Goal: Task Accomplishment & Management: Use online tool/utility

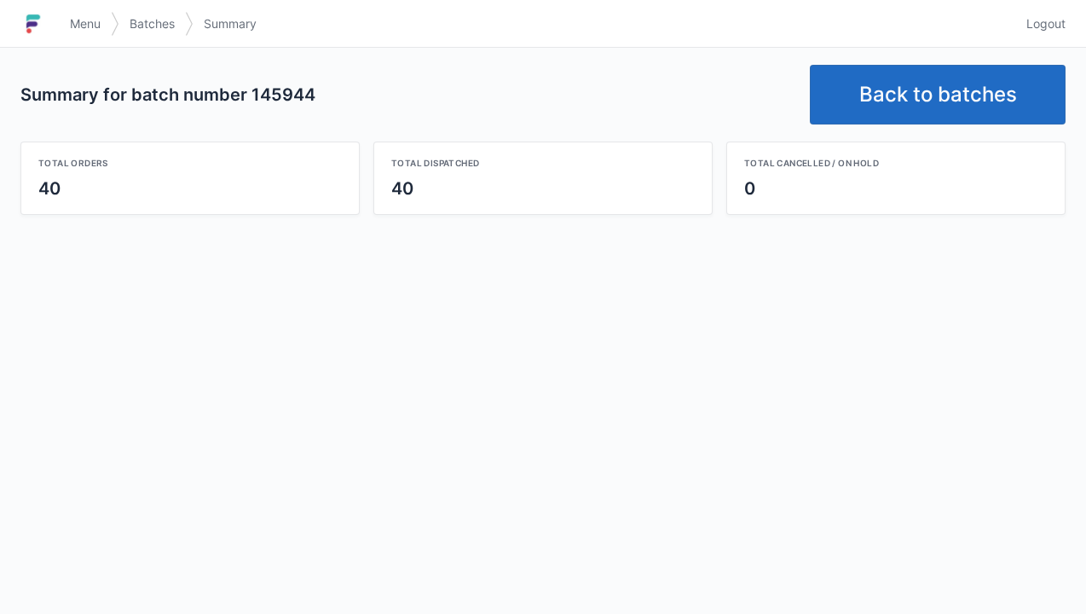
click at [912, 87] on link "Back to batches" at bounding box center [938, 95] width 256 height 60
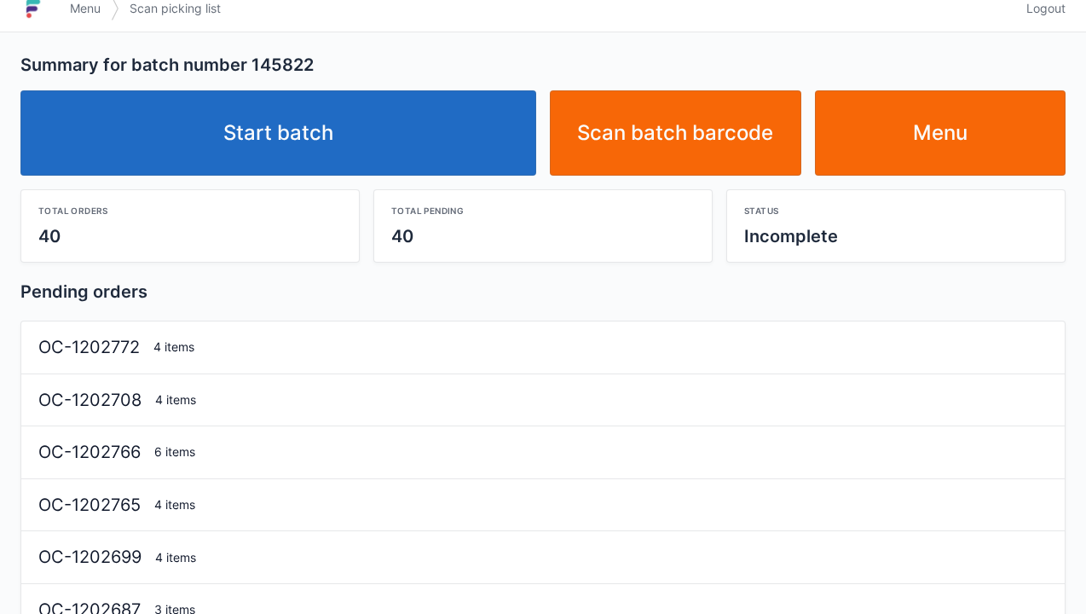
scroll to position [15, 0]
click at [309, 153] on link "Start batch" at bounding box center [278, 132] width 516 height 85
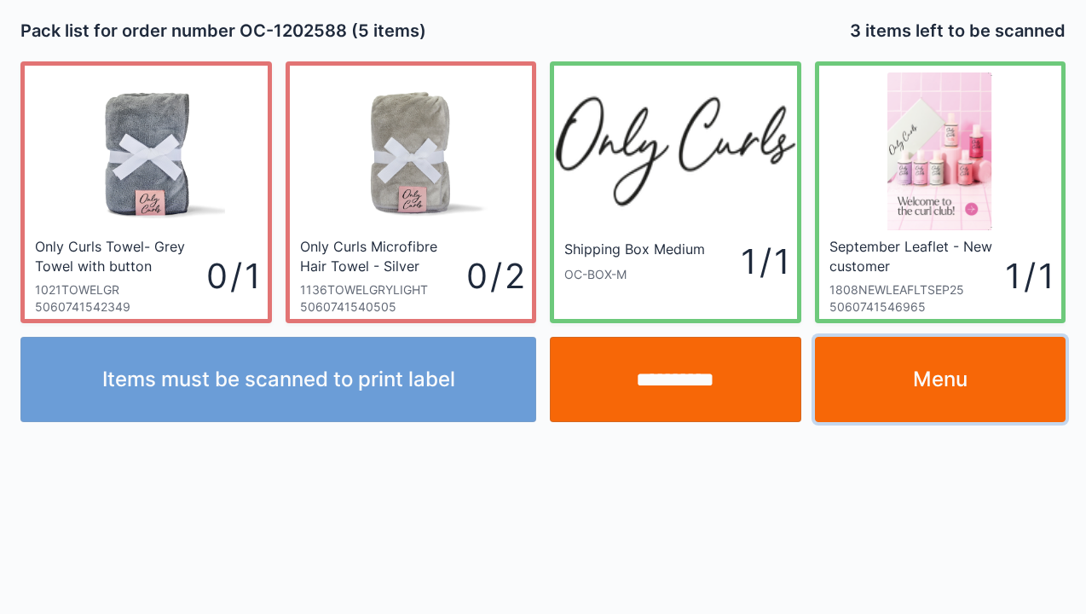
click at [934, 378] on link "Menu" at bounding box center [941, 379] width 252 height 85
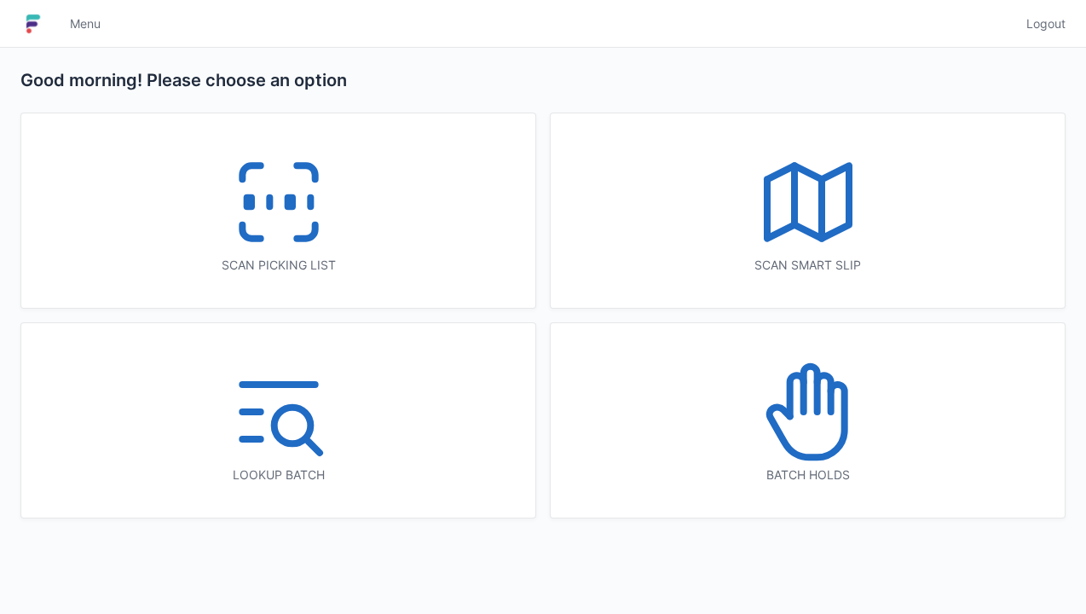
click at [297, 223] on icon at bounding box center [278, 202] width 109 height 109
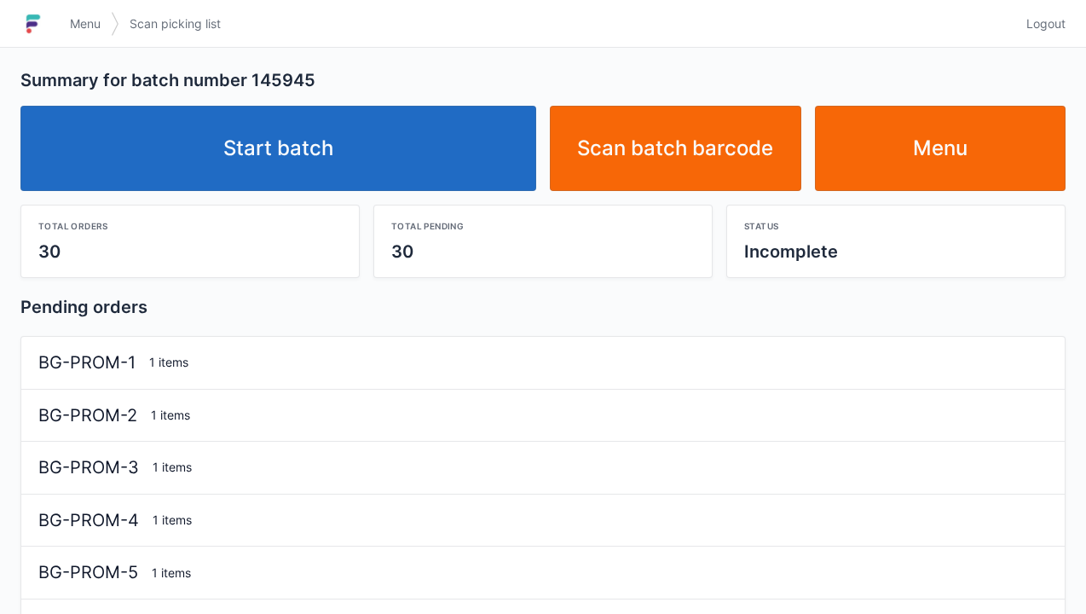
click at [310, 170] on link "Start batch" at bounding box center [278, 148] width 516 height 85
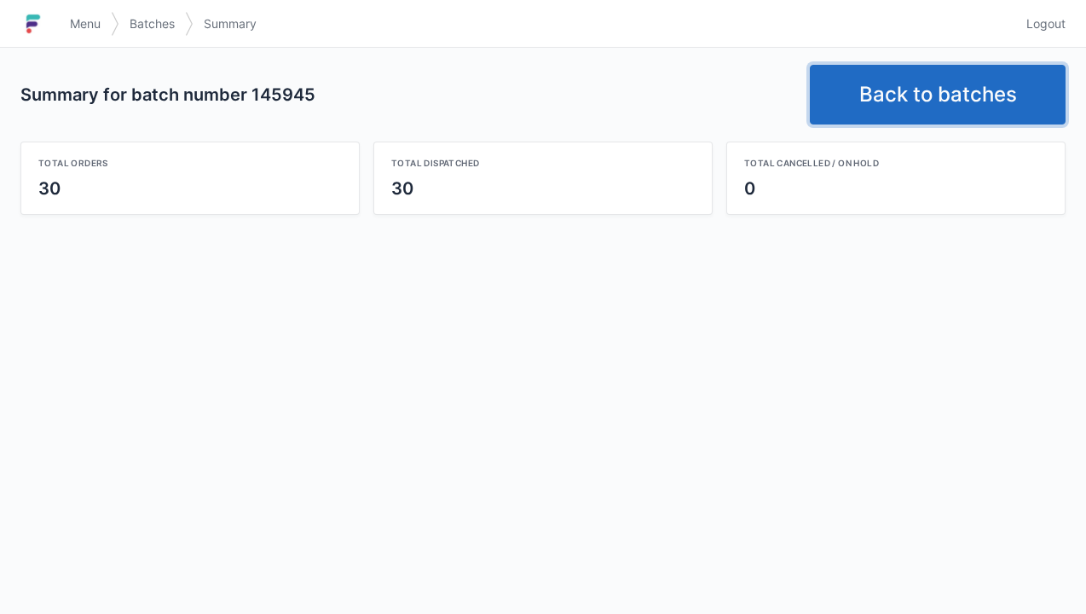
click at [940, 100] on link "Back to batches" at bounding box center [938, 95] width 256 height 60
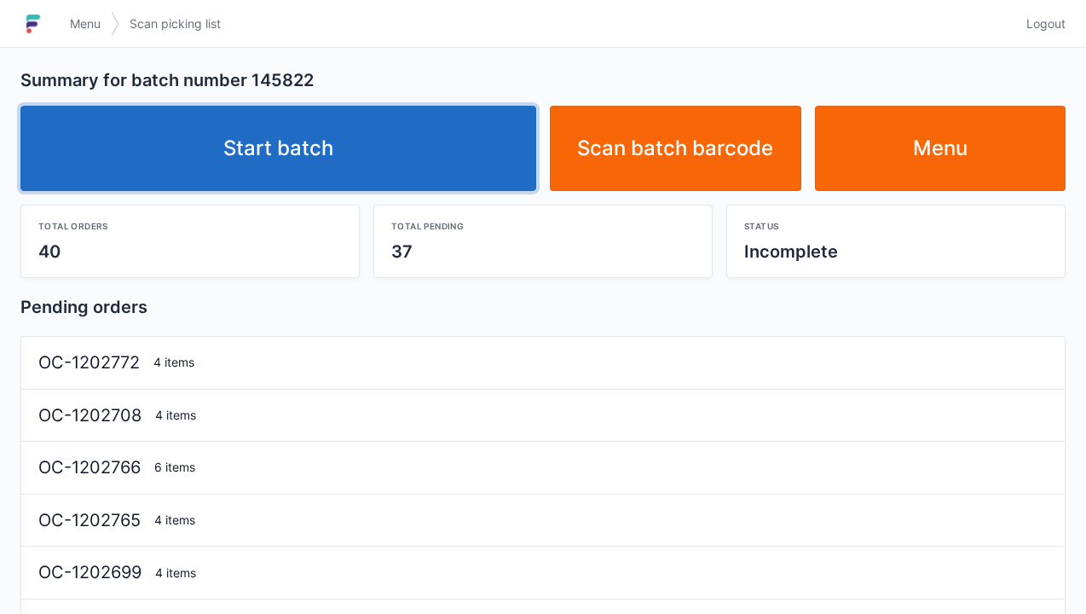
click at [292, 158] on link "Start batch" at bounding box center [278, 148] width 516 height 85
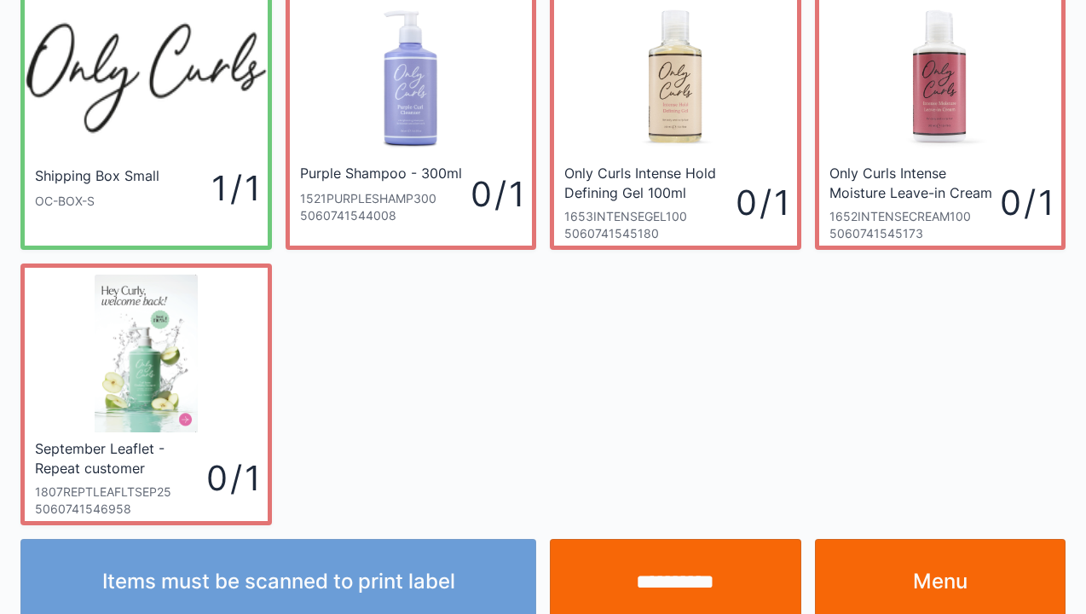
scroll to position [99, 0]
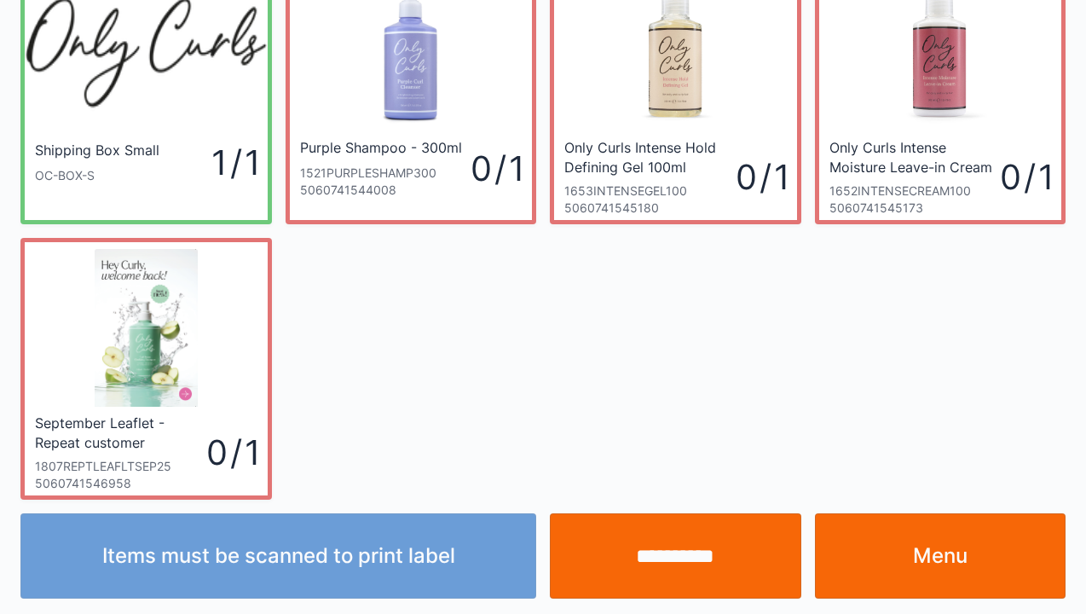
click at [972, 556] on link "Menu" at bounding box center [941, 555] width 252 height 85
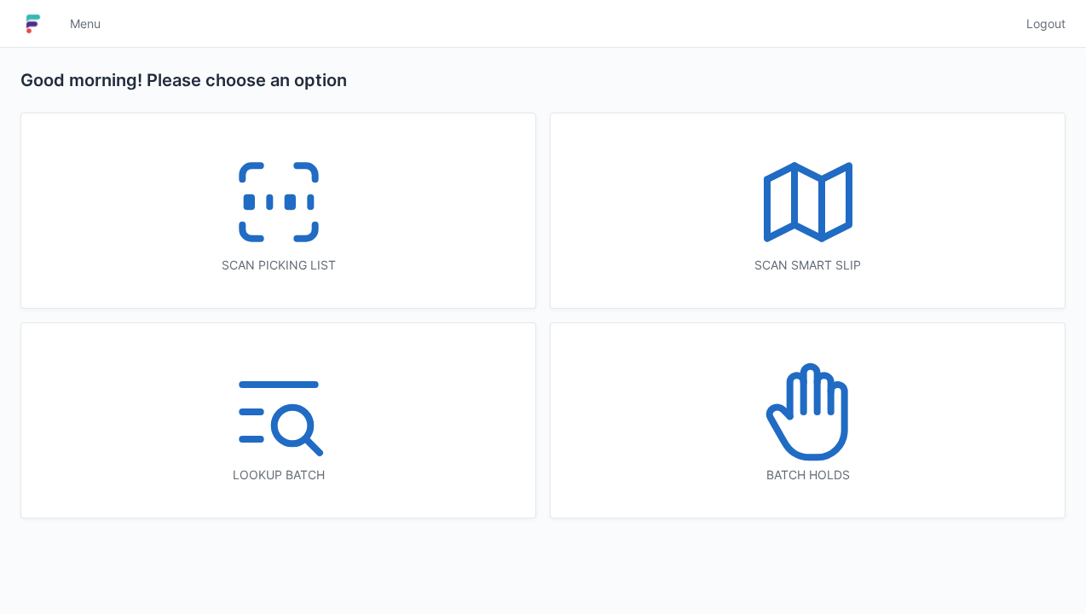
click at [305, 269] on div "Scan picking list" at bounding box center [278, 265] width 446 height 17
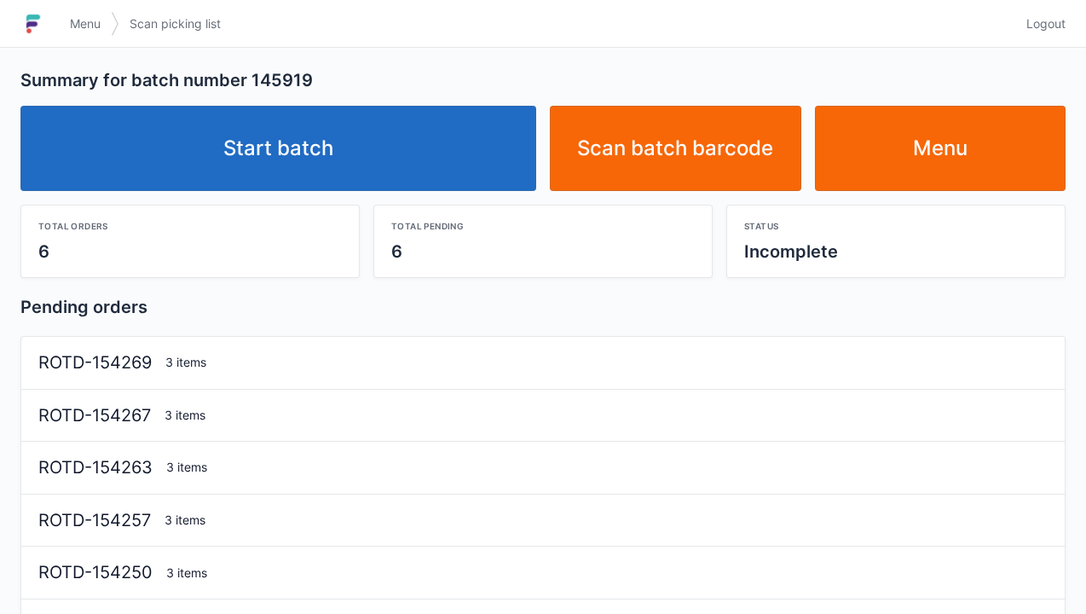
click at [414, 162] on link "Start batch" at bounding box center [278, 148] width 516 height 85
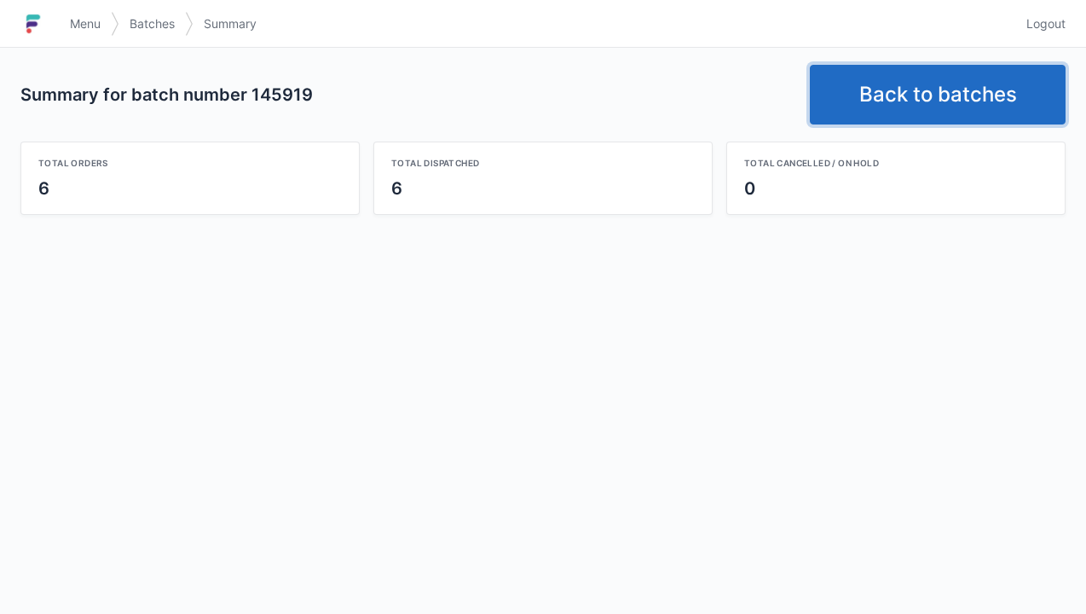
click at [918, 108] on link "Back to batches" at bounding box center [938, 95] width 256 height 60
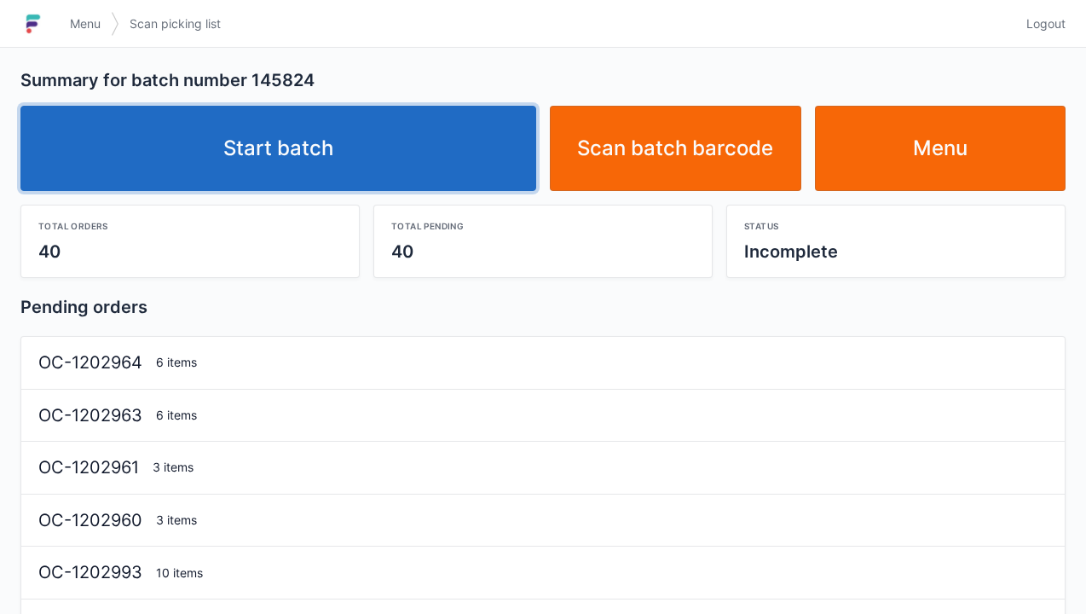
click at [350, 165] on link "Start batch" at bounding box center [278, 148] width 516 height 85
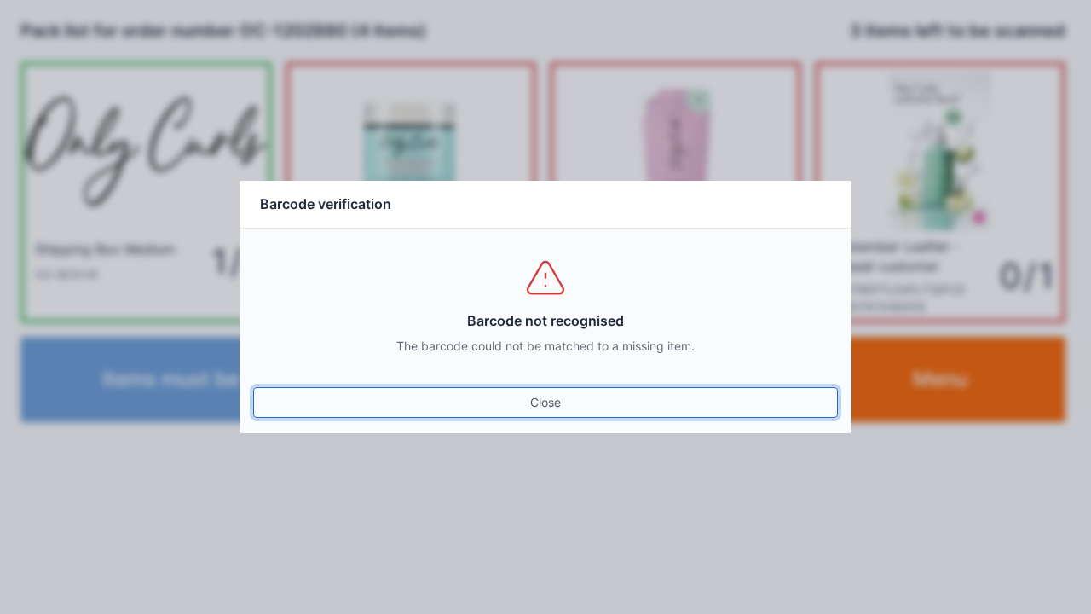
click at [540, 413] on link "Close" at bounding box center [545, 402] width 585 height 31
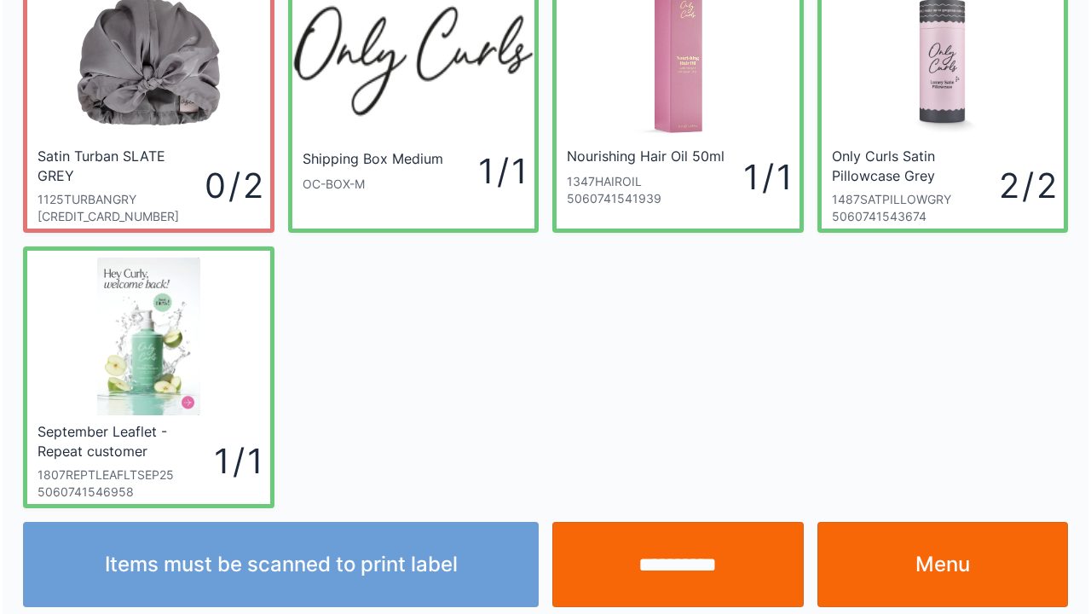
scroll to position [99, 0]
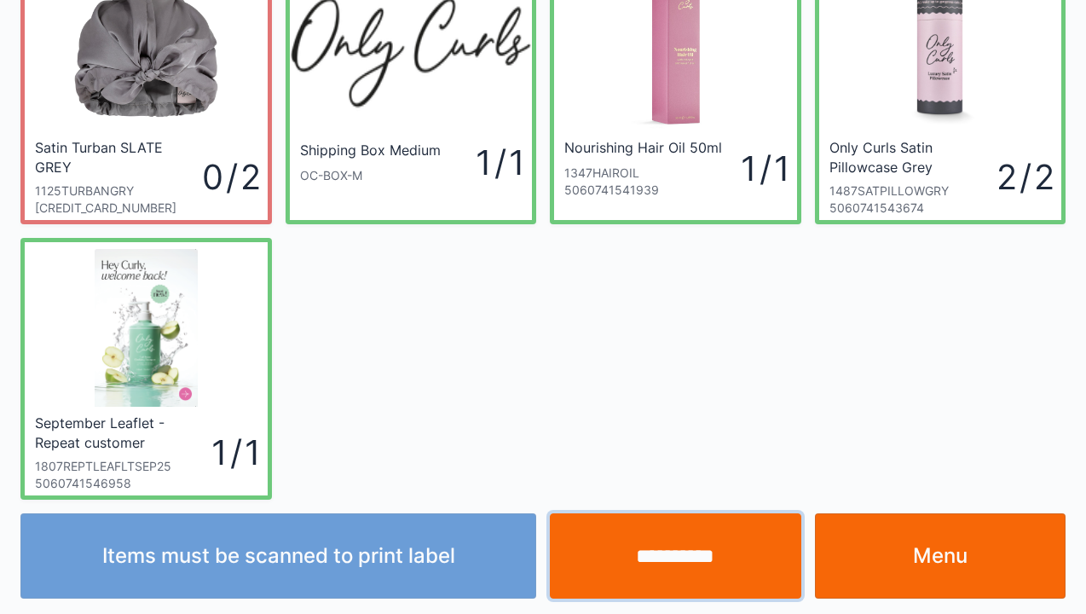
click at [669, 557] on input "**********" at bounding box center [676, 555] width 252 height 85
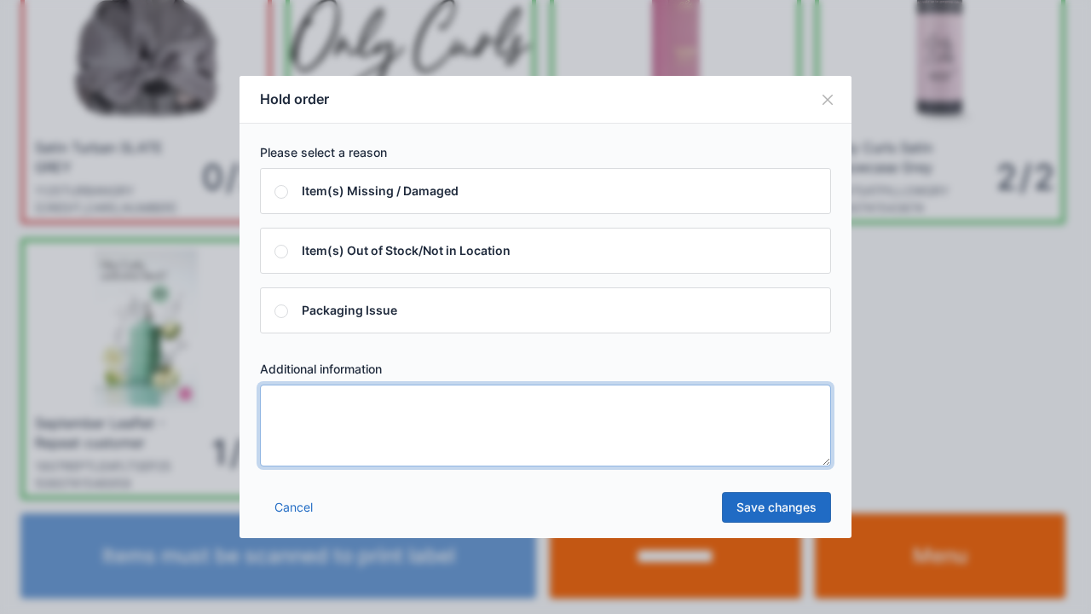
click at [283, 406] on textarea at bounding box center [545, 426] width 571 height 82
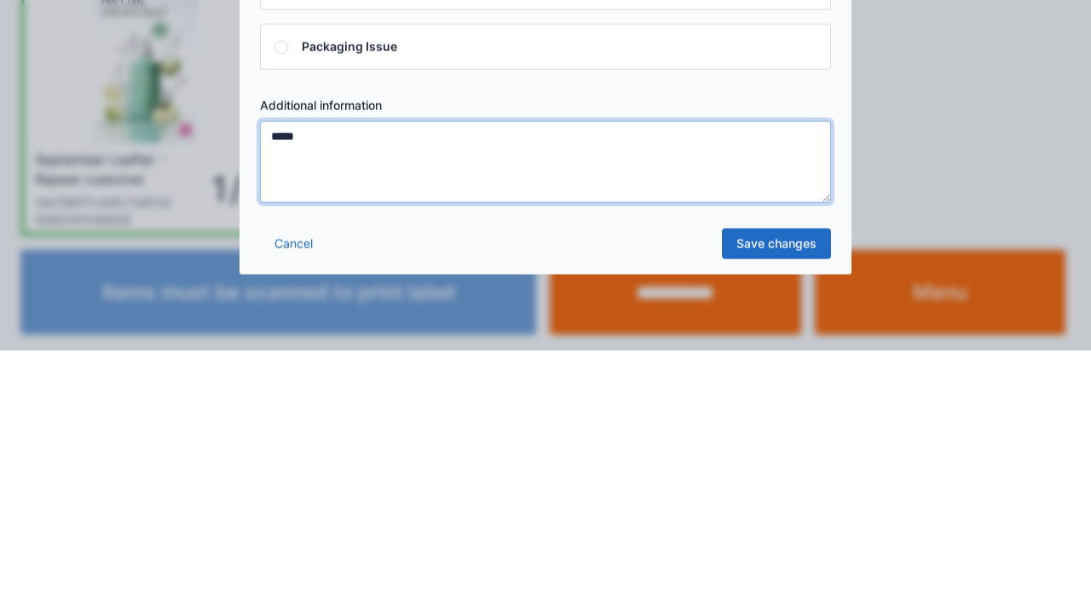
type textarea "*****"
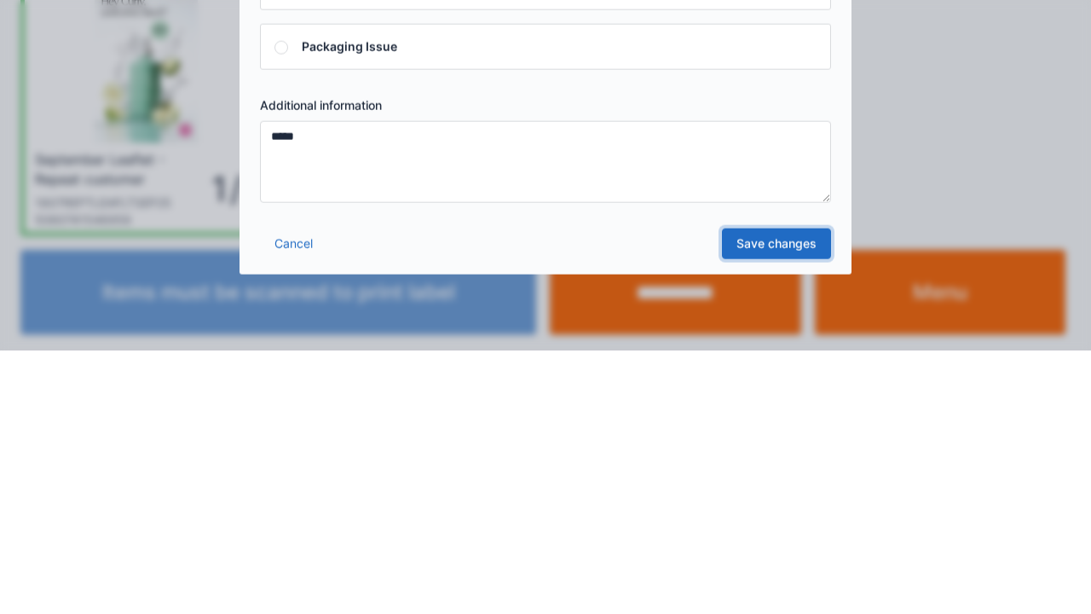
click at [771, 515] on link "Save changes" at bounding box center [776, 507] width 109 height 31
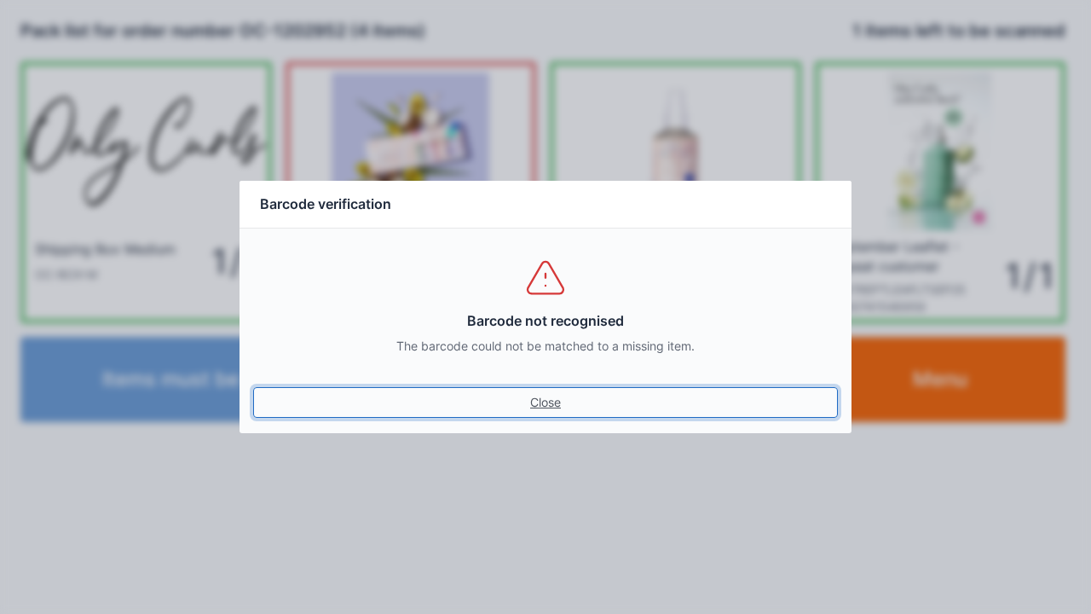
click at [548, 409] on link "Close" at bounding box center [545, 402] width 585 height 31
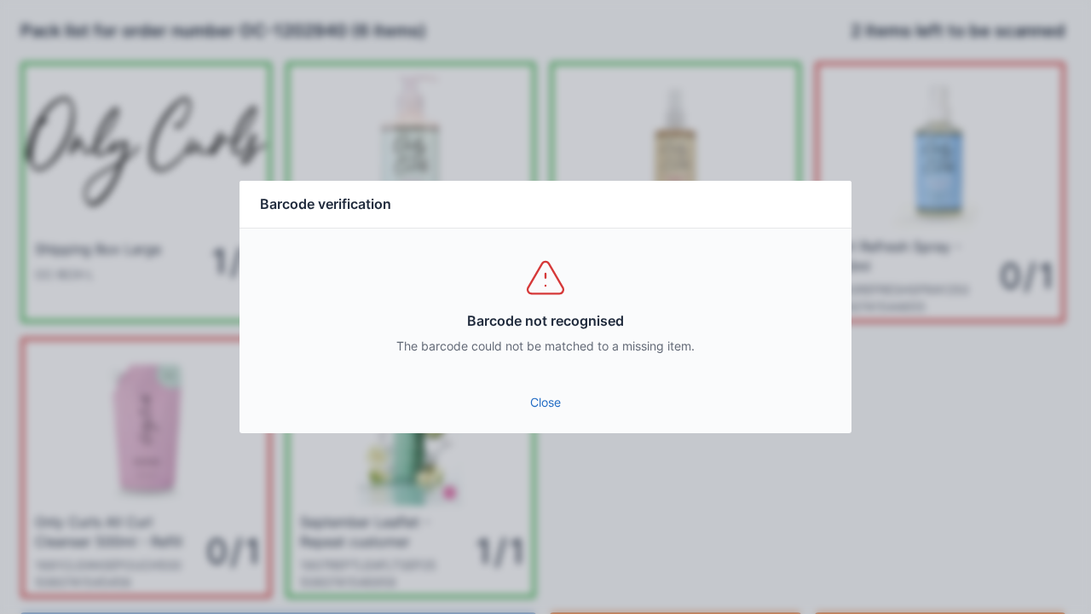
click at [569, 402] on link "Close" at bounding box center [545, 402] width 585 height 31
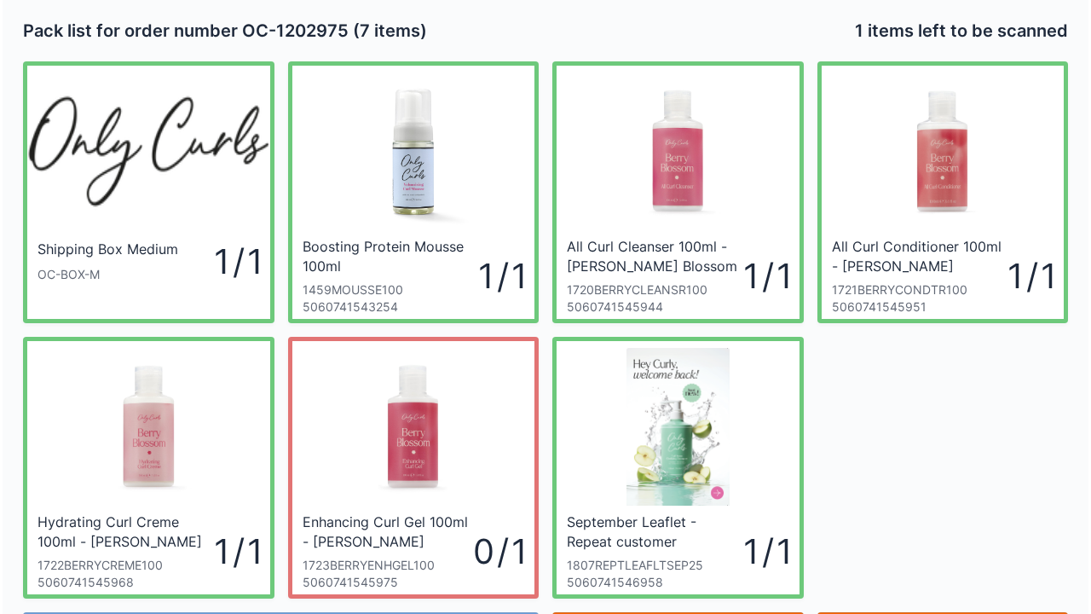
scroll to position [99, 0]
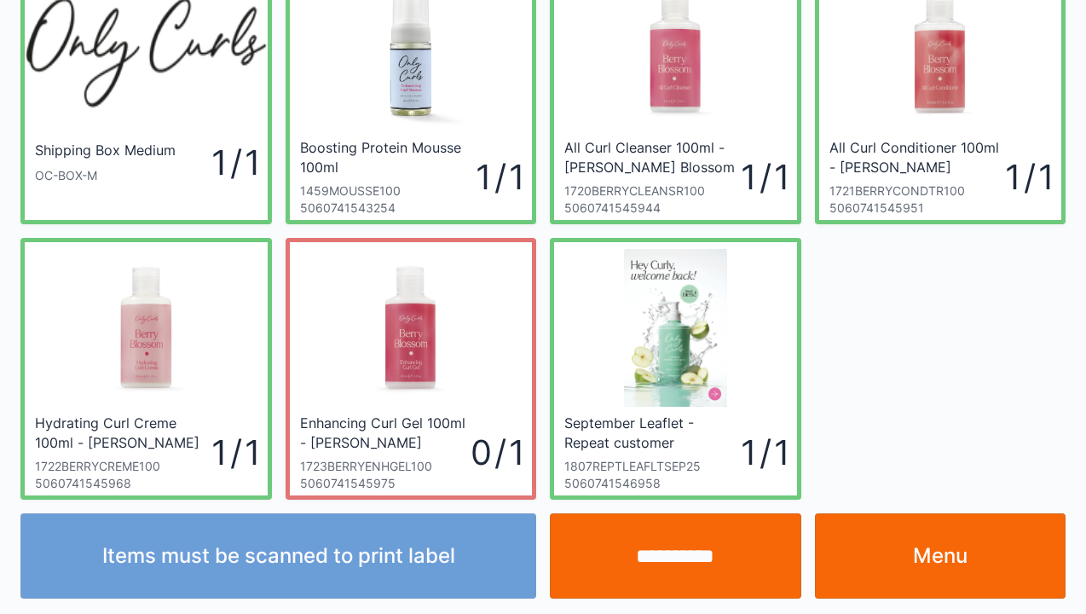
click at [670, 575] on input "**********" at bounding box center [676, 555] width 252 height 85
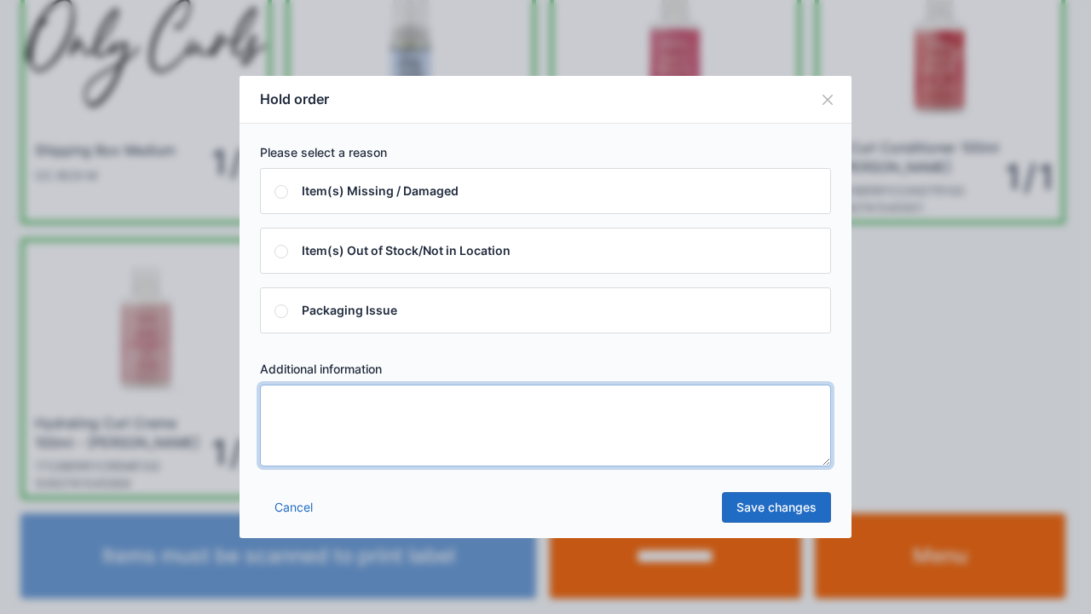
click at [292, 404] on textarea at bounding box center [545, 426] width 571 height 82
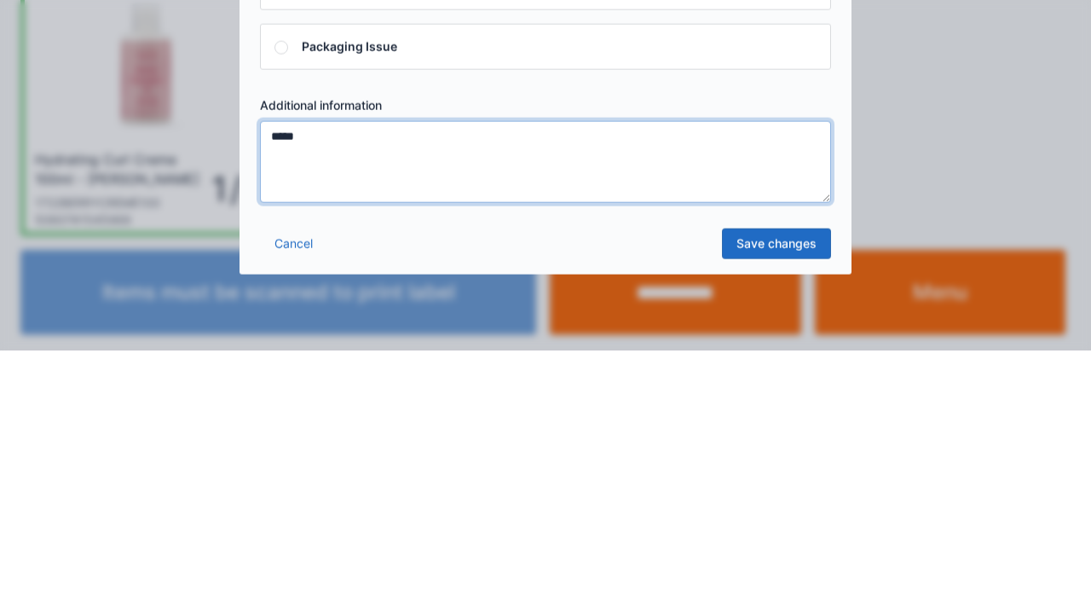
type textarea "*****"
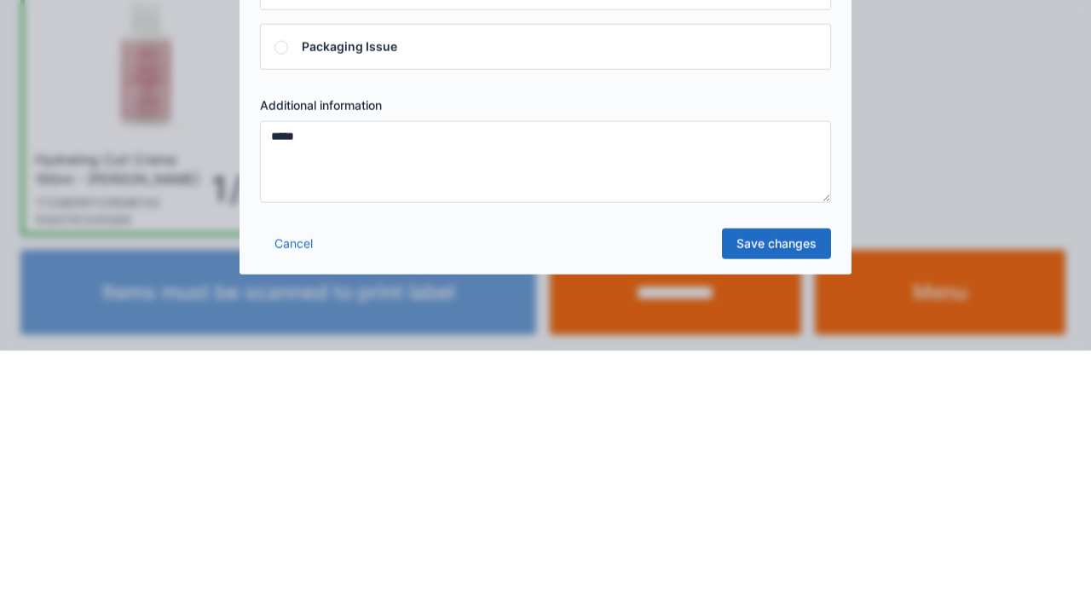
click at [796, 511] on link "Save changes" at bounding box center [776, 507] width 109 height 31
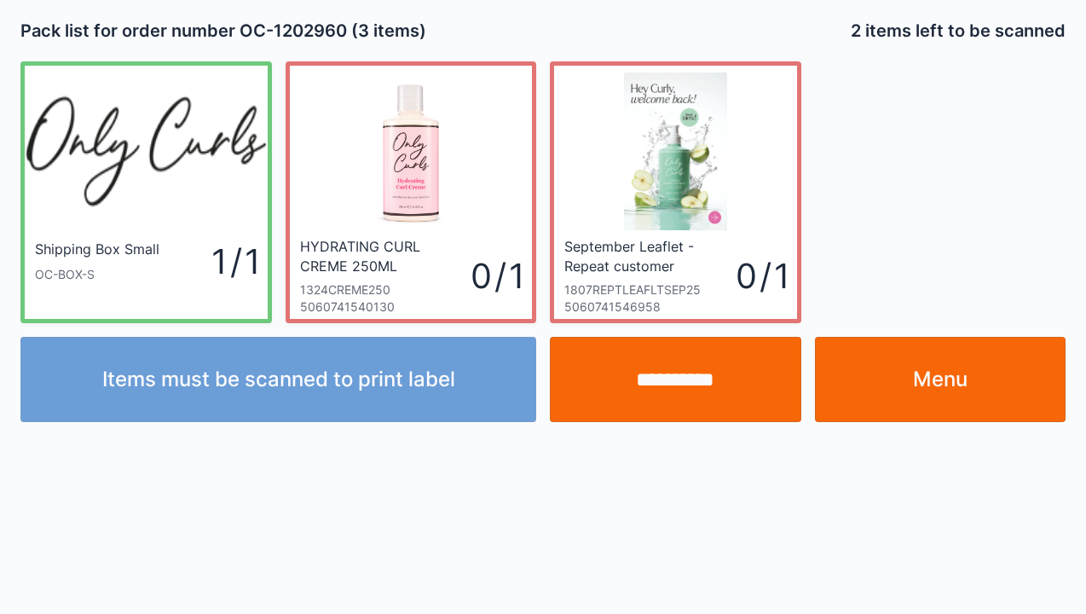
click at [938, 398] on link "Menu" at bounding box center [941, 379] width 252 height 85
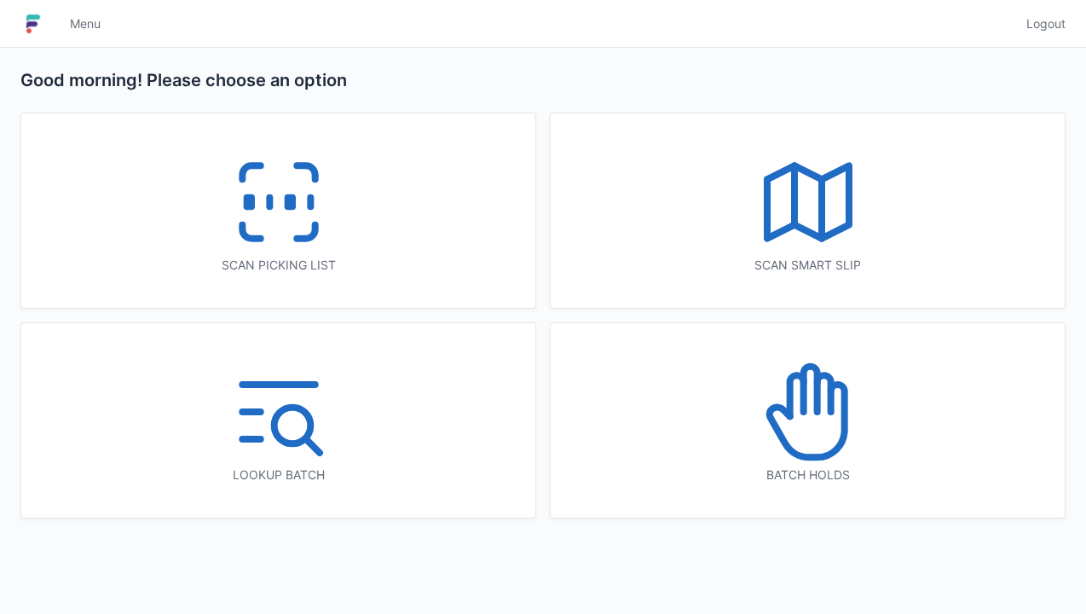
click at [820, 455] on icon at bounding box center [806, 421] width 75 height 72
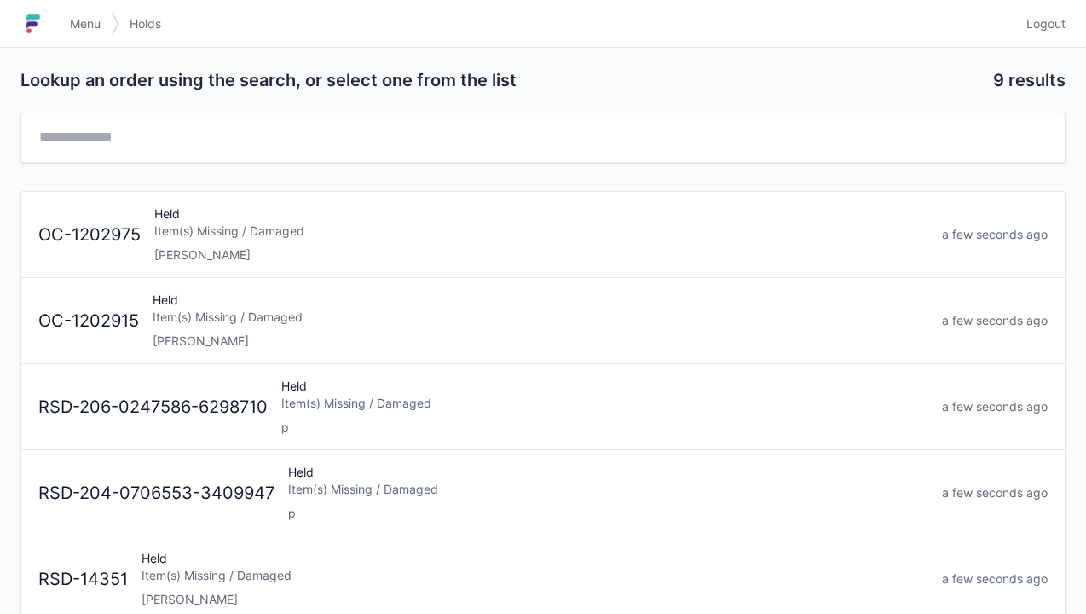
click at [194, 239] on div "Held Item(s) Missing / Damaged Elena" at bounding box center [542, 234] width 788 height 58
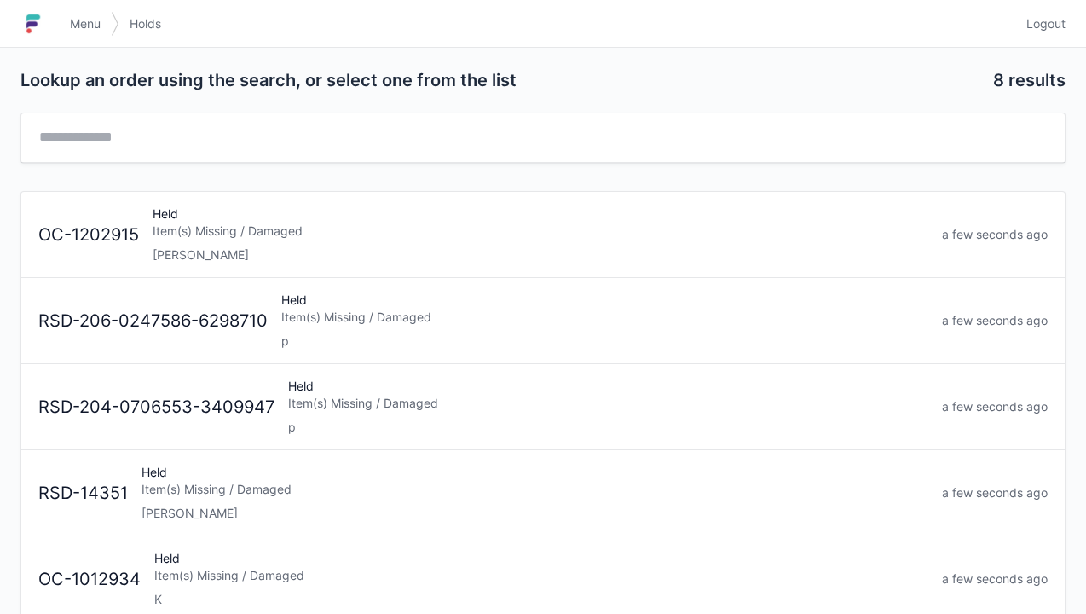
click at [204, 248] on div "Elena" at bounding box center [541, 254] width 776 height 17
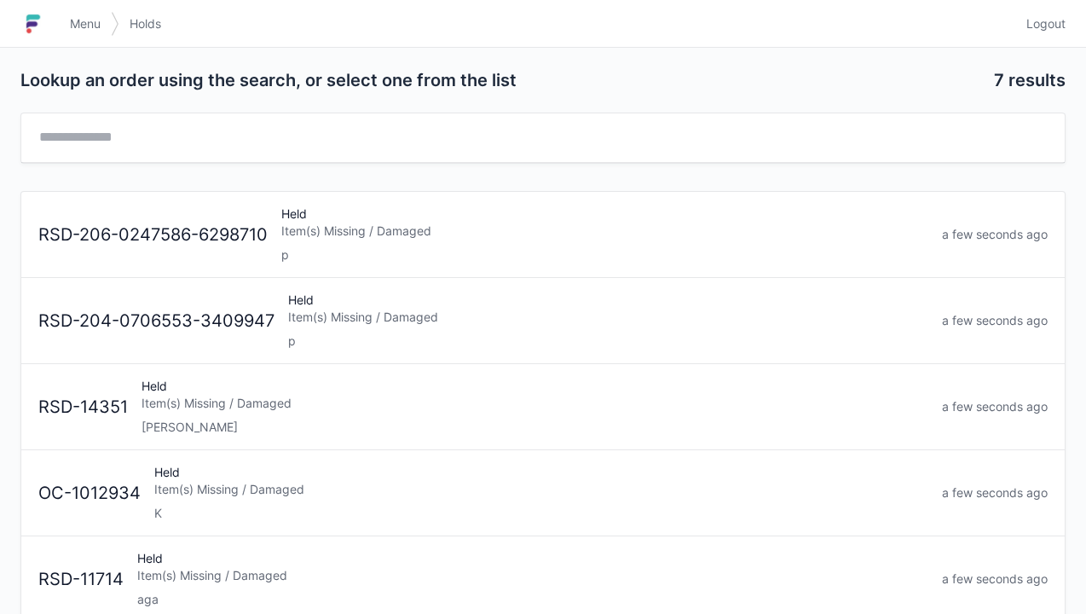
click at [80, 27] on span "Menu" at bounding box center [85, 23] width 31 height 17
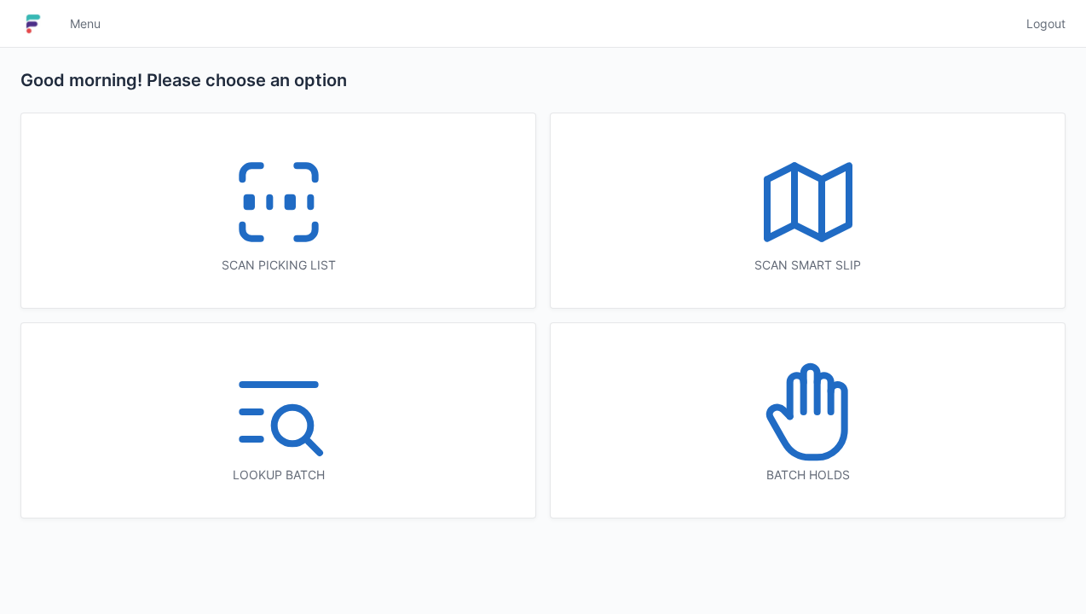
click at [266, 207] on icon at bounding box center [278, 202] width 109 height 109
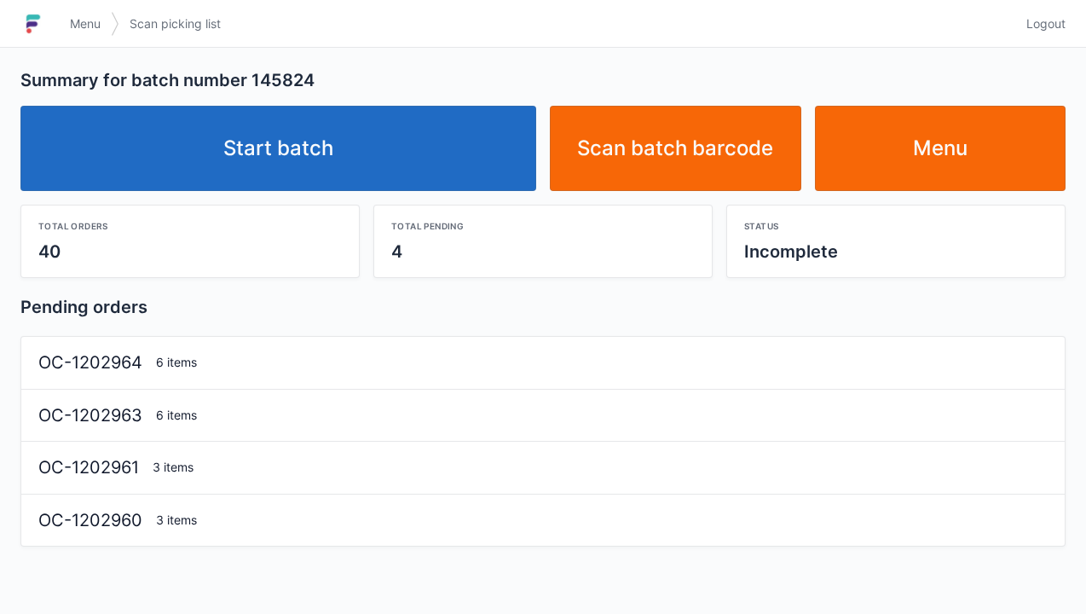
click at [307, 149] on link "Start batch" at bounding box center [278, 148] width 516 height 85
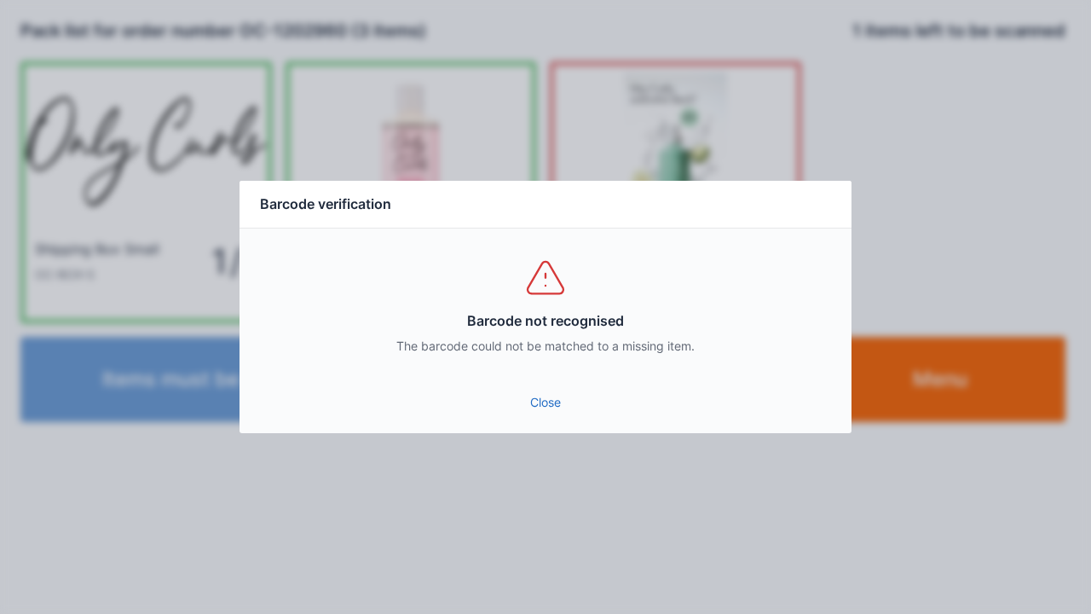
click at [537, 402] on link "Close" at bounding box center [545, 402] width 585 height 31
click at [547, 399] on link "Close" at bounding box center [545, 402] width 585 height 31
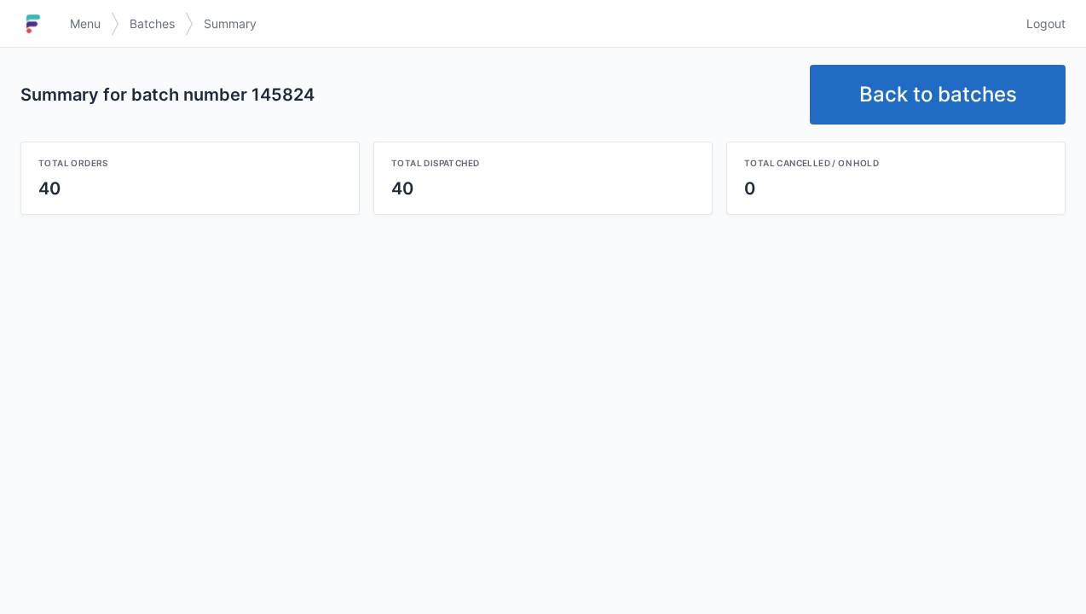
click at [938, 113] on link "Back to batches" at bounding box center [938, 95] width 256 height 60
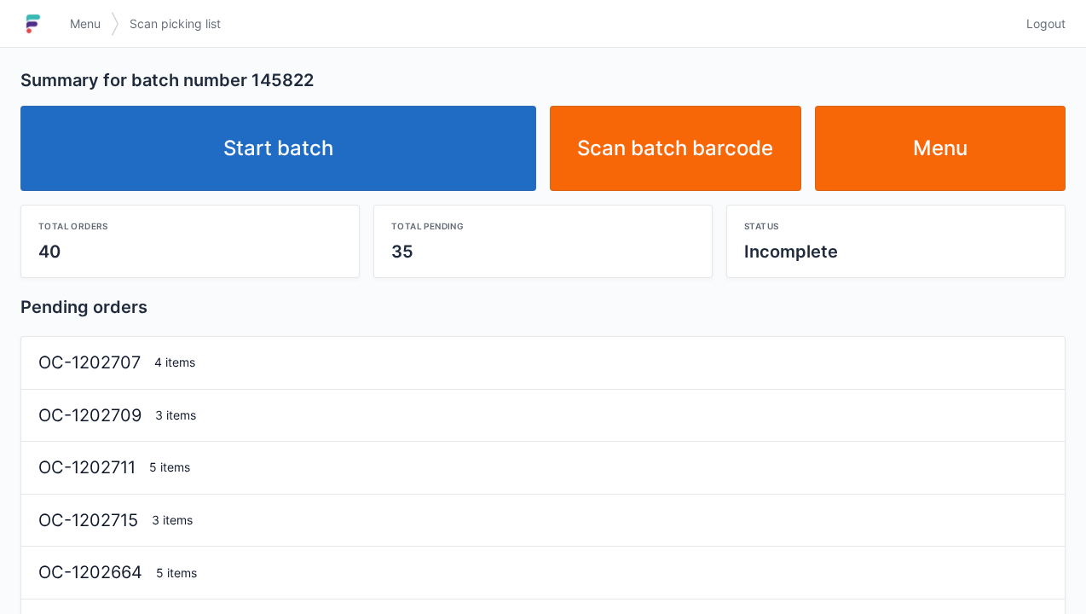
click at [299, 159] on link "Start batch" at bounding box center [278, 148] width 516 height 85
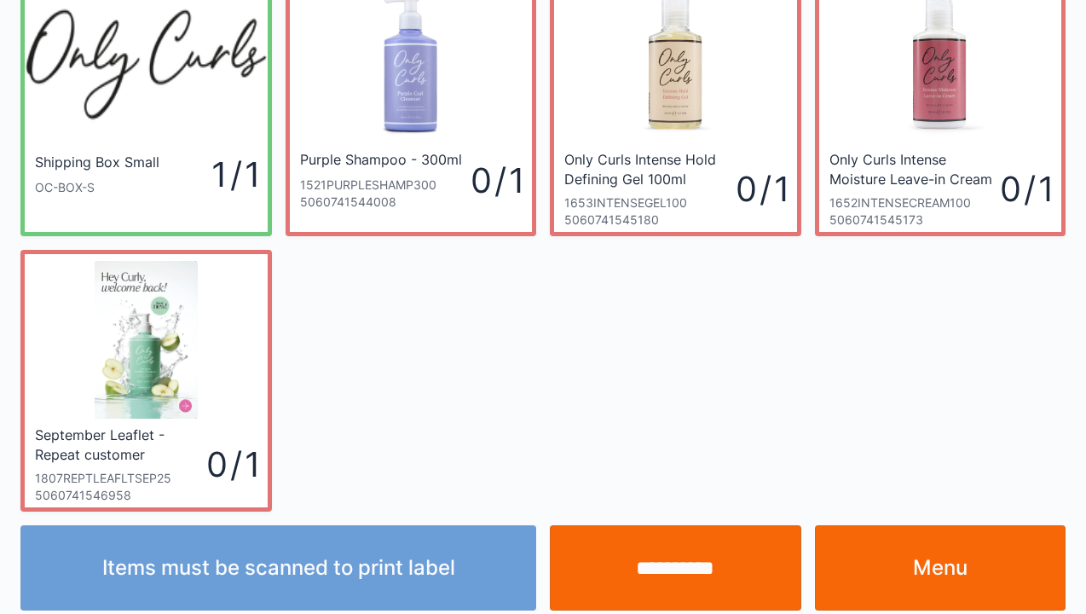
scroll to position [99, 0]
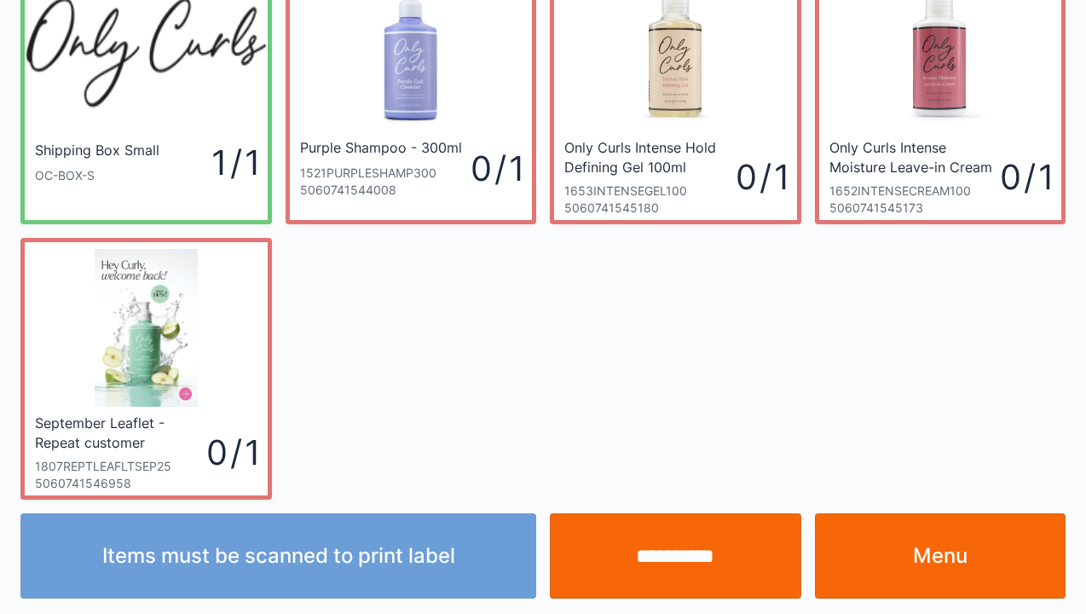
click at [928, 550] on link "Menu" at bounding box center [941, 555] width 252 height 85
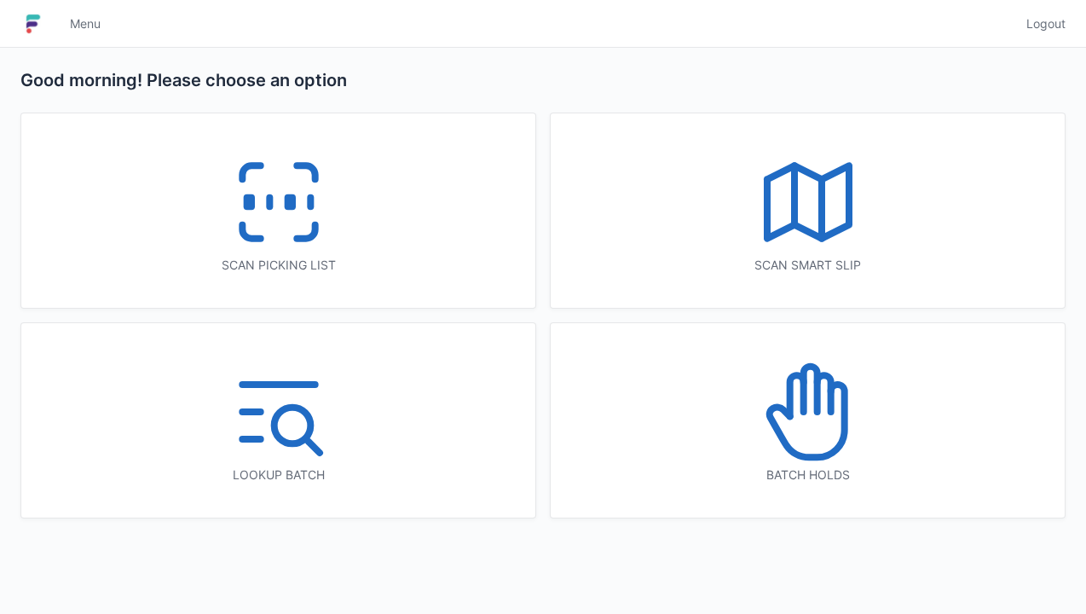
click at [299, 234] on icon at bounding box center [306, 232] width 18 height 14
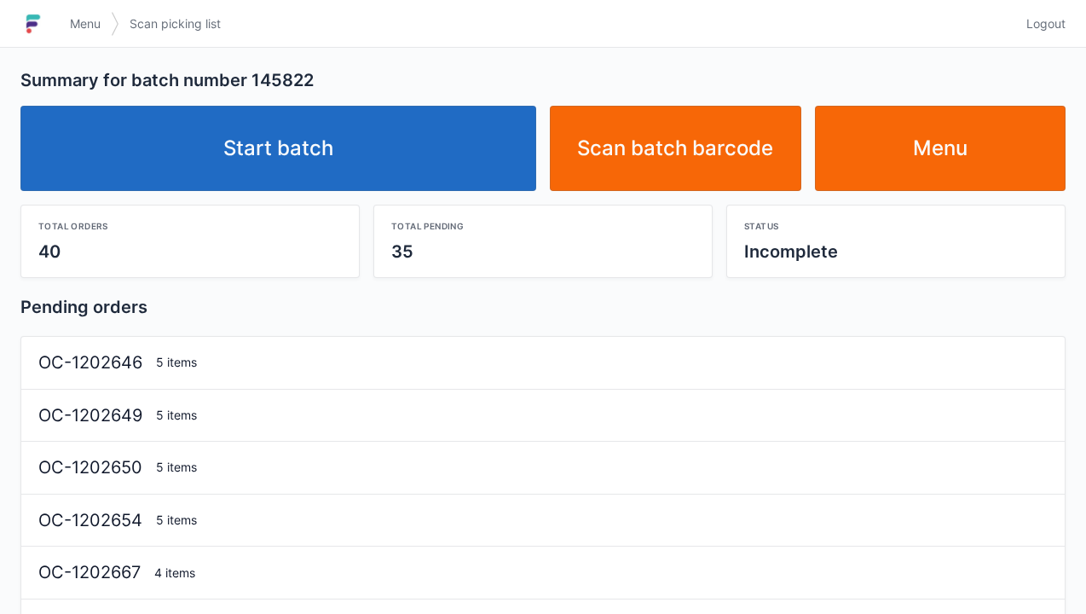
click at [306, 146] on link "Start batch" at bounding box center [278, 148] width 516 height 85
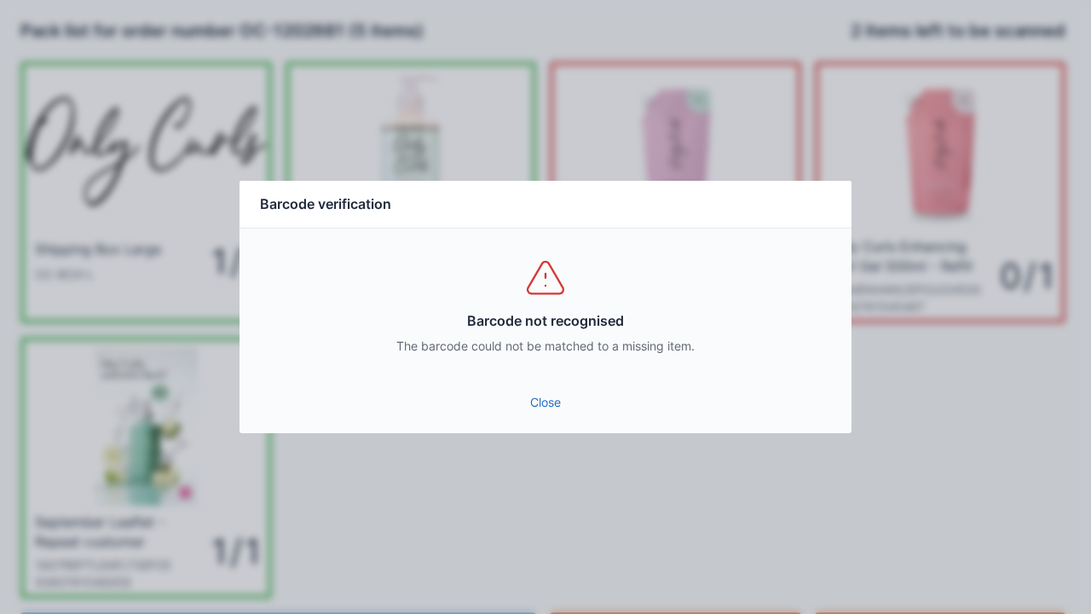
click at [551, 389] on link "Close" at bounding box center [545, 402] width 585 height 31
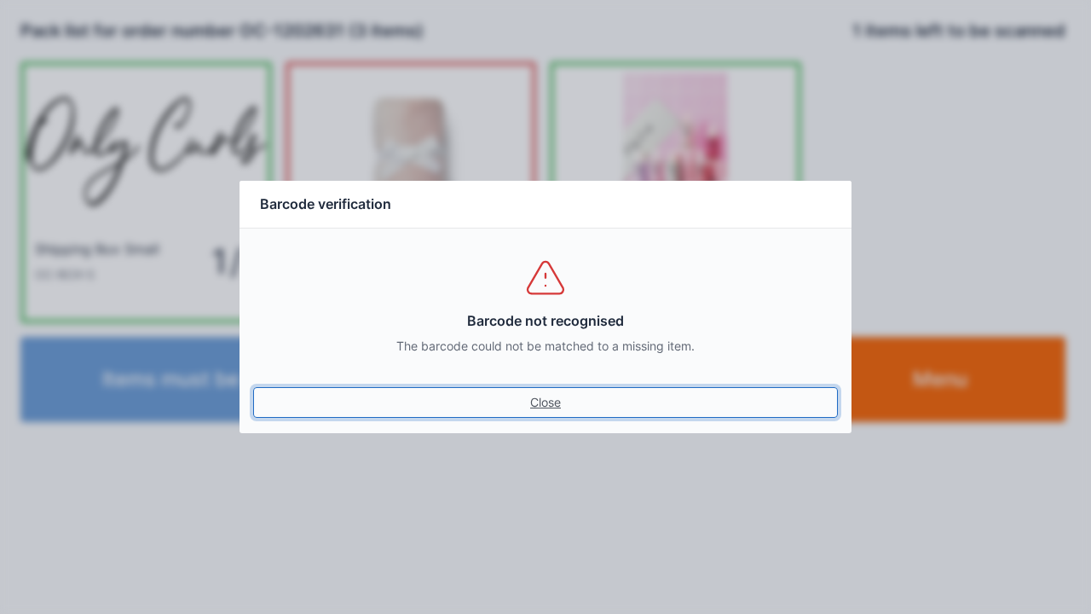
click at [530, 411] on link "Close" at bounding box center [545, 402] width 585 height 31
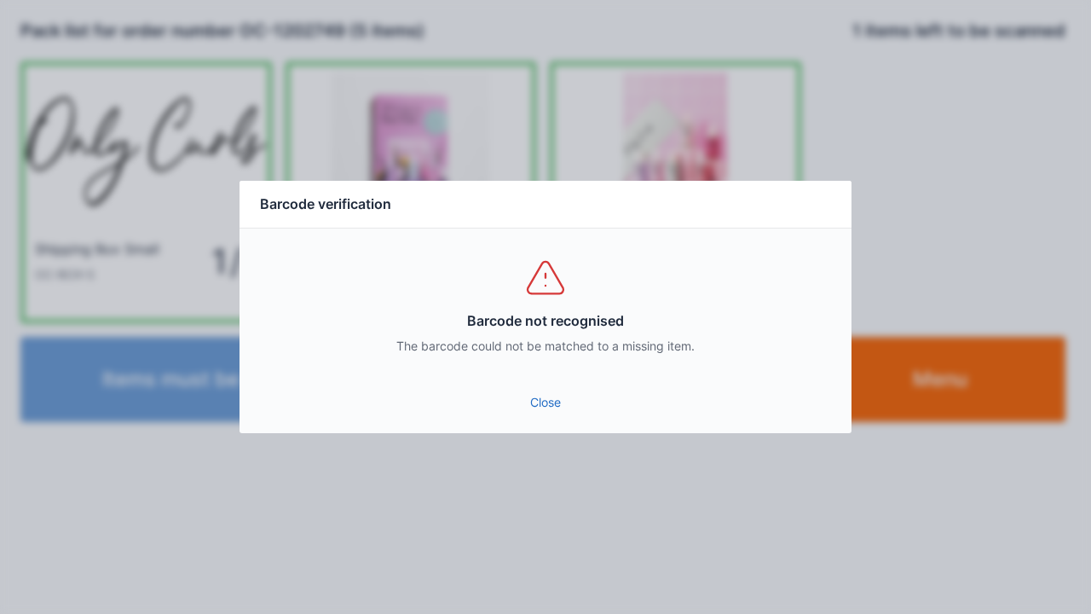
click at [533, 414] on link "Close" at bounding box center [545, 402] width 585 height 31
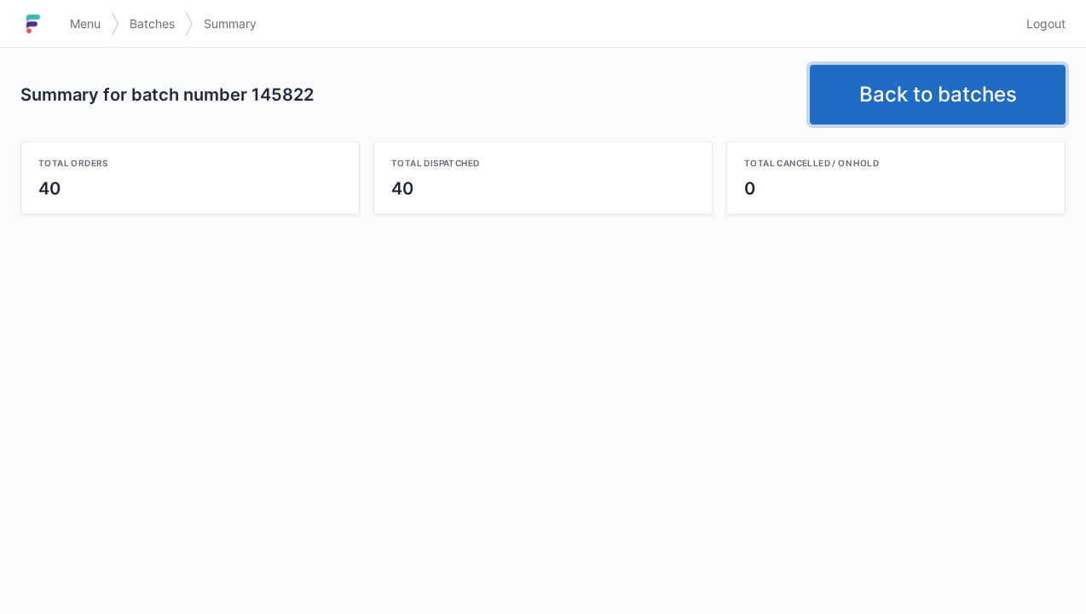
click at [930, 123] on link "Back to batches" at bounding box center [938, 95] width 256 height 60
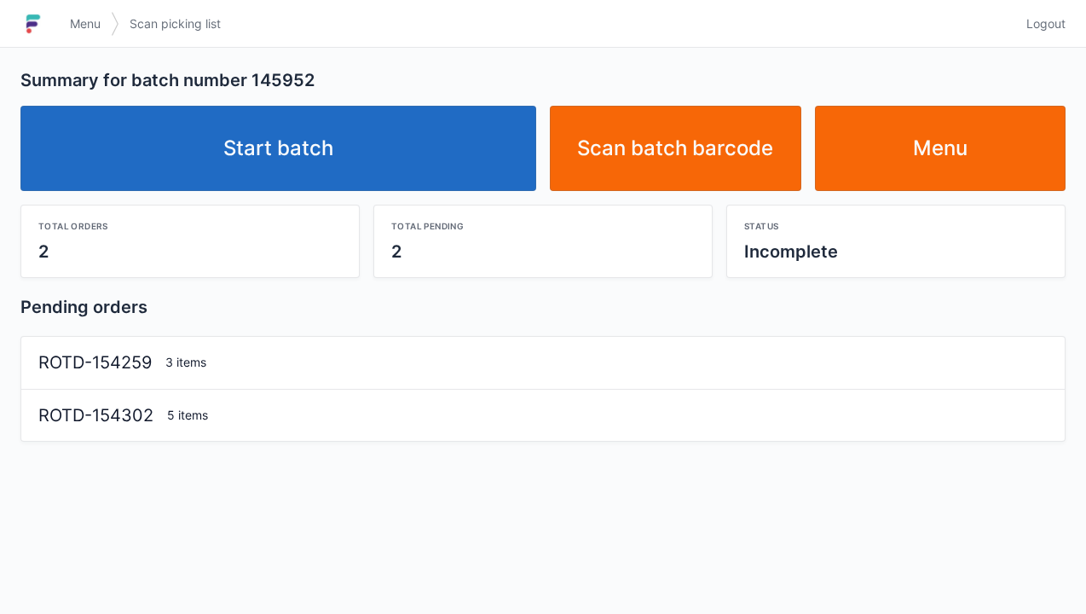
click at [323, 121] on link "Start batch" at bounding box center [278, 148] width 516 height 85
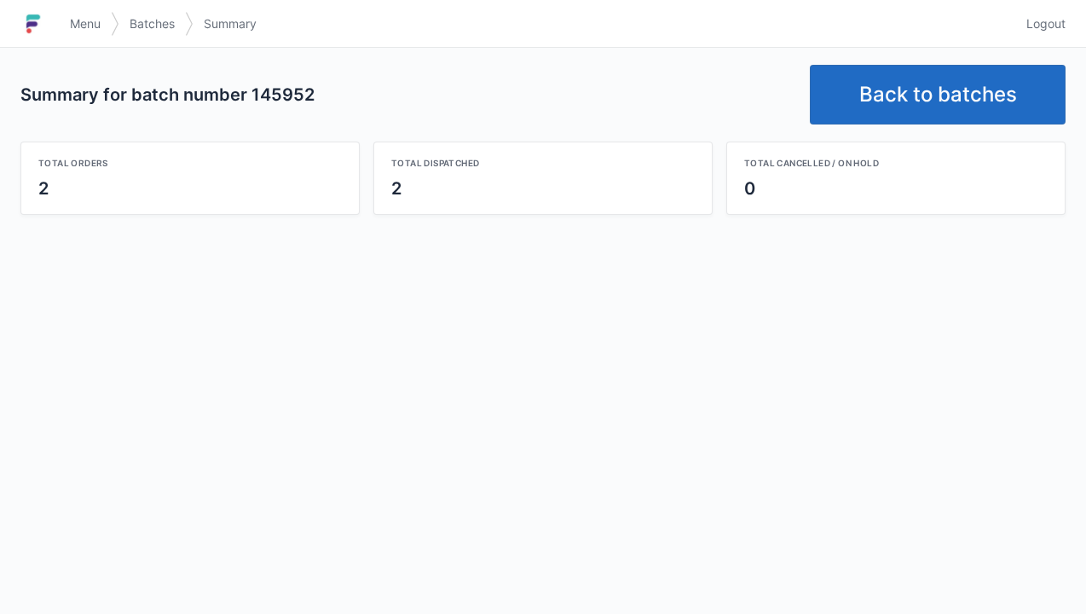
click at [940, 99] on link "Back to batches" at bounding box center [938, 95] width 256 height 60
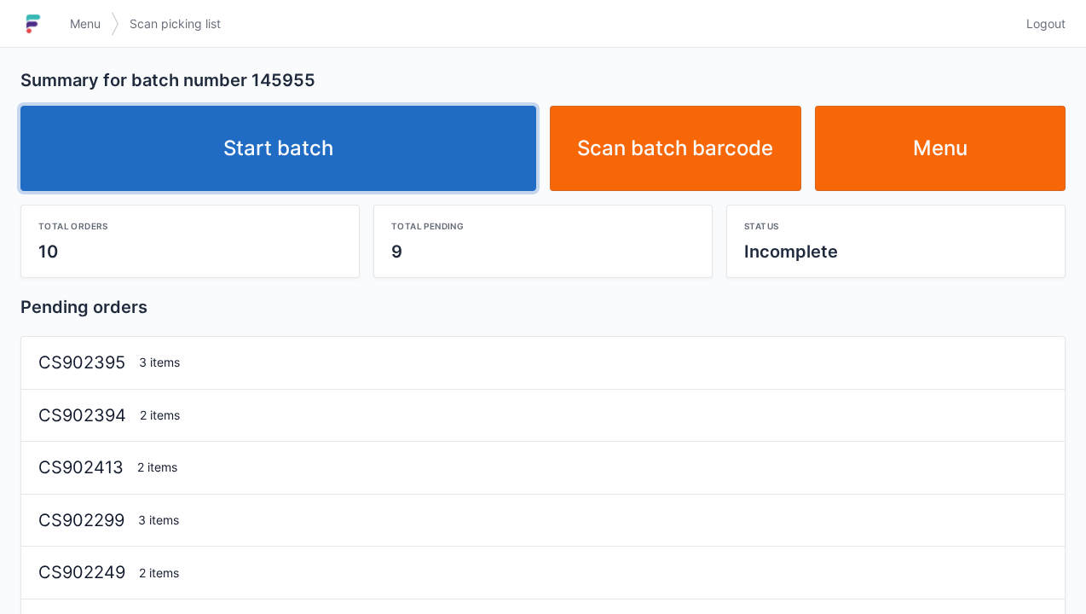
click at [344, 144] on link "Start batch" at bounding box center [278, 148] width 516 height 85
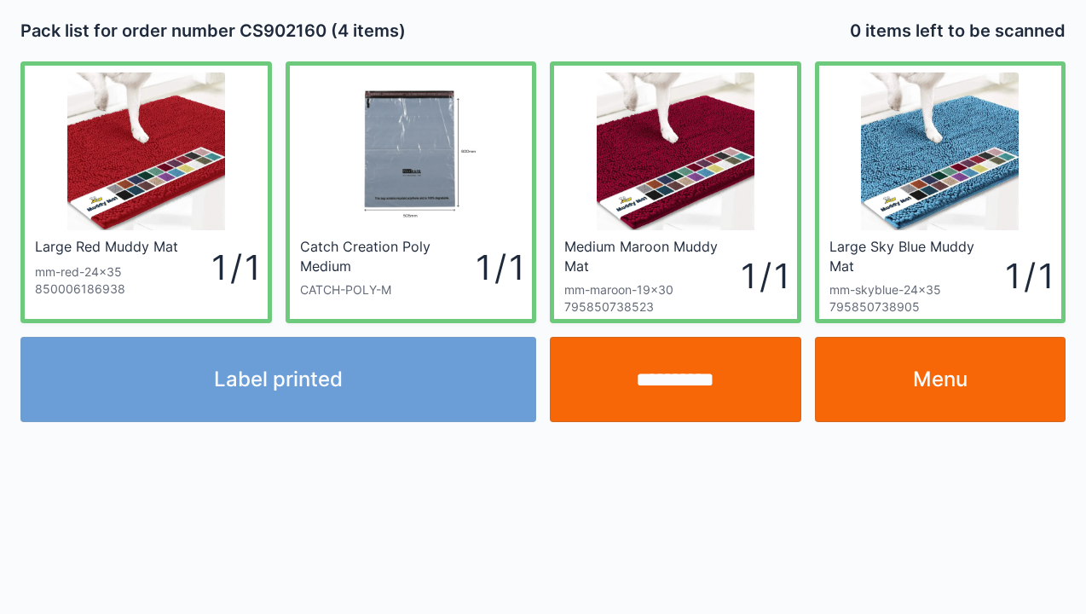
click at [934, 369] on link "Menu" at bounding box center [941, 379] width 252 height 85
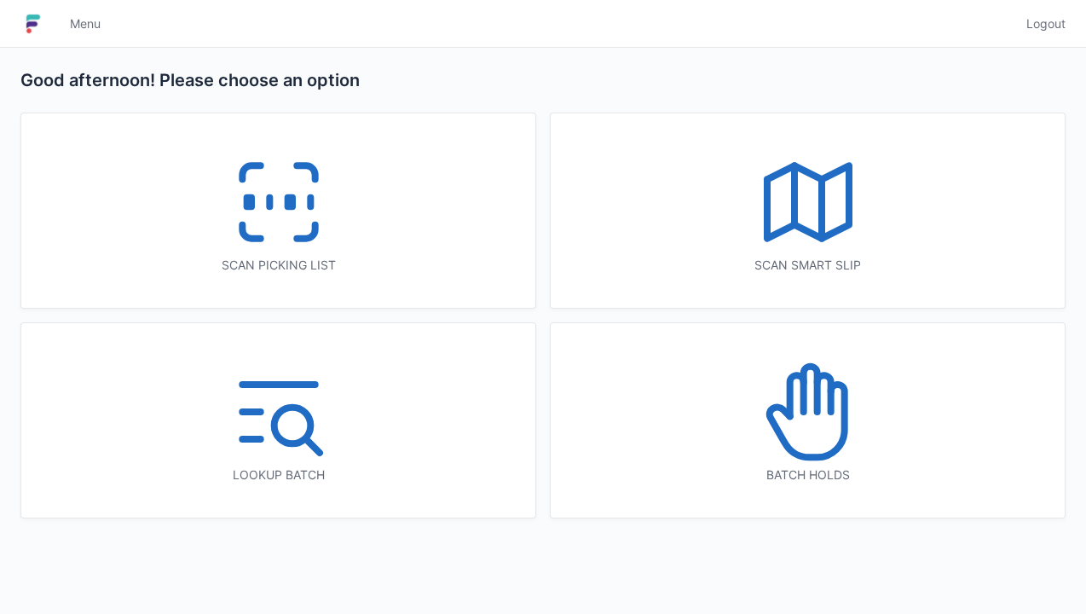
click at [269, 207] on line at bounding box center [269, 202] width 0 height 9
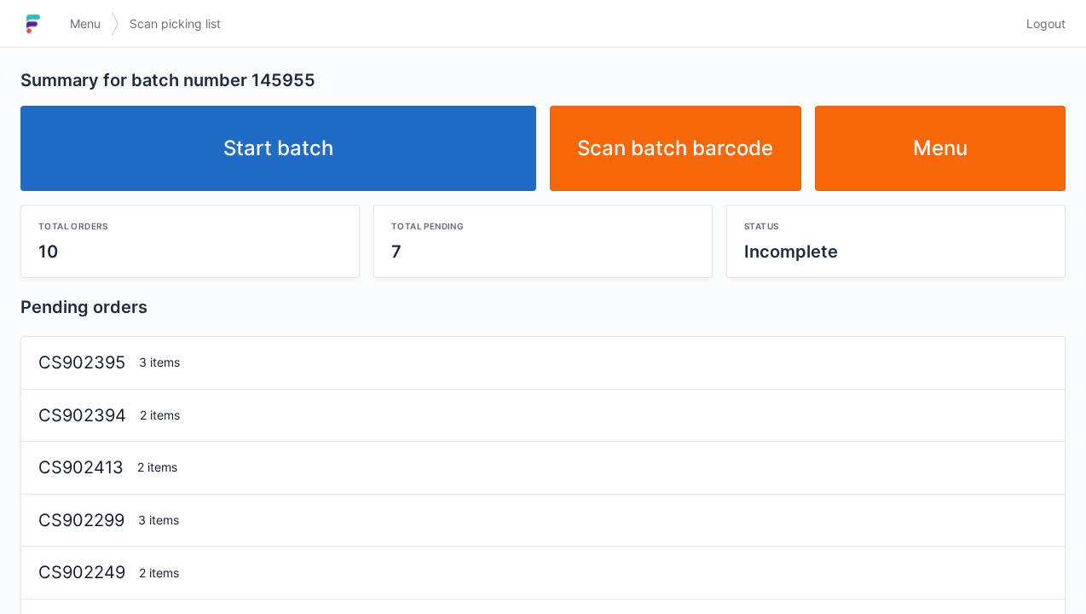
click at [351, 164] on link "Start batch" at bounding box center [278, 148] width 516 height 85
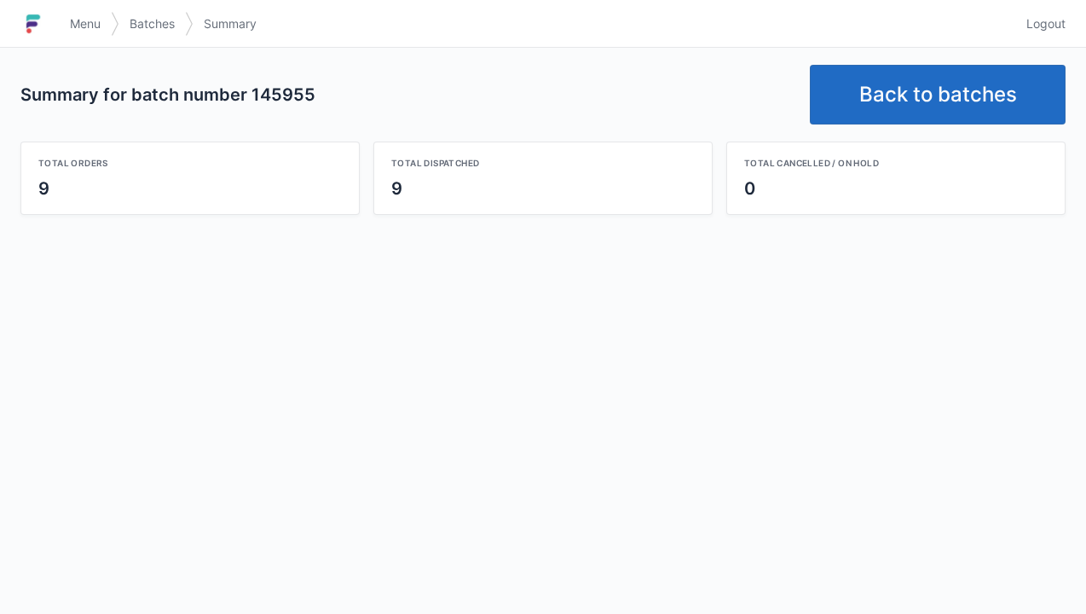
click at [953, 95] on link "Back to batches" at bounding box center [938, 95] width 256 height 60
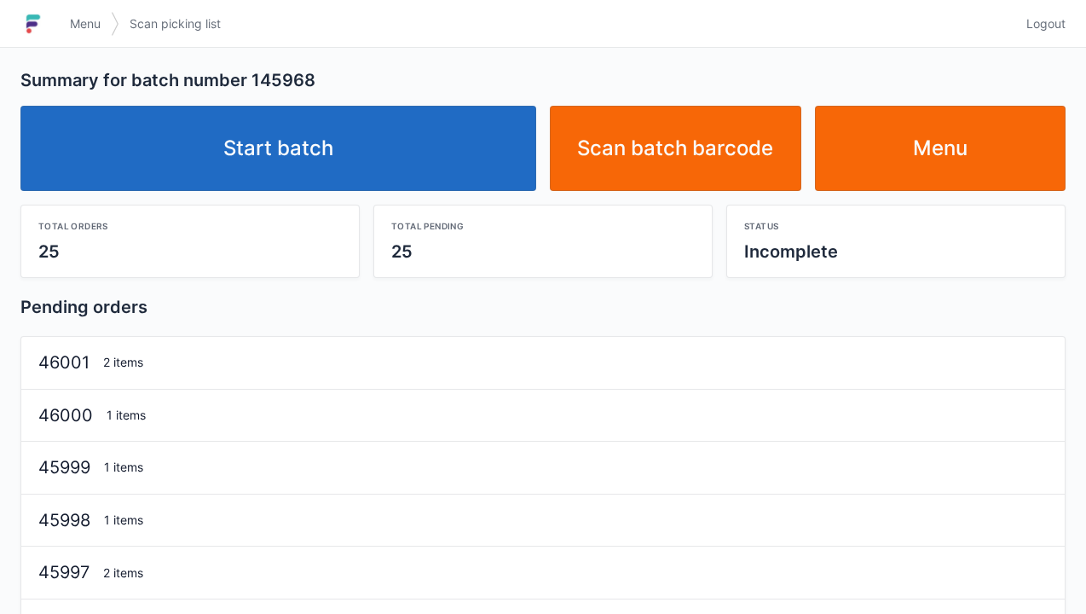
click at [343, 141] on link "Start batch" at bounding box center [278, 148] width 516 height 85
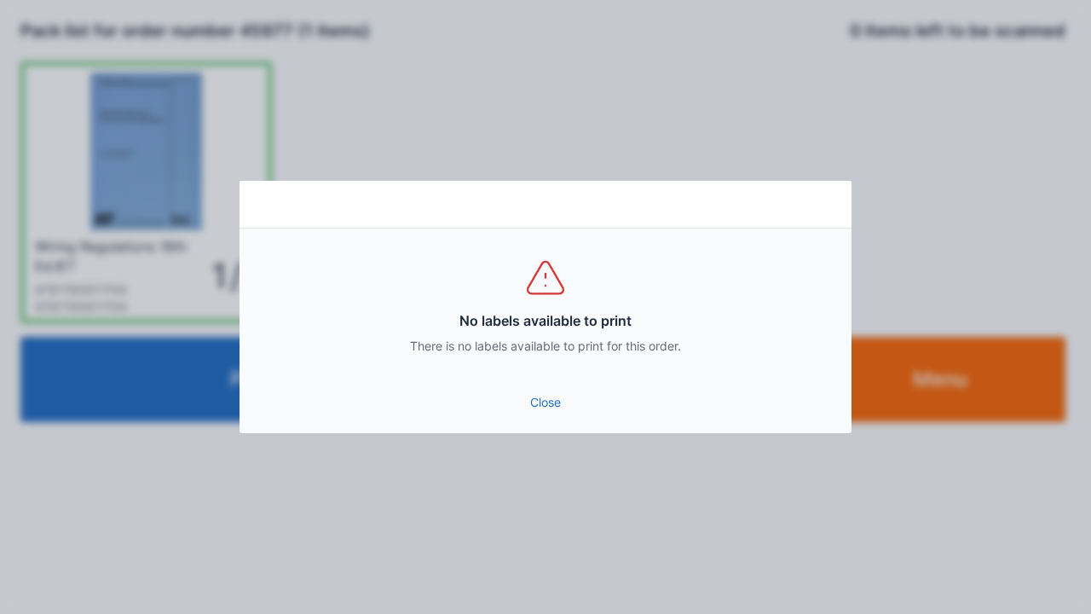
click at [549, 406] on link "Close" at bounding box center [545, 402] width 585 height 31
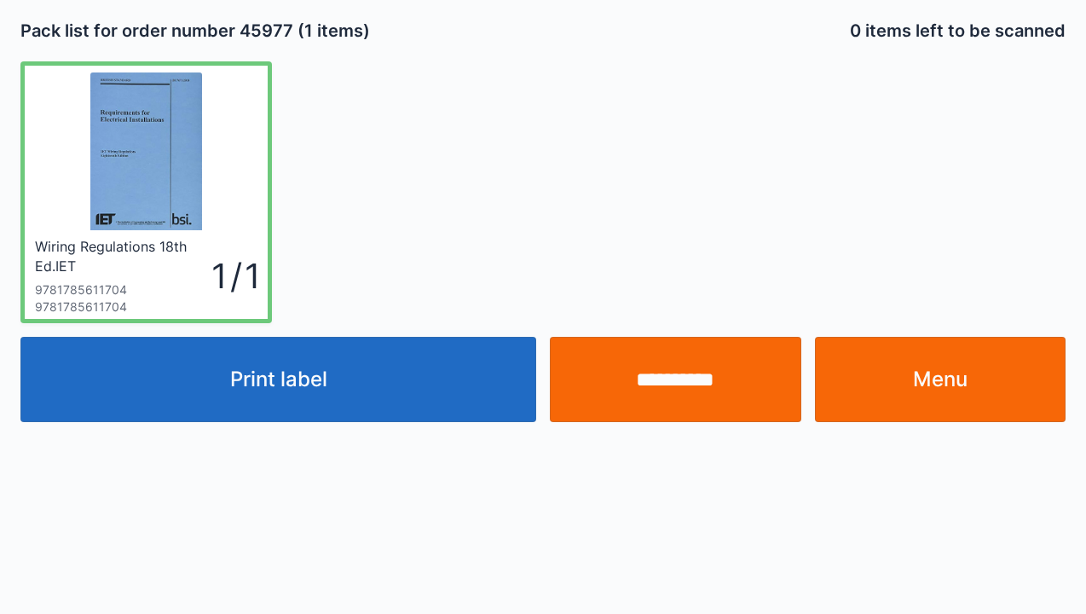
click at [672, 380] on input "**********" at bounding box center [676, 379] width 252 height 85
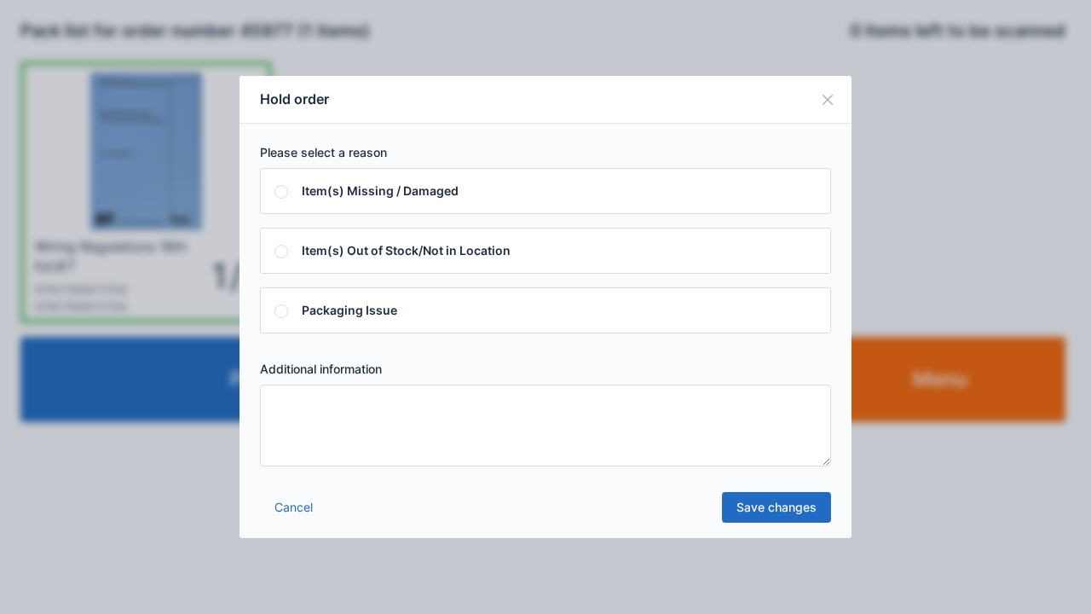
click at [296, 406] on textarea at bounding box center [545, 426] width 571 height 82
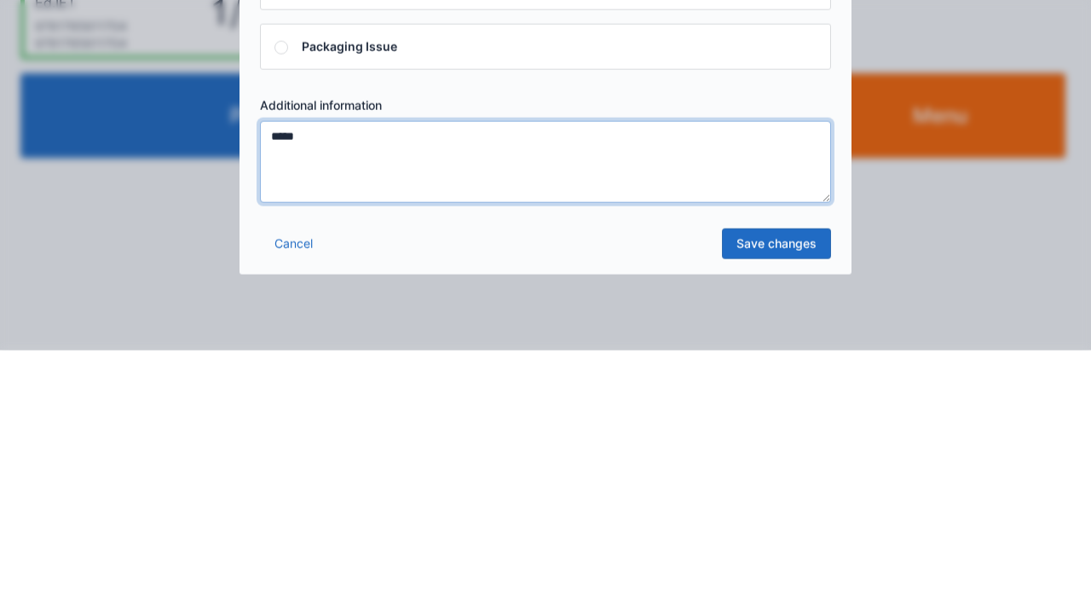
type textarea "*****"
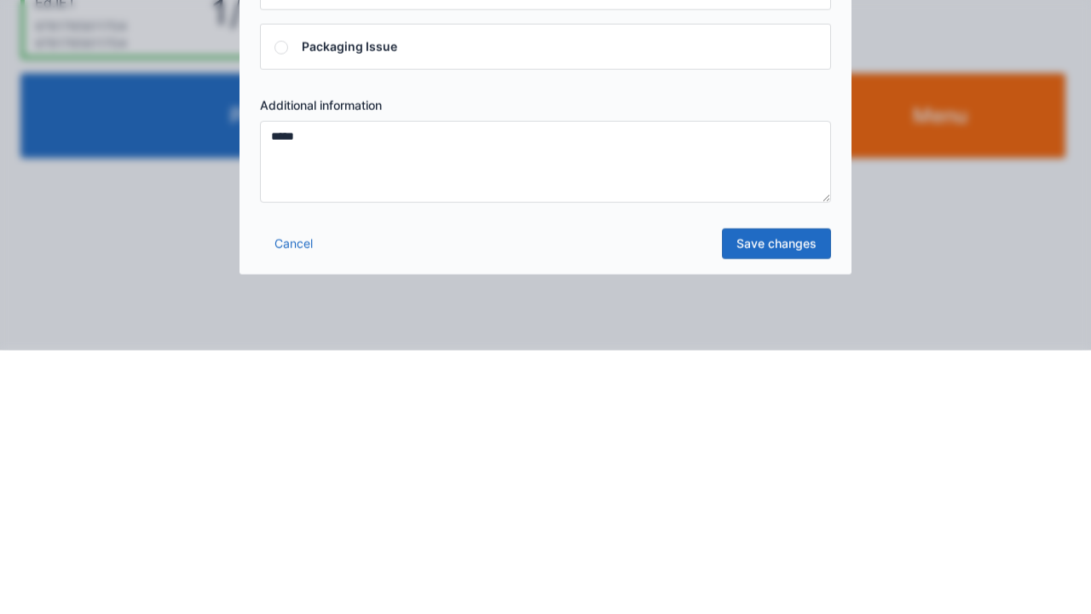
click at [797, 510] on link "Save changes" at bounding box center [776, 507] width 109 height 31
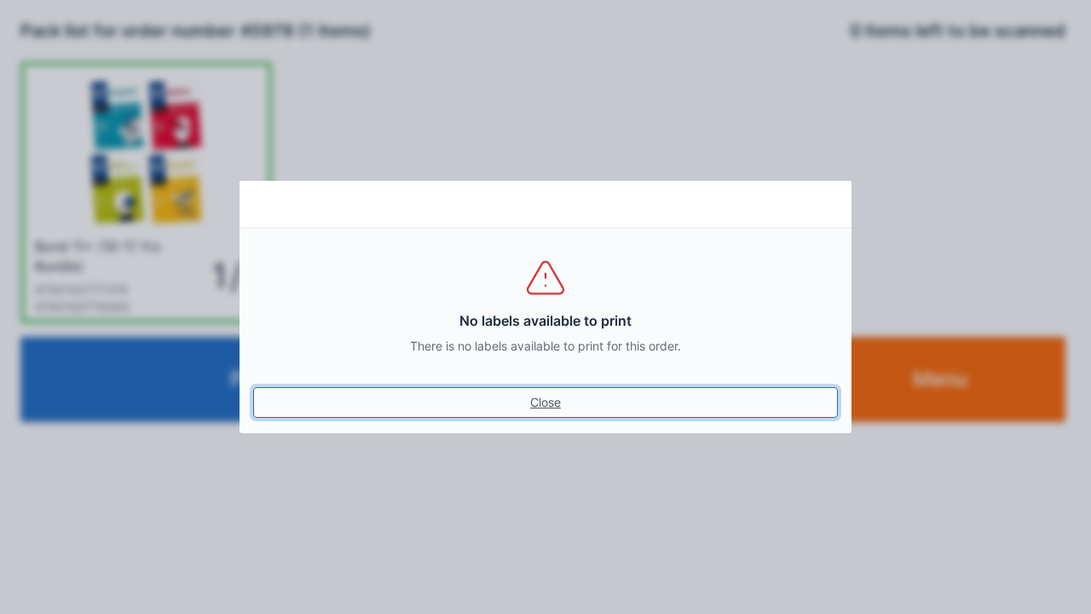
click at [565, 396] on link "Close" at bounding box center [545, 402] width 585 height 31
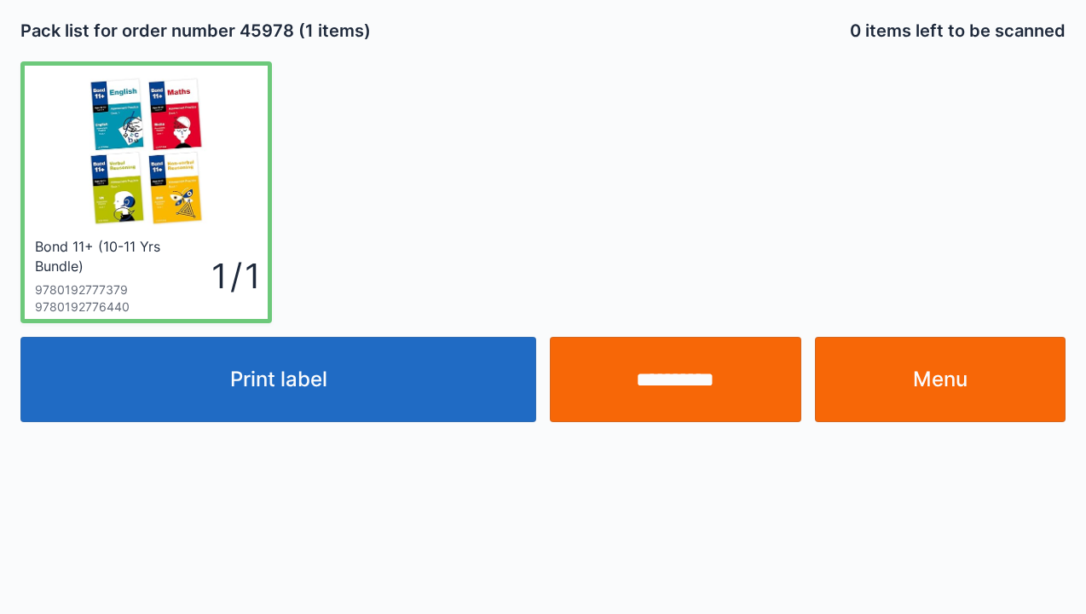
click at [687, 377] on input "**********" at bounding box center [676, 379] width 252 height 85
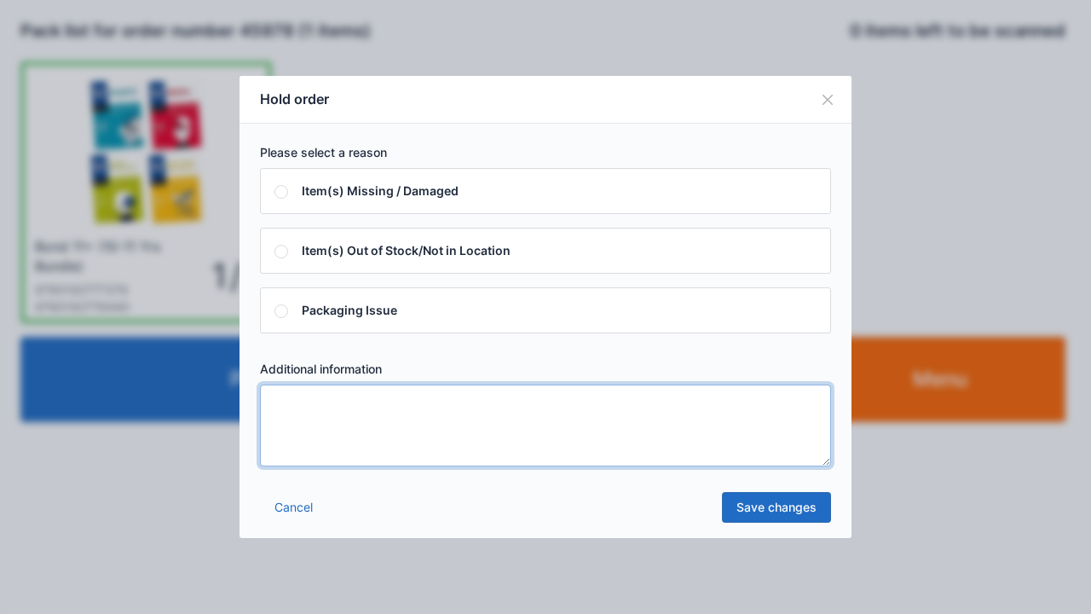
click at [300, 404] on textarea at bounding box center [545, 426] width 571 height 82
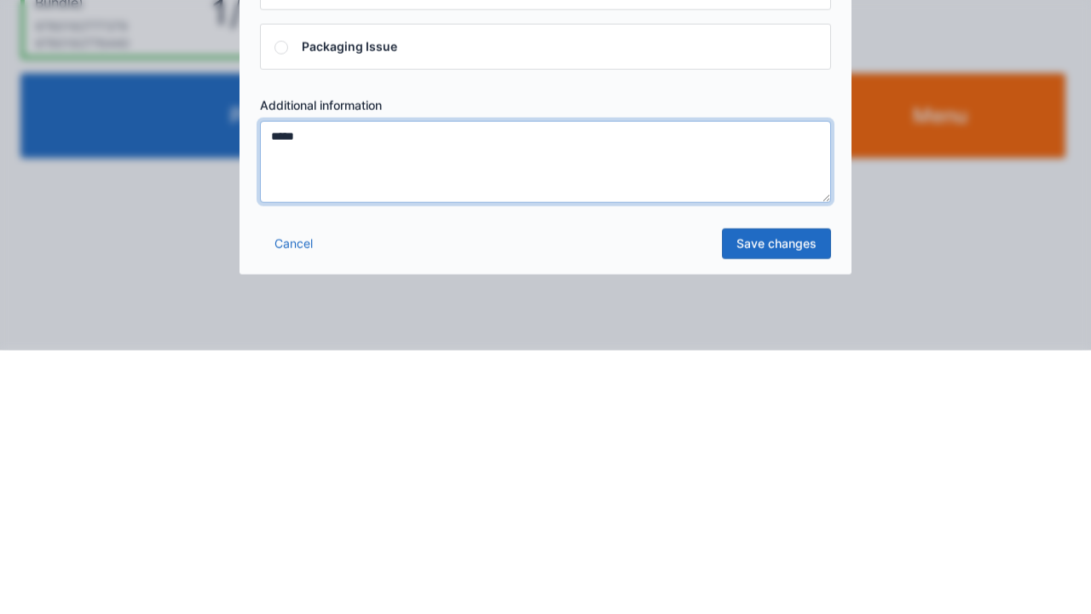
type textarea "*****"
click at [790, 518] on link "Save changes" at bounding box center [776, 507] width 109 height 31
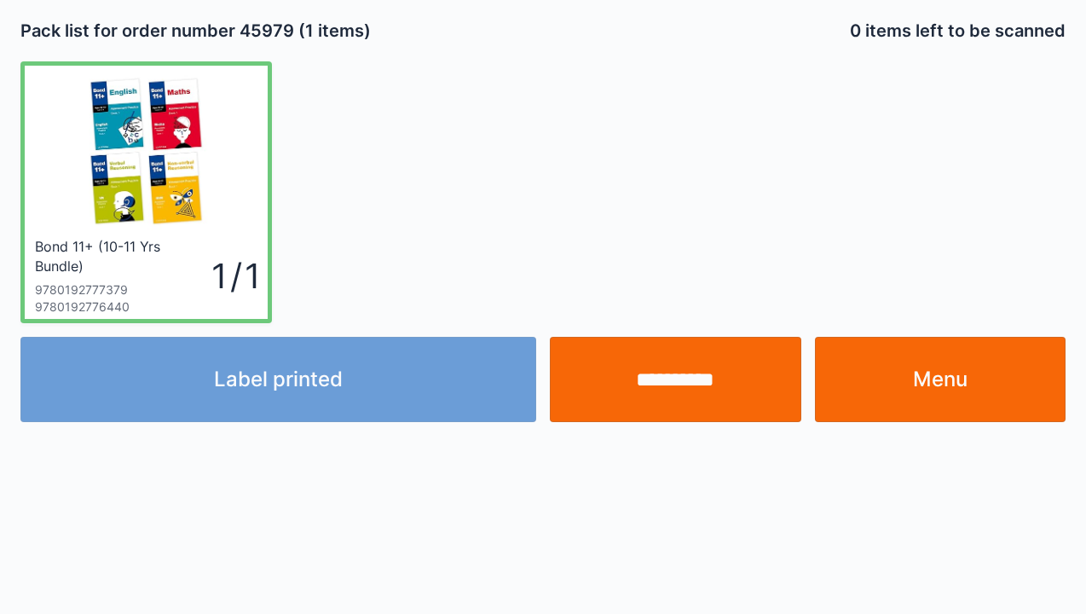
click at [951, 386] on link "Menu" at bounding box center [941, 379] width 252 height 85
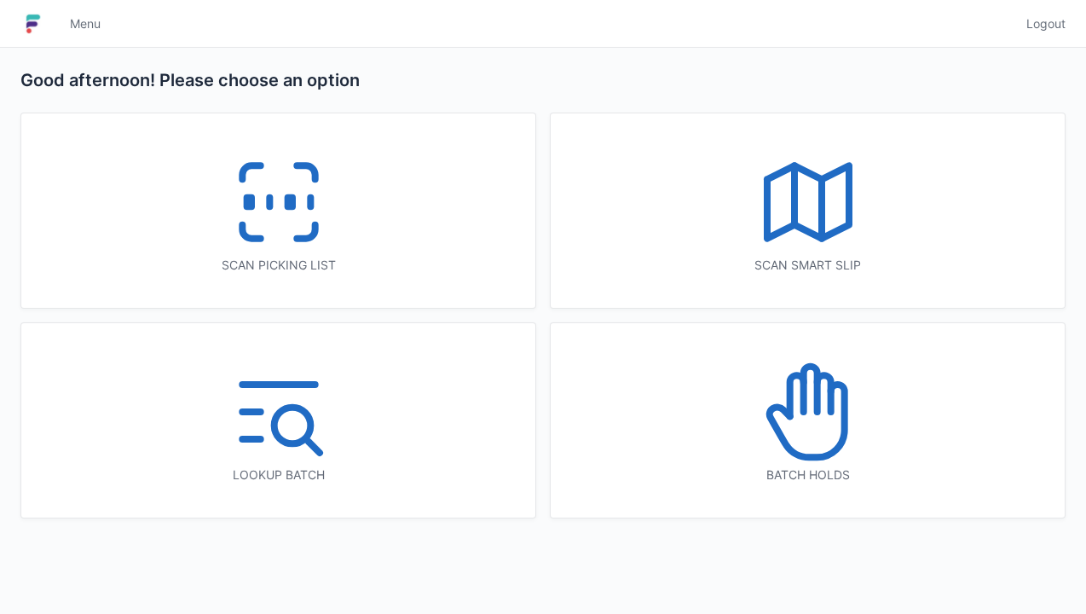
click at [273, 211] on icon at bounding box center [278, 202] width 109 height 109
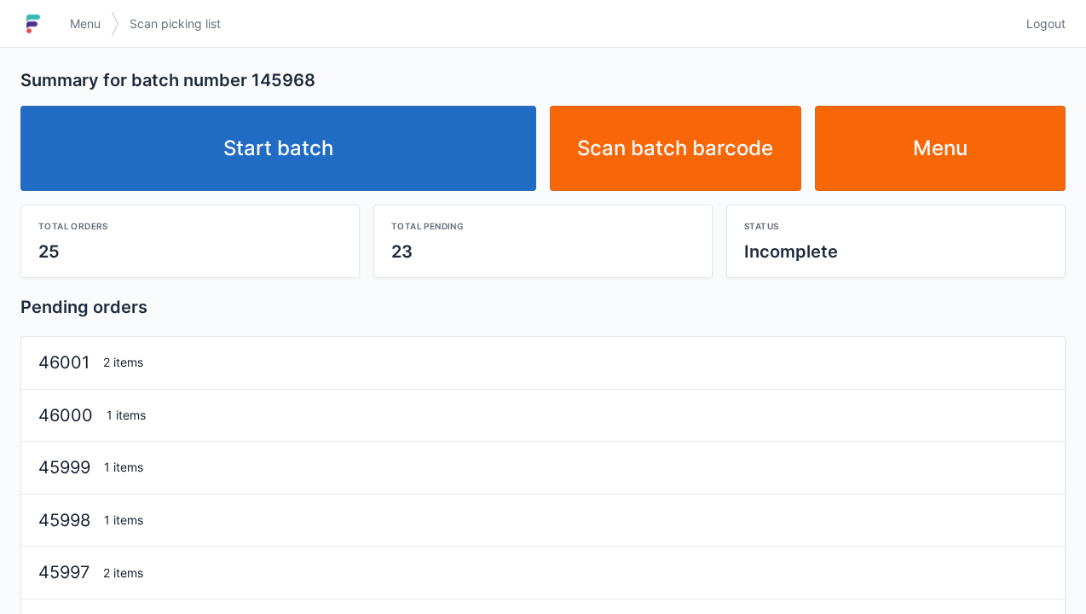
click at [295, 163] on link "Start batch" at bounding box center [278, 148] width 516 height 85
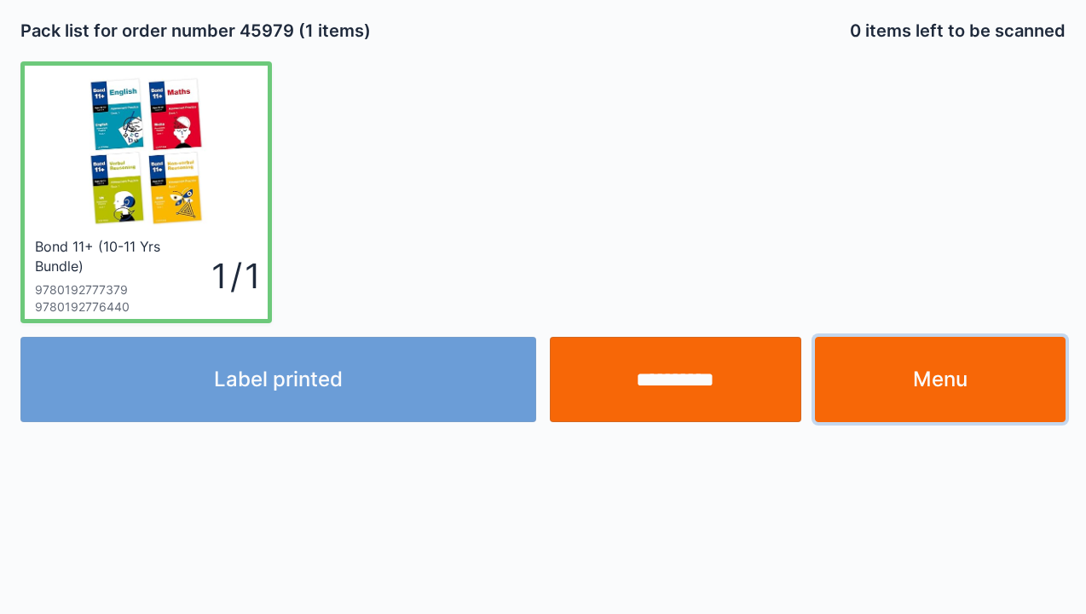
click at [936, 399] on link "Menu" at bounding box center [941, 379] width 252 height 85
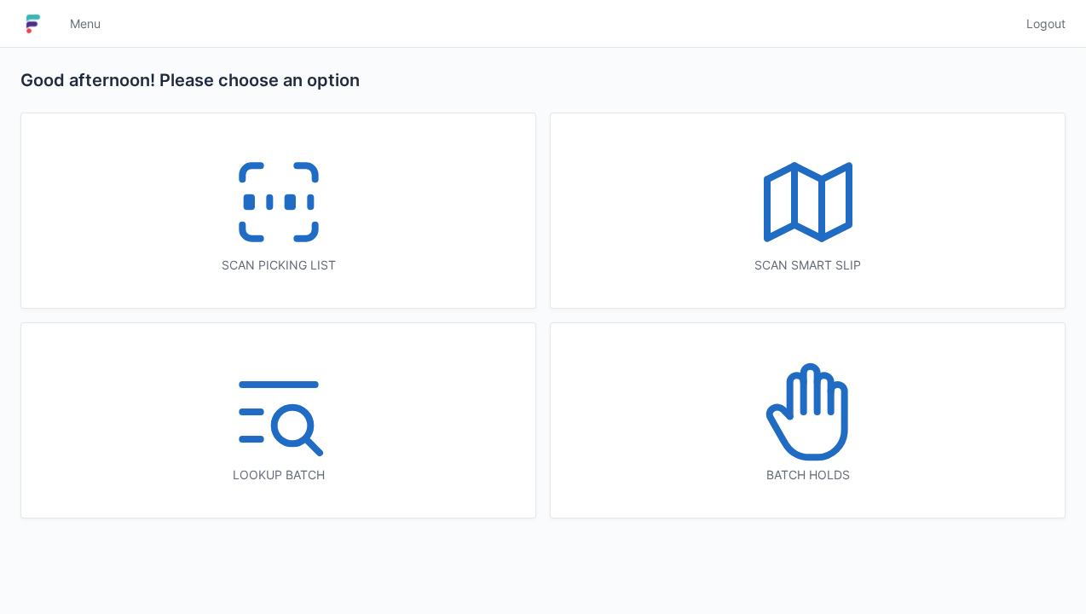
click at [266, 230] on icon at bounding box center [278, 202] width 109 height 109
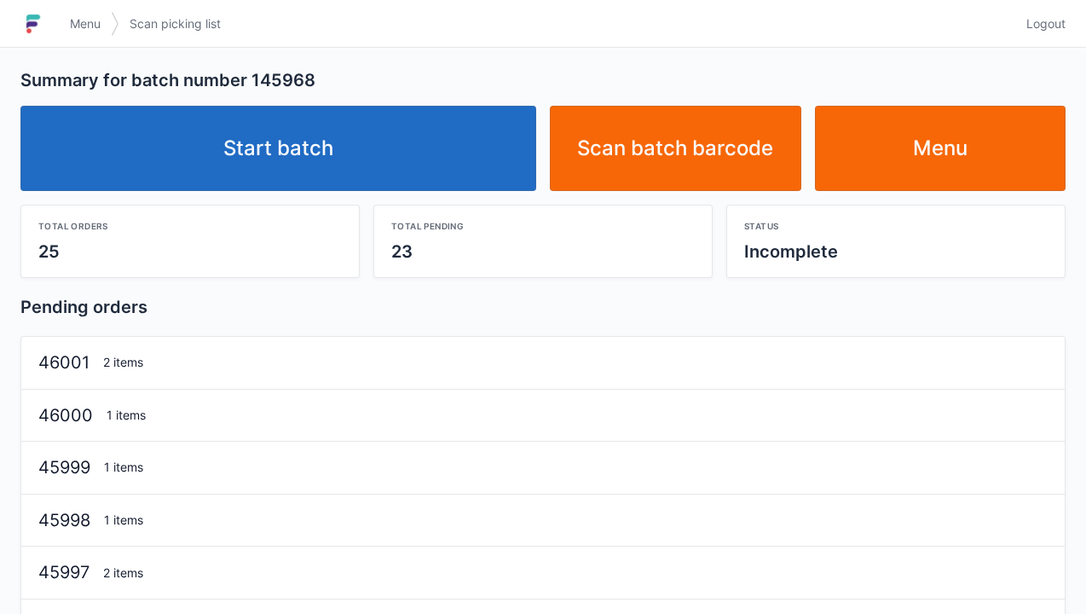
click at [320, 148] on link "Start batch" at bounding box center [278, 148] width 516 height 85
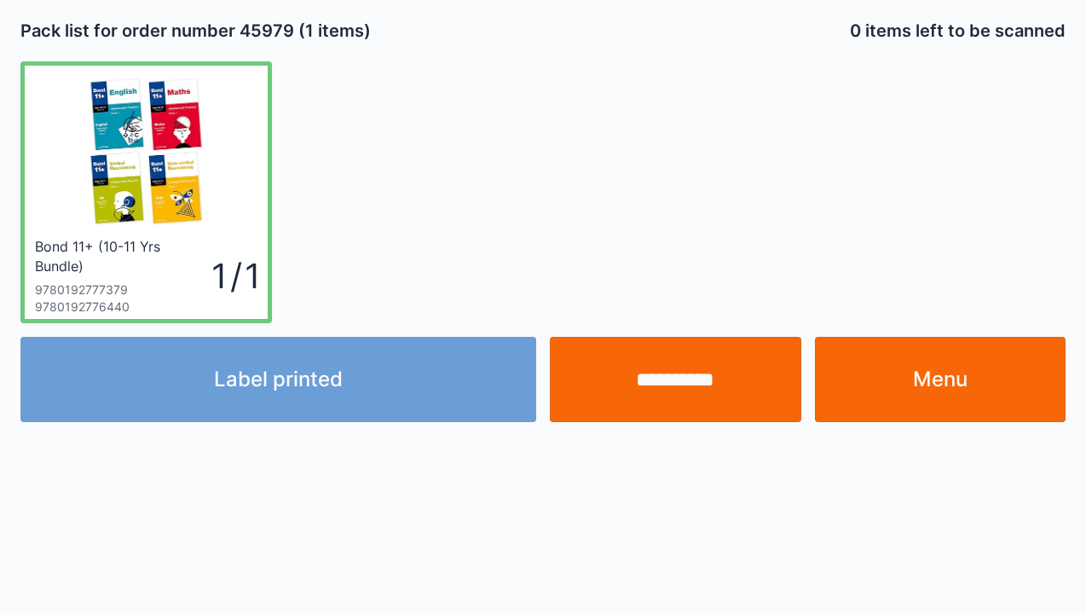
click at [694, 389] on input "**********" at bounding box center [676, 379] width 252 height 85
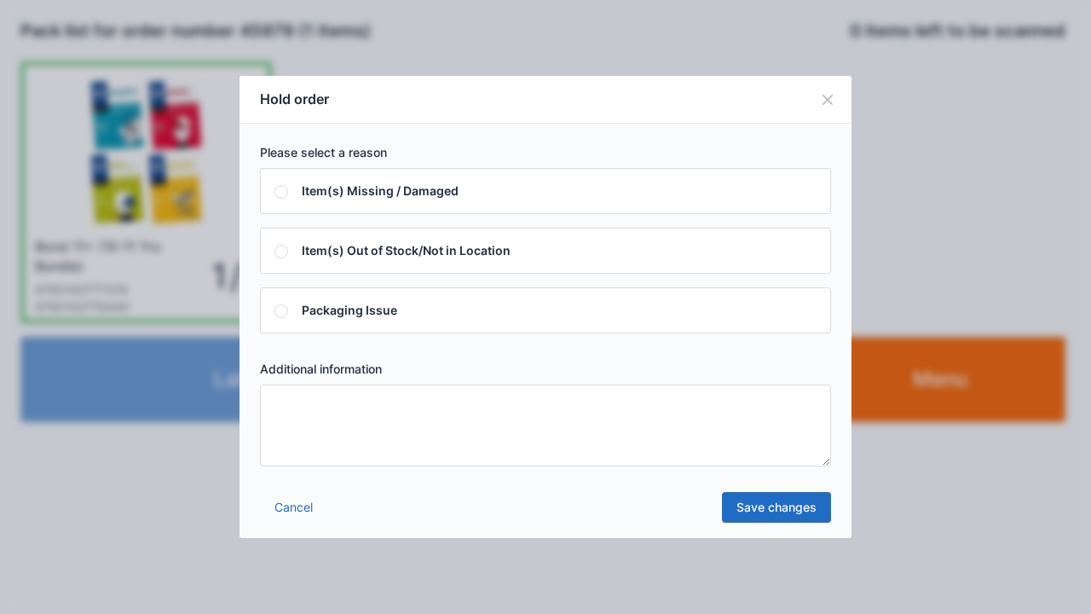
click at [774, 507] on link "Save changes" at bounding box center [776, 507] width 109 height 31
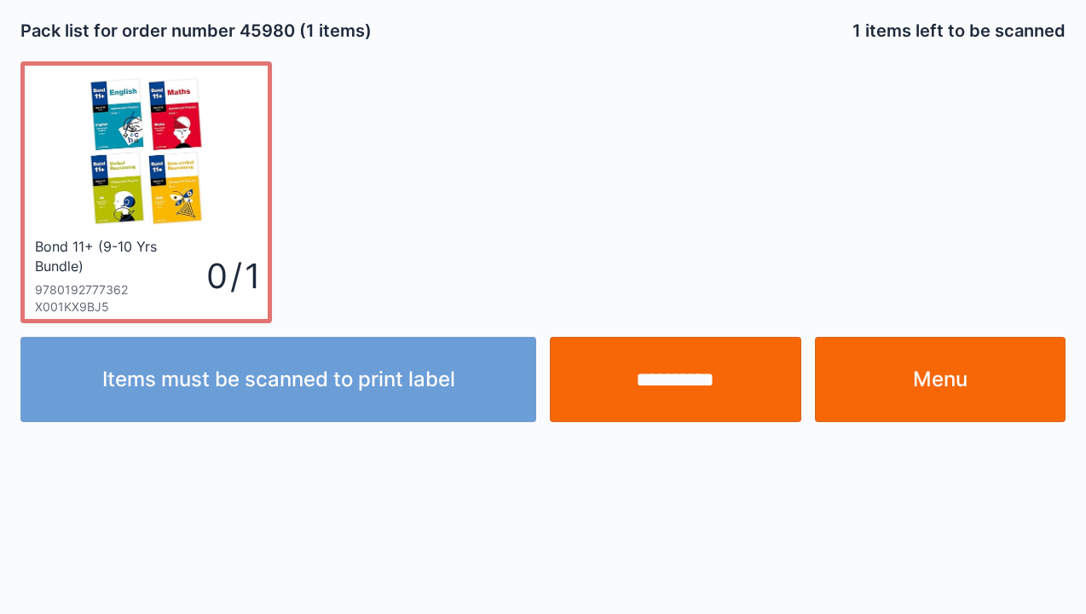
click at [686, 396] on input "**********" at bounding box center [676, 379] width 252 height 85
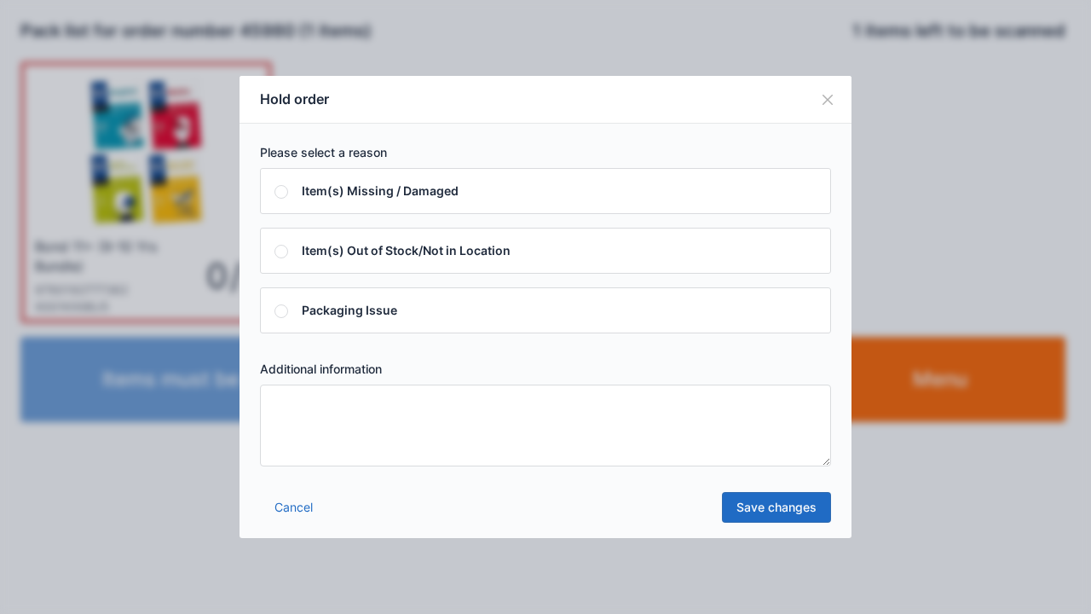
click at [286, 407] on textarea at bounding box center [545, 426] width 571 height 82
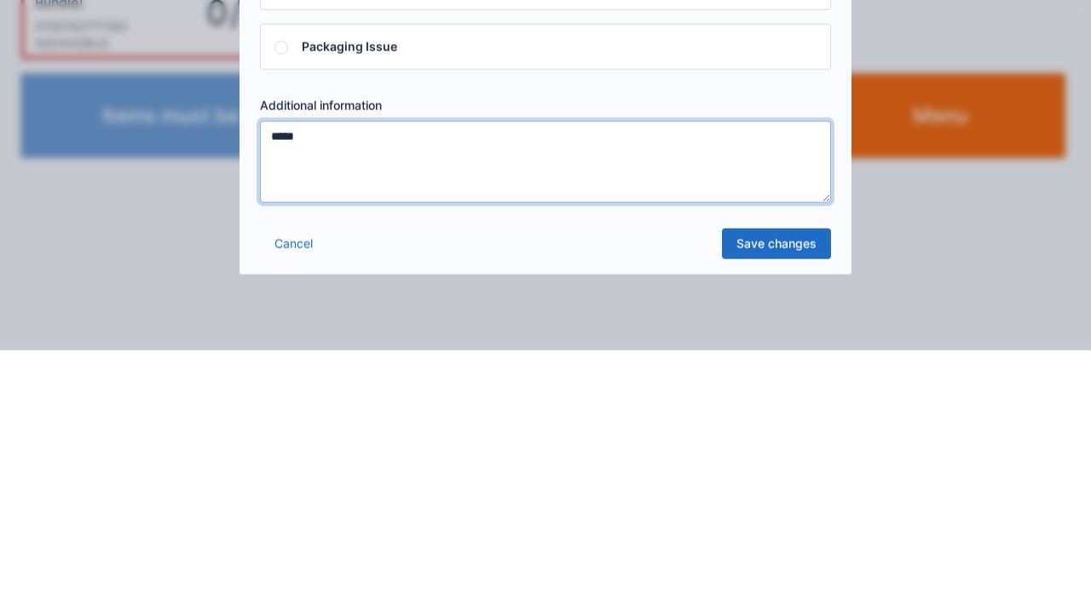
type textarea "*****"
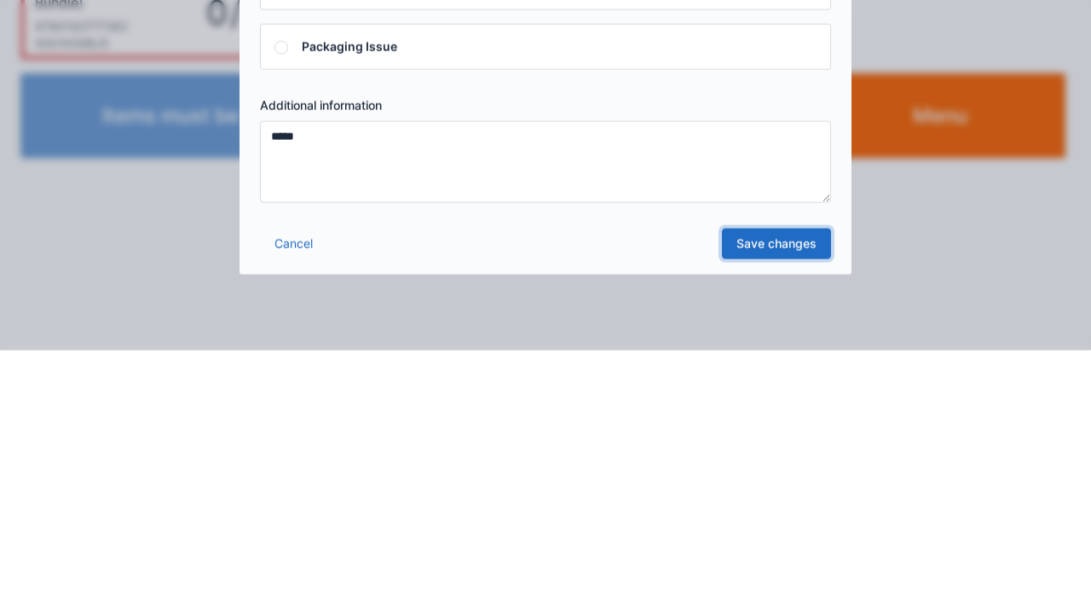
click at [780, 515] on link "Save changes" at bounding box center [776, 507] width 109 height 31
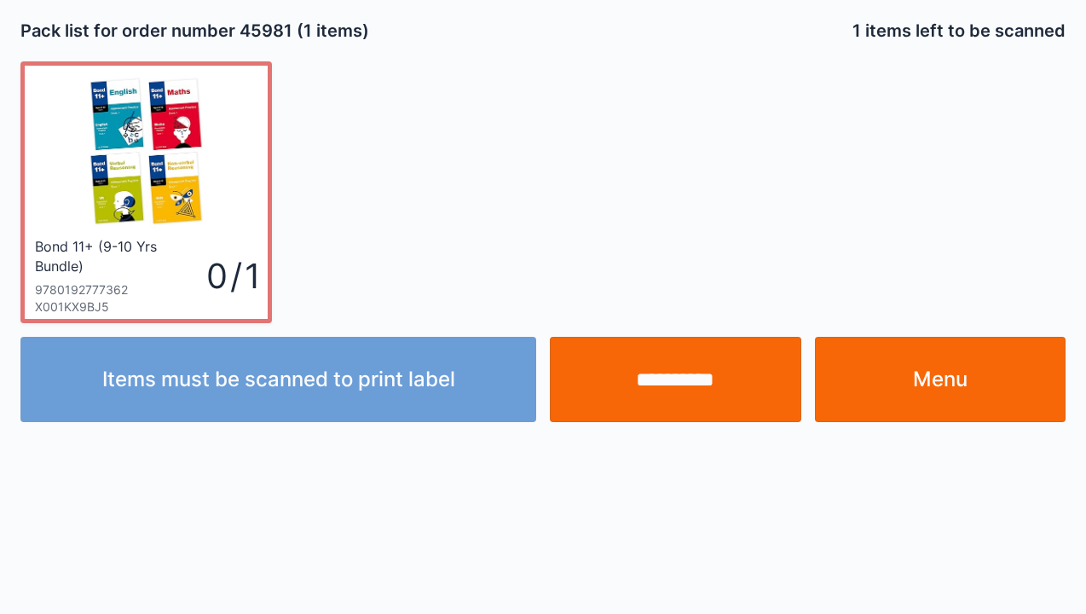
click at [659, 377] on input "**********" at bounding box center [676, 379] width 252 height 85
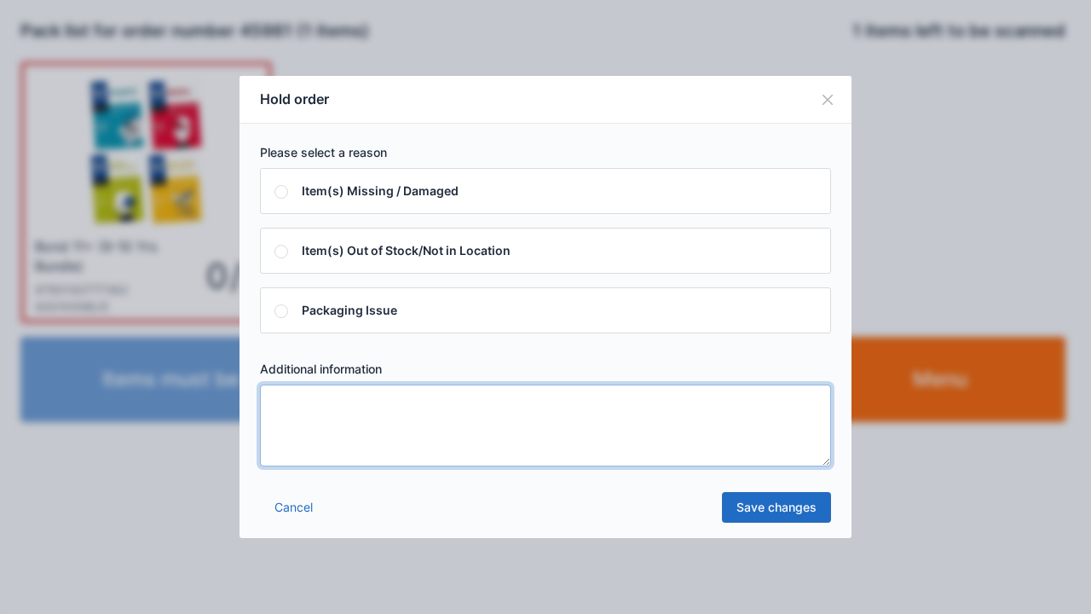
click at [286, 407] on textarea at bounding box center [545, 426] width 571 height 82
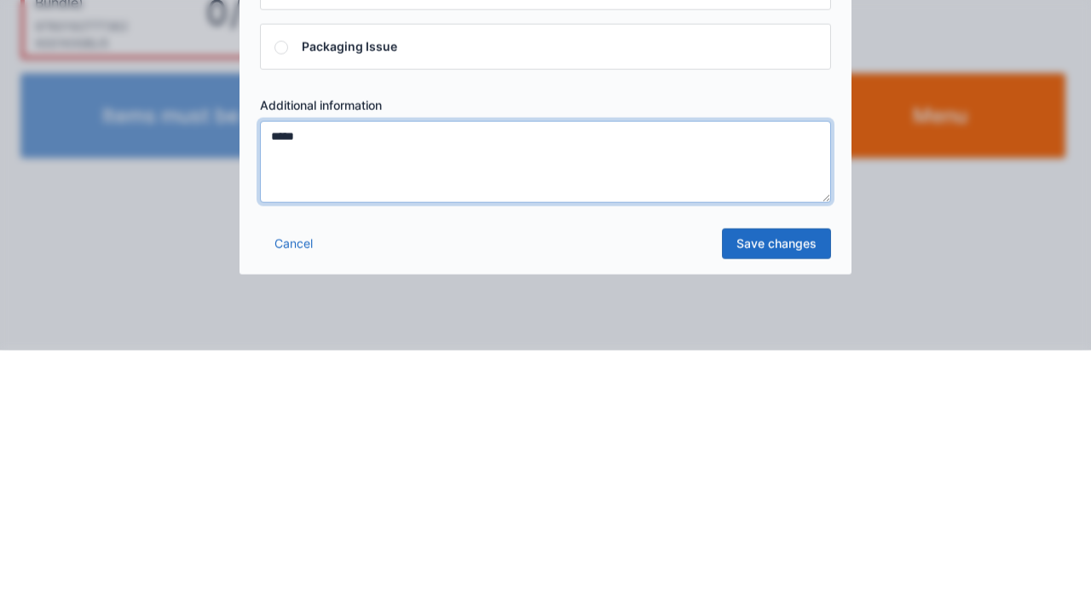
type textarea "*****"
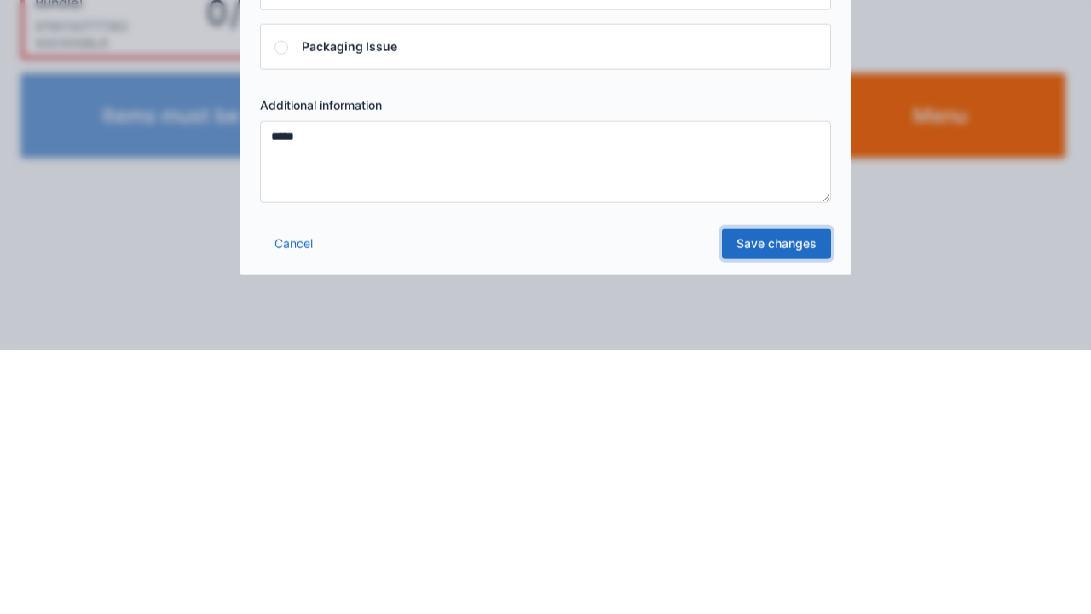
click at [779, 512] on link "Save changes" at bounding box center [776, 507] width 109 height 31
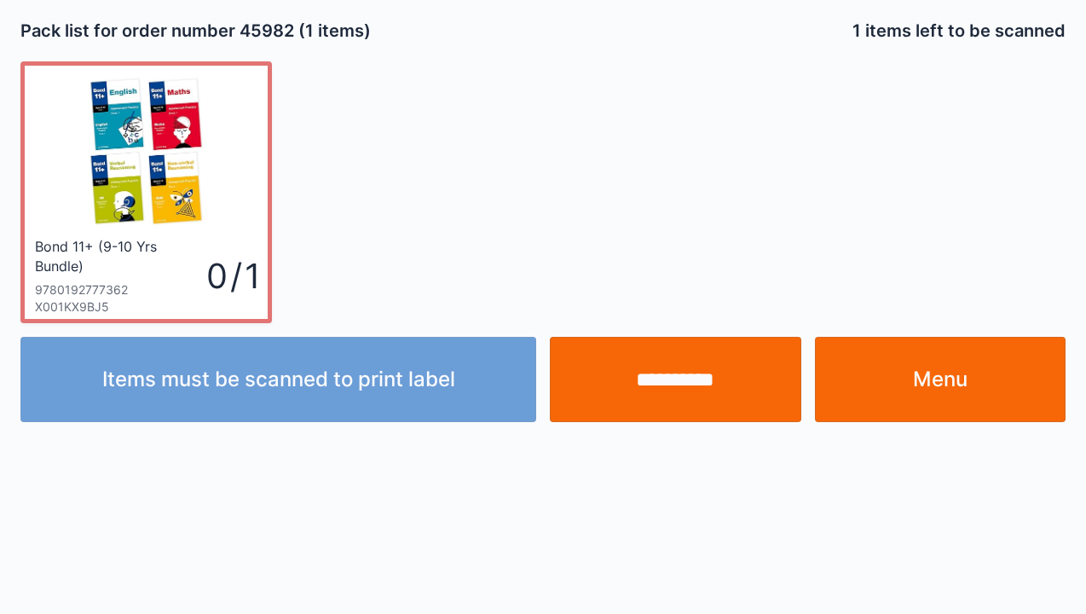
click at [675, 392] on input "**********" at bounding box center [676, 379] width 252 height 85
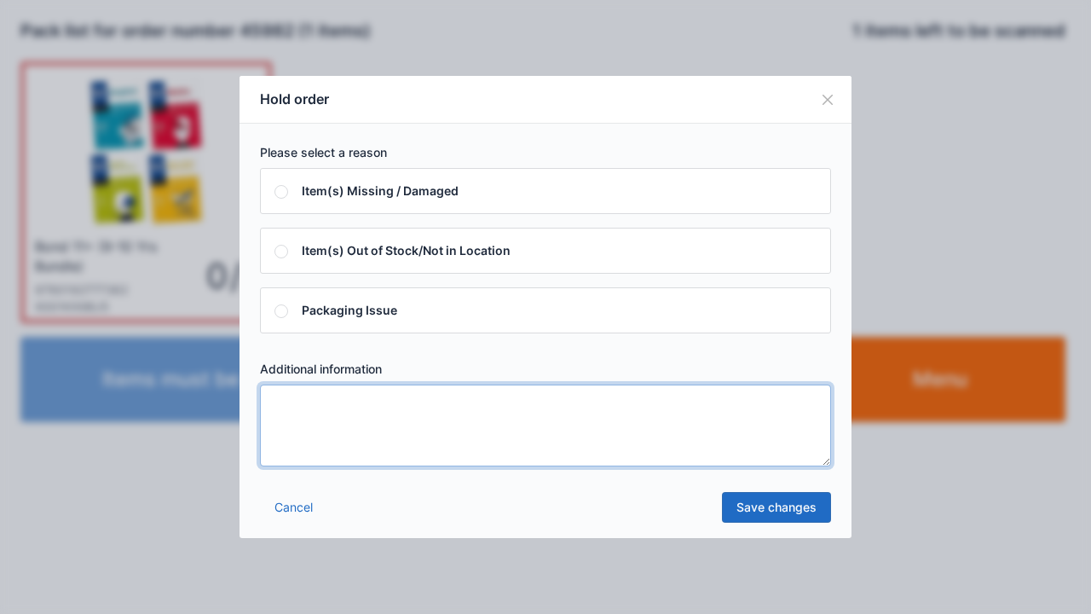
click at [285, 406] on textarea at bounding box center [545, 426] width 571 height 82
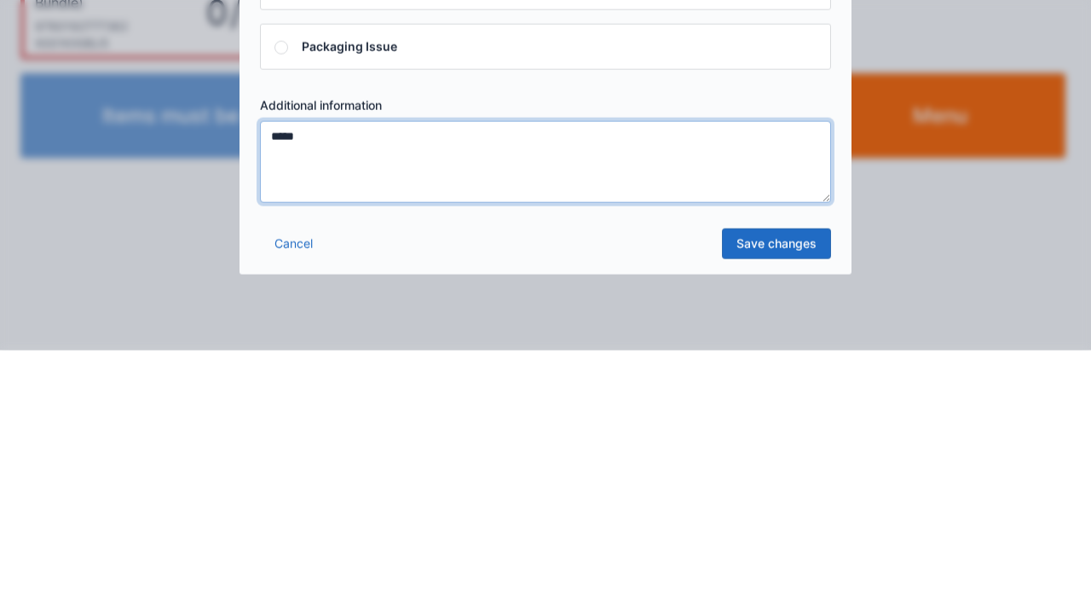
type textarea "*****"
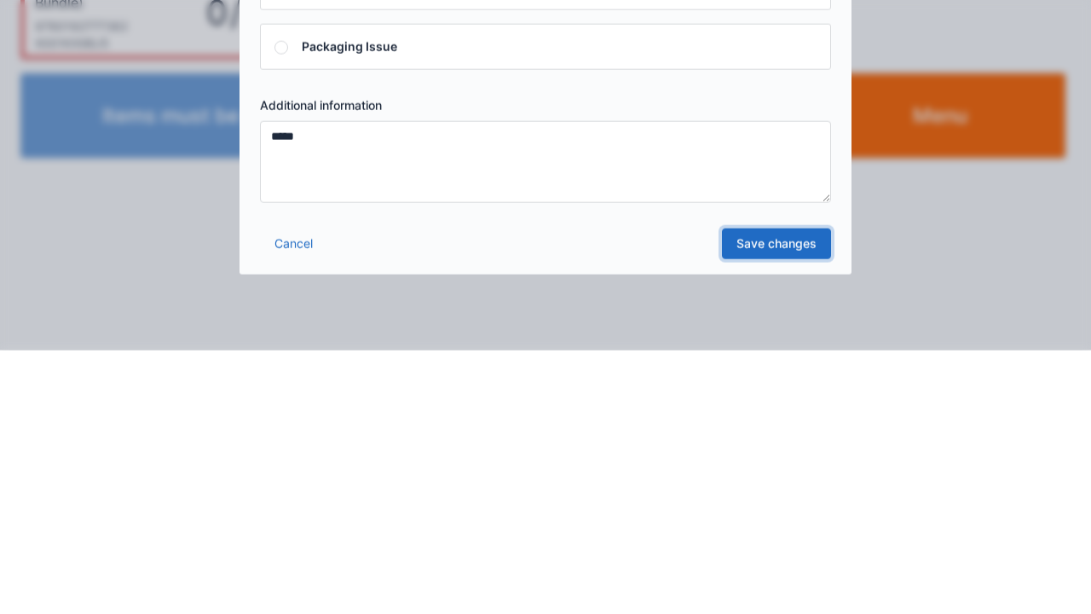
click at [786, 516] on link "Save changes" at bounding box center [776, 507] width 109 height 31
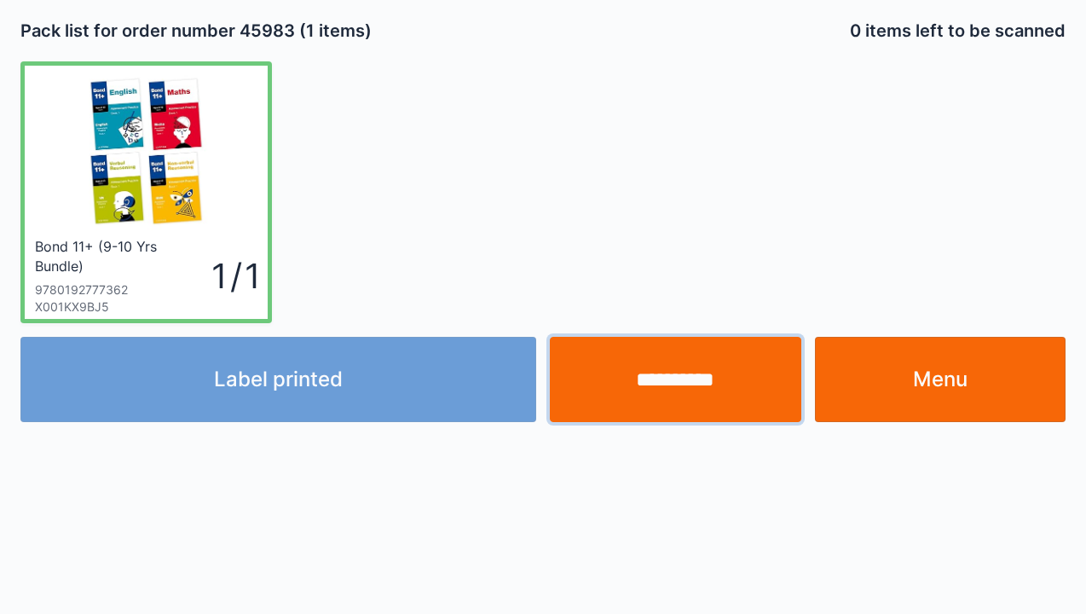
click at [675, 385] on input "**********" at bounding box center [676, 379] width 252 height 85
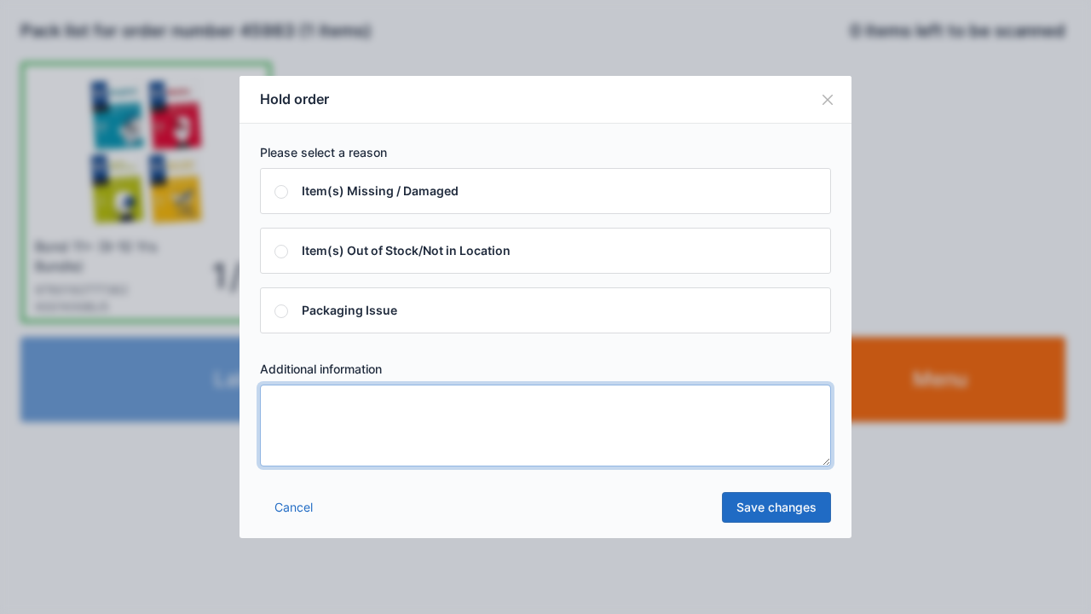
click at [278, 404] on textarea at bounding box center [545, 426] width 571 height 82
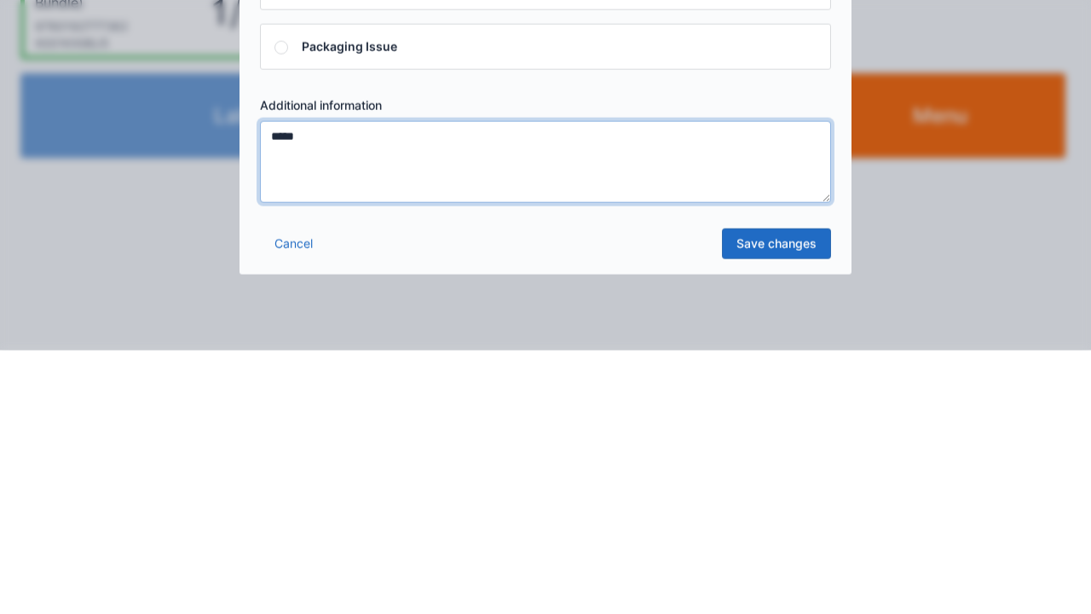
type textarea "*****"
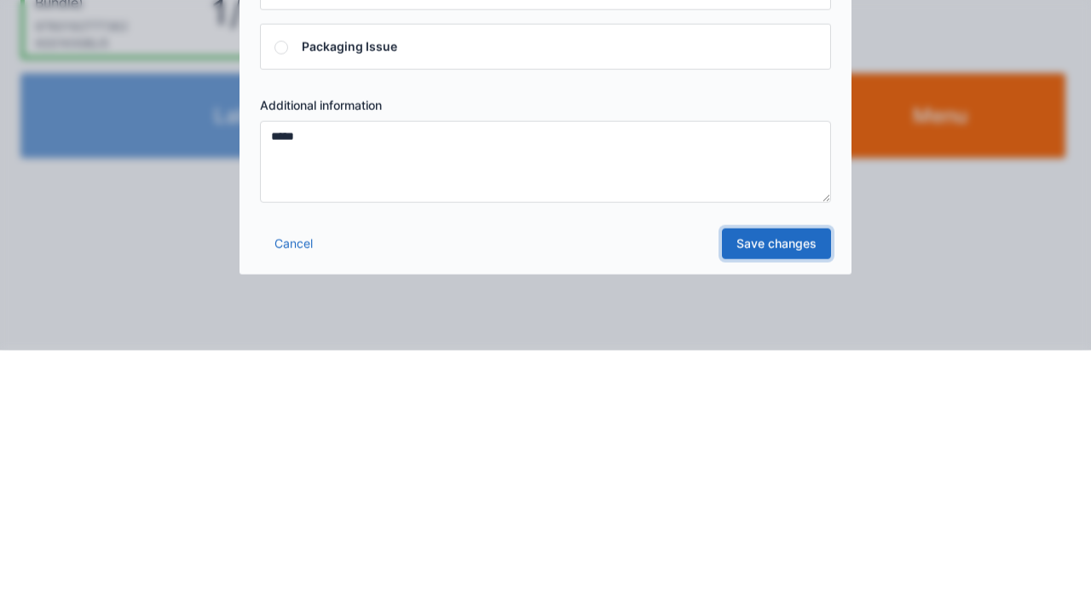
click at [790, 515] on link "Save changes" at bounding box center [776, 507] width 109 height 31
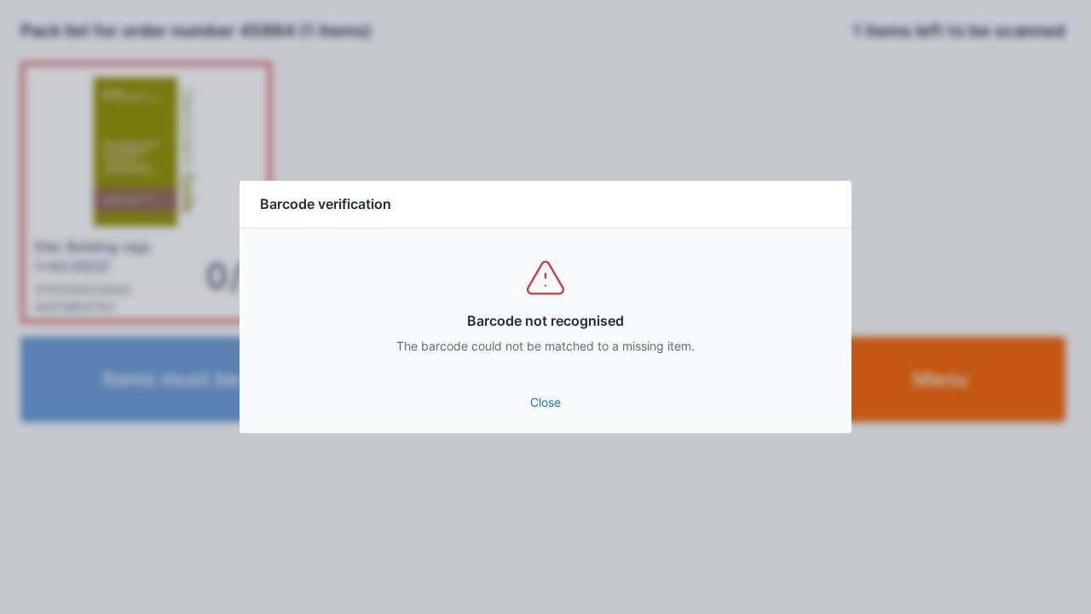
click at [542, 402] on link "Close" at bounding box center [545, 402] width 585 height 31
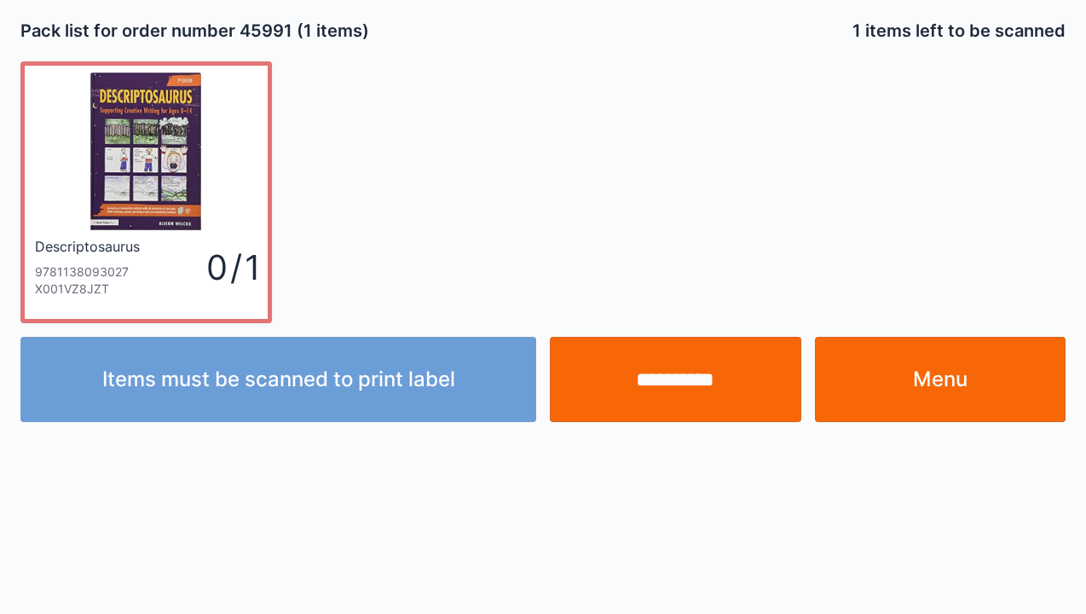
click at [675, 367] on input "**********" at bounding box center [676, 379] width 252 height 85
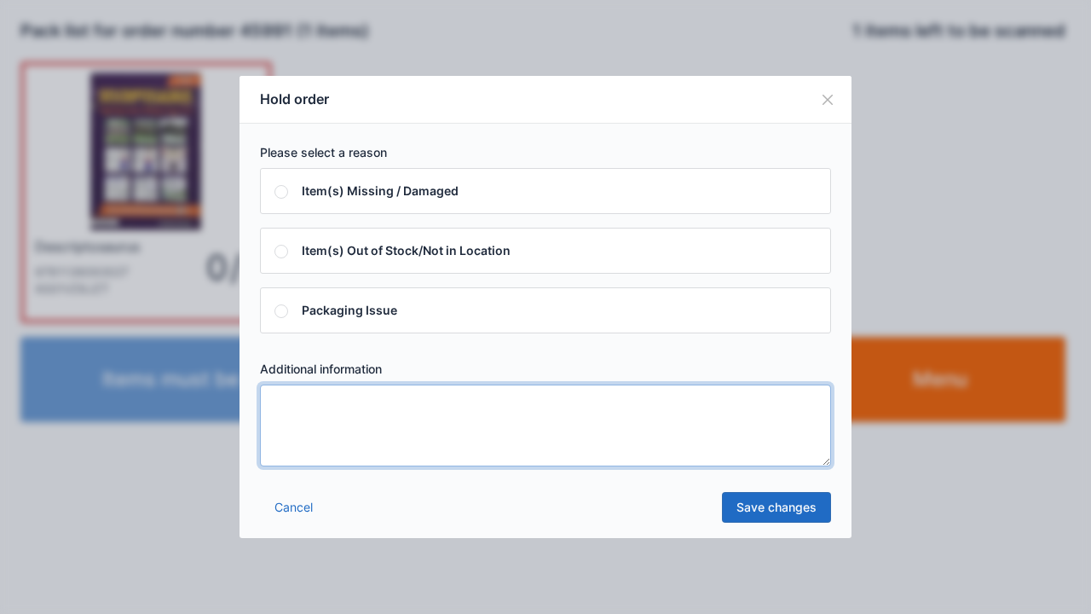
click at [283, 406] on textarea at bounding box center [545, 426] width 571 height 82
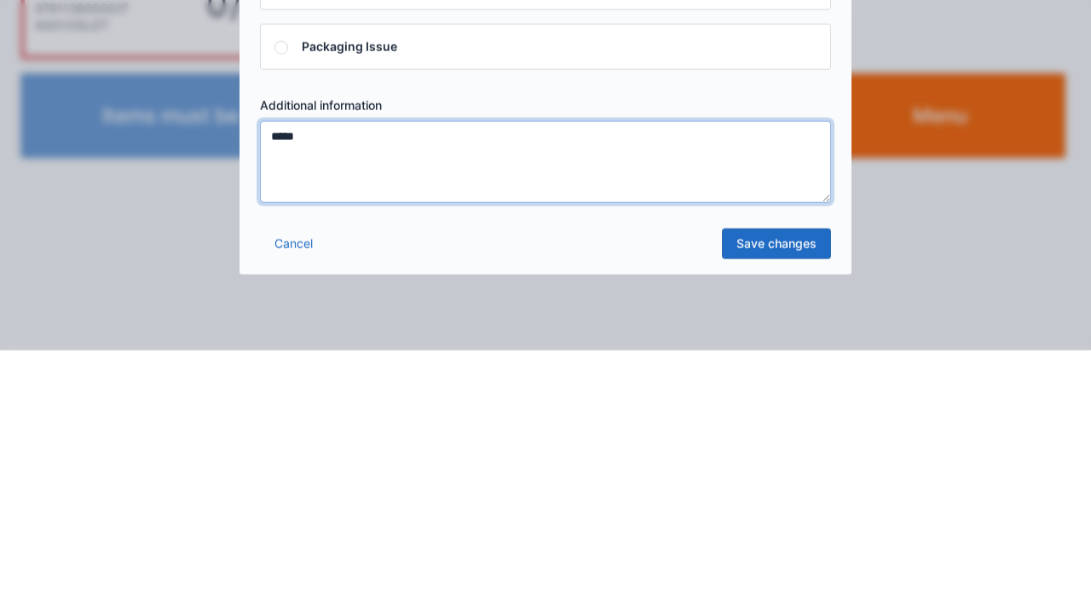
type textarea "*****"
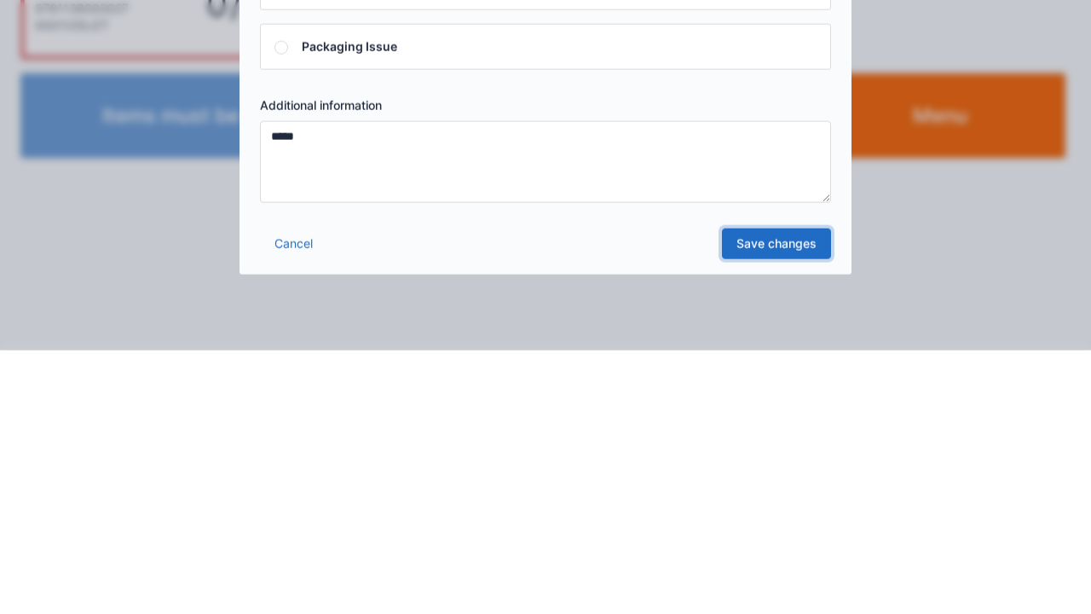
click at [784, 516] on link "Save changes" at bounding box center [776, 507] width 109 height 31
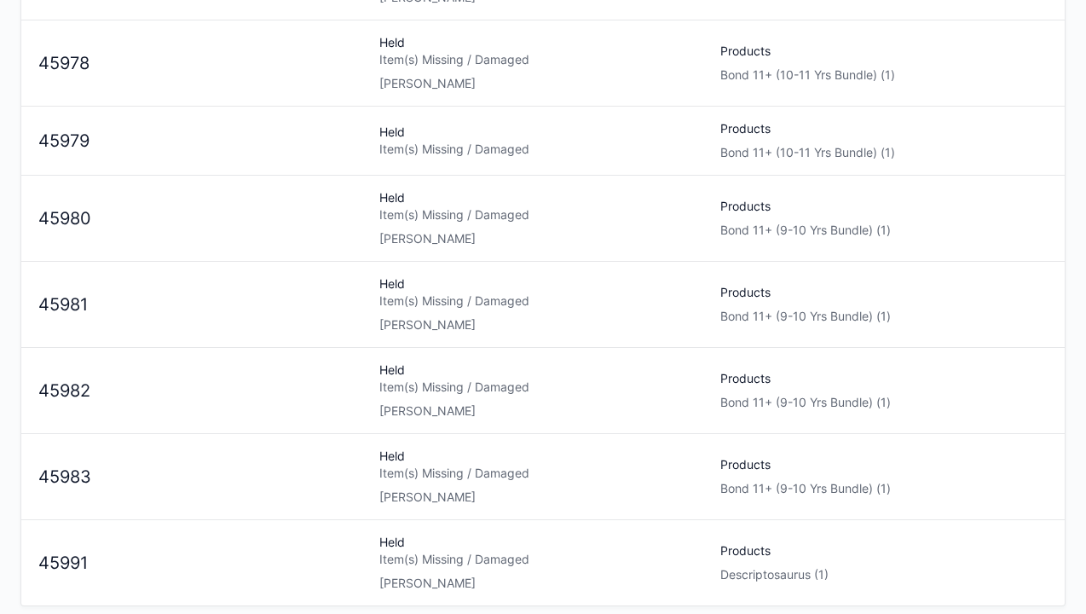
scroll to position [345, 0]
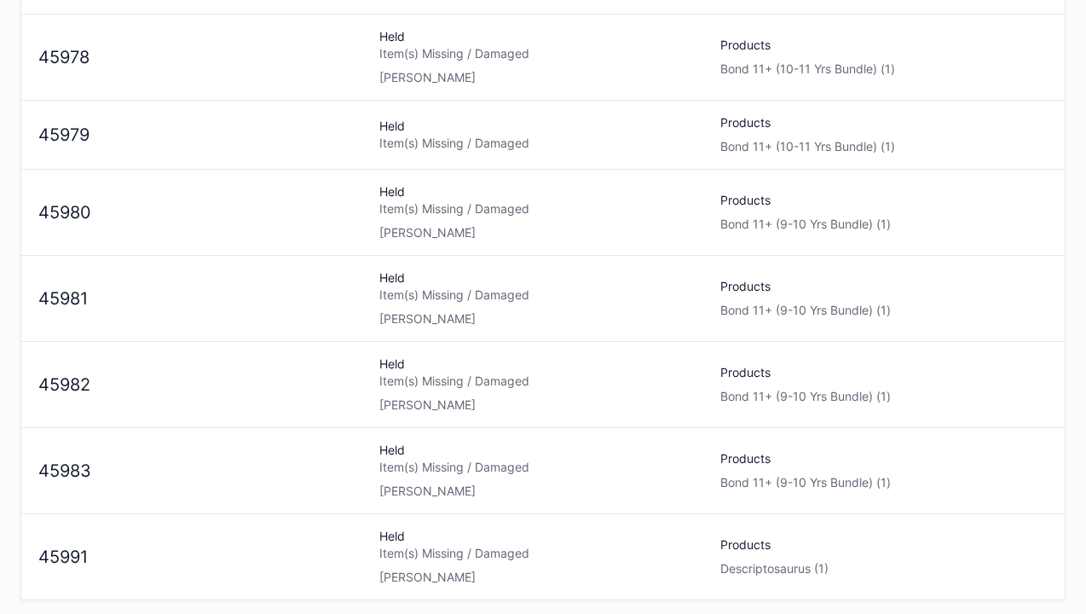
click at [431, 549] on div "Item(s) Missing / Damaged" at bounding box center [542, 553] width 327 height 17
click at [392, 549] on div "Item(s) Missing / Damaged" at bounding box center [542, 553] width 327 height 17
click at [397, 563] on div "Held Item(s) Missing / Damaged Elena" at bounding box center [543, 557] width 341 height 58
click at [120, 549] on div "45991" at bounding box center [202, 557] width 341 height 25
click at [140, 540] on div "45991 Held Item(s) Missing / Damaged Elena Products Descriptosaurus (1)" at bounding box center [543, 550] width 1023 height 72
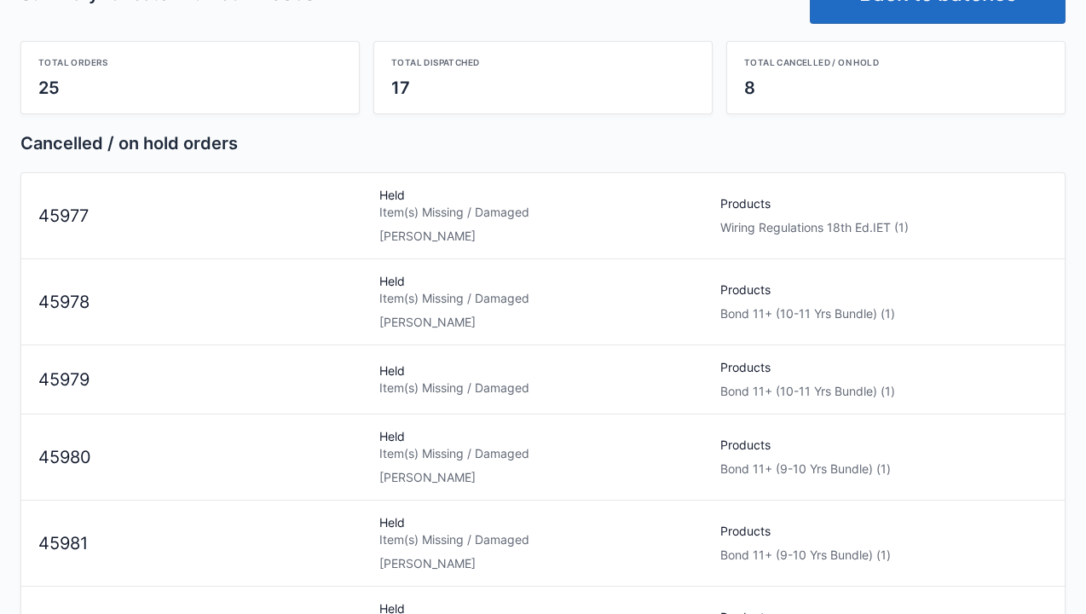
scroll to position [0, 0]
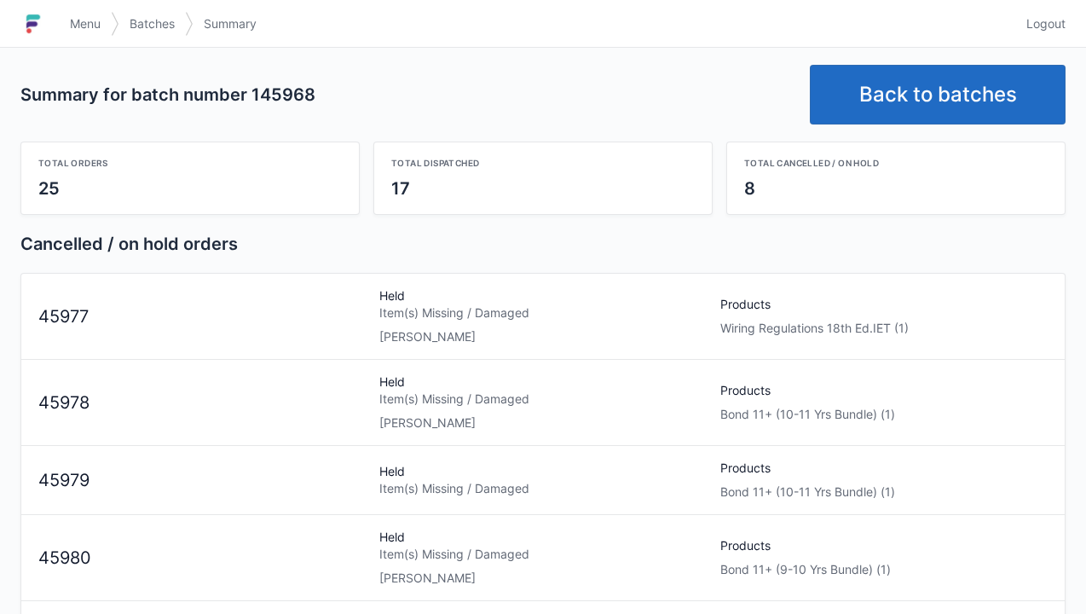
click at [83, 33] on link "Menu" at bounding box center [85, 24] width 51 height 31
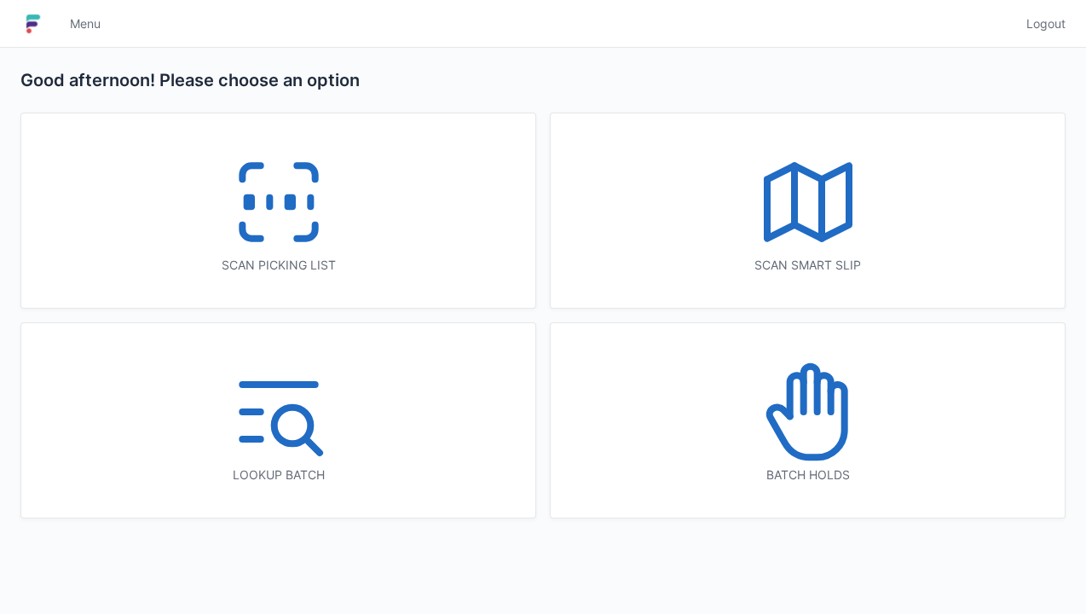
click at [813, 413] on icon at bounding box center [808, 411] width 109 height 109
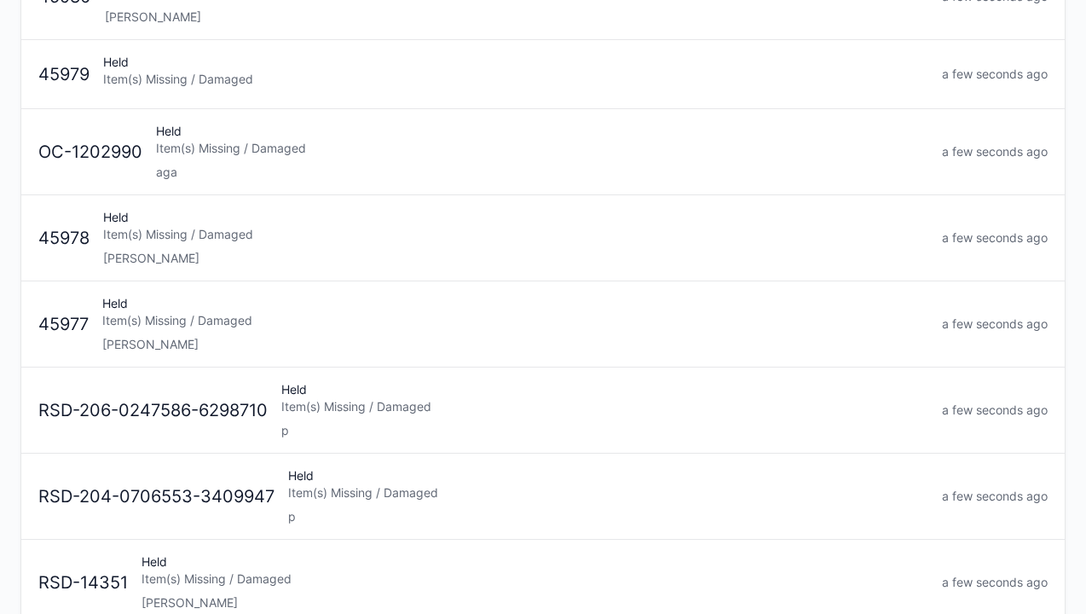
scroll to position [668, 0]
click at [150, 322] on div "Item(s) Missing / Damaged" at bounding box center [515, 320] width 826 height 17
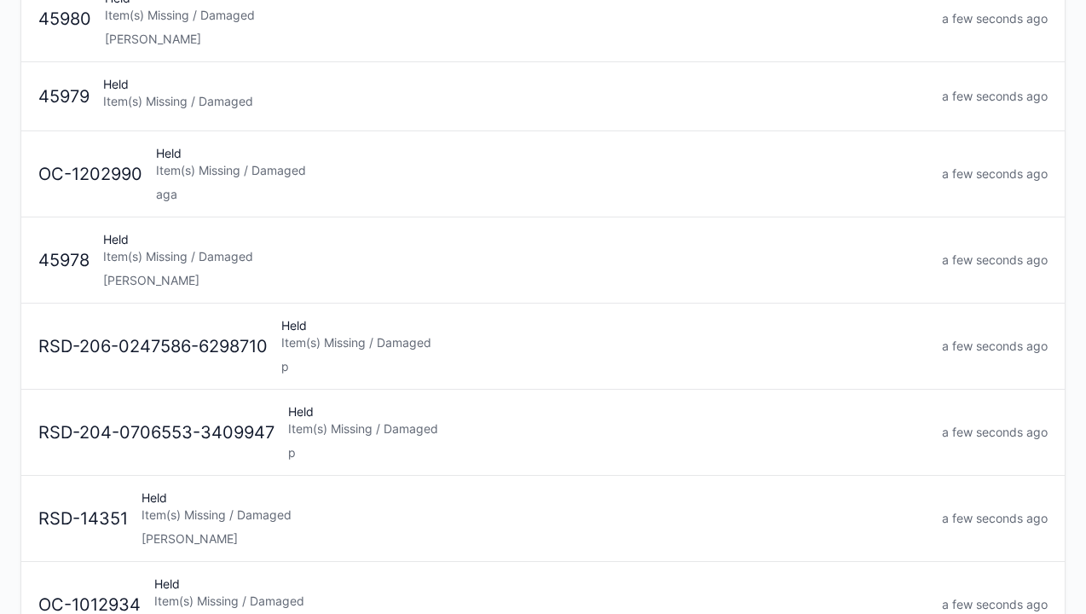
scroll to position [646, 0]
click at [171, 275] on div "[PERSON_NAME]" at bounding box center [515, 280] width 825 height 17
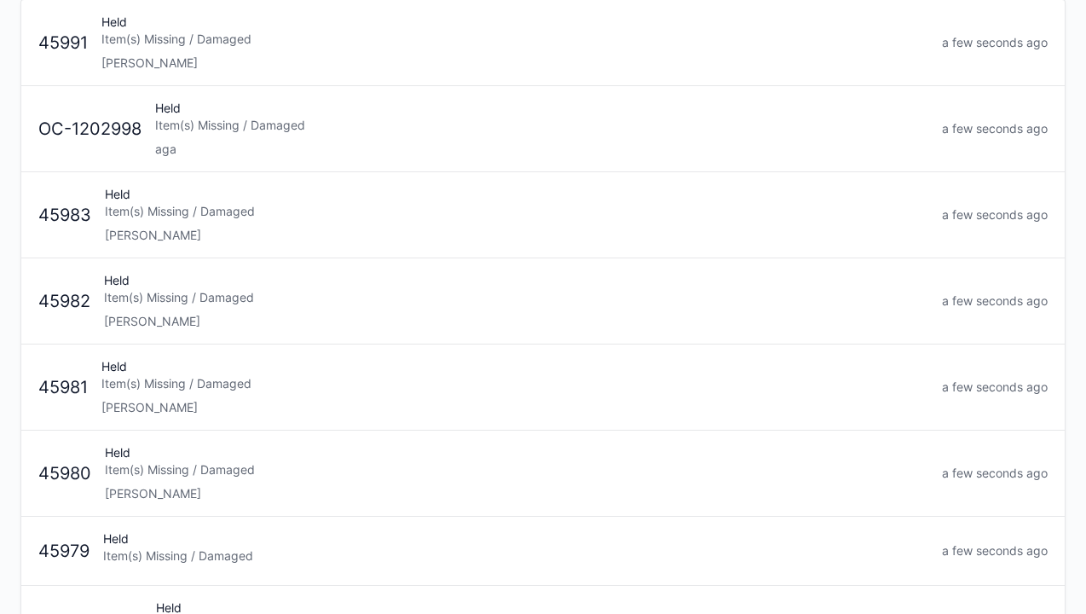
scroll to position [189, 0]
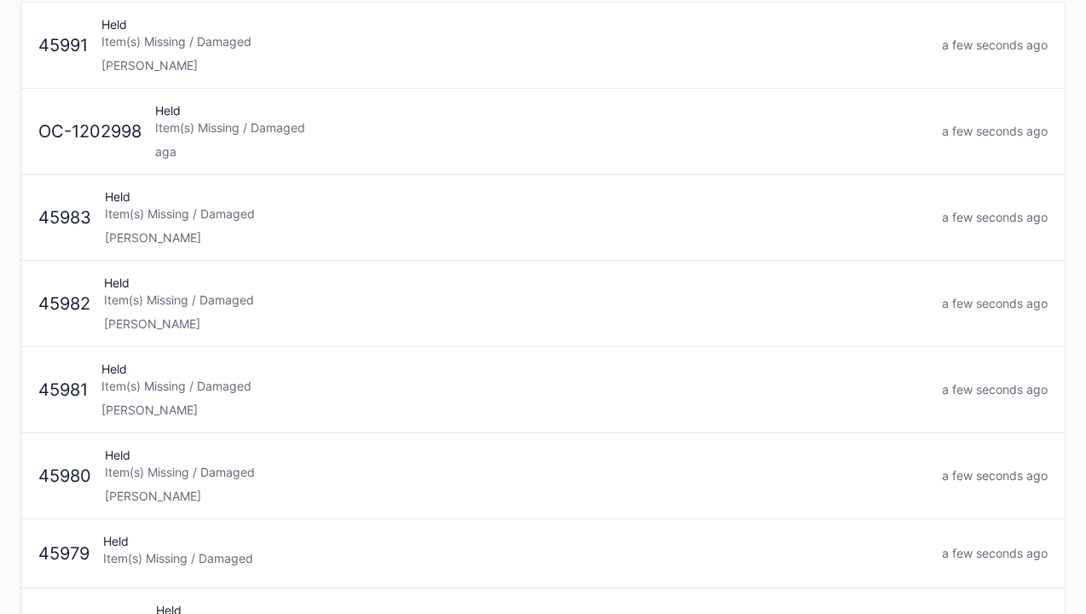
click at [160, 479] on div "Held Item(s) Missing / Damaged Elena" at bounding box center [516, 476] width 837 height 58
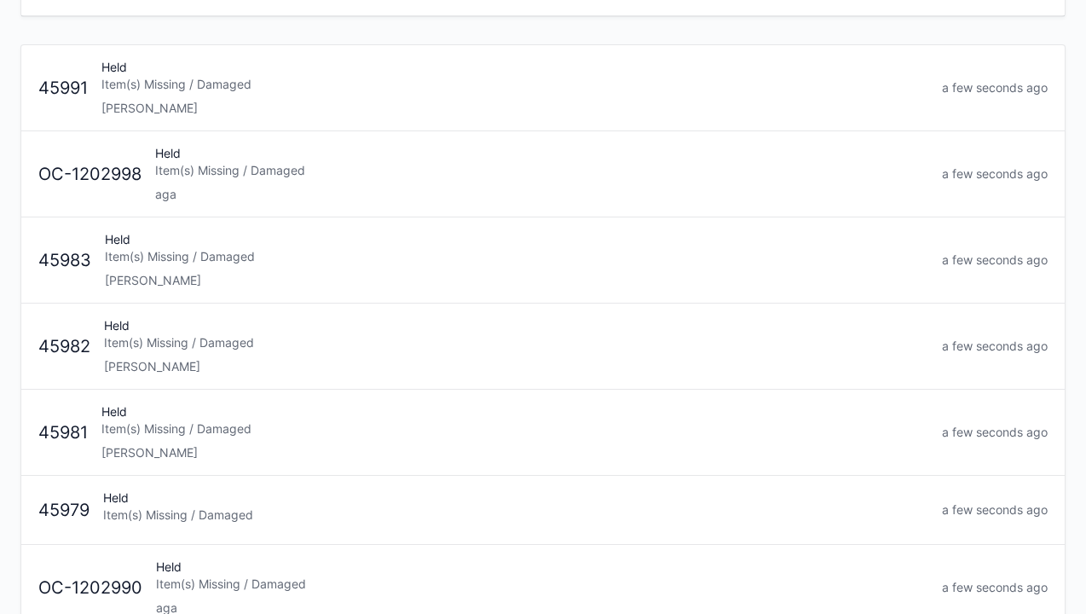
scroll to position [146, 0]
click at [205, 445] on div "Elena" at bounding box center [514, 453] width 827 height 17
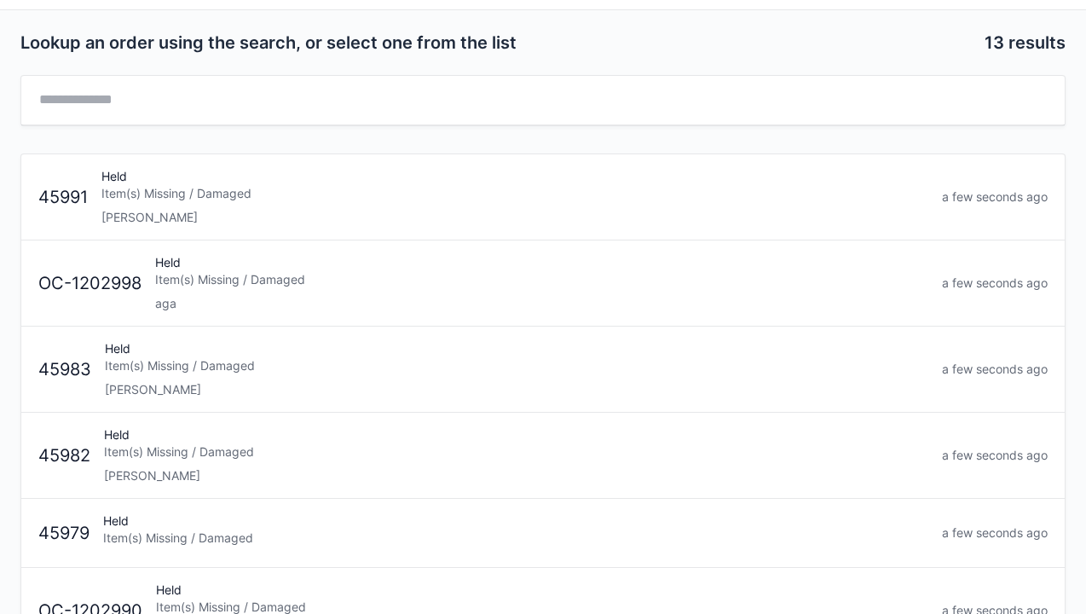
scroll to position [34, 0]
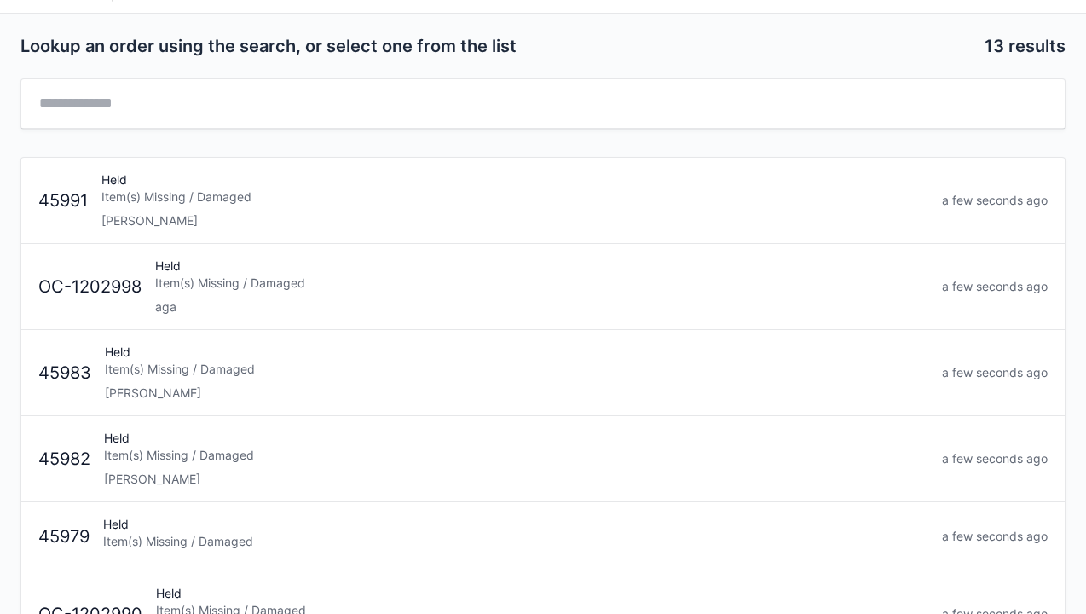
click at [187, 452] on div "Item(s) Missing / Damaged" at bounding box center [516, 455] width 825 height 17
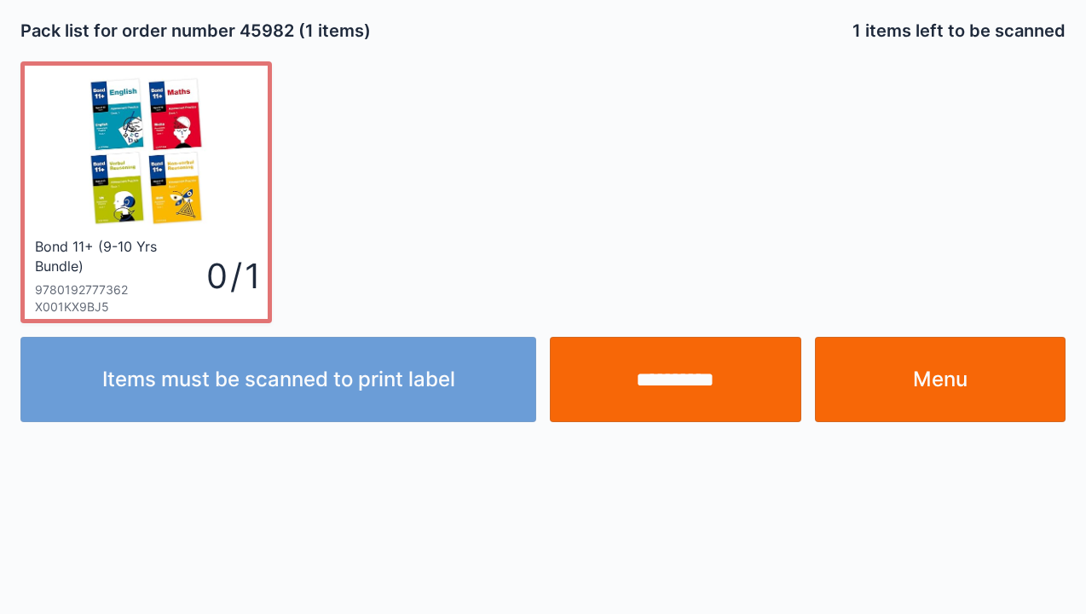
click at [934, 389] on link "Menu" at bounding box center [941, 379] width 252 height 85
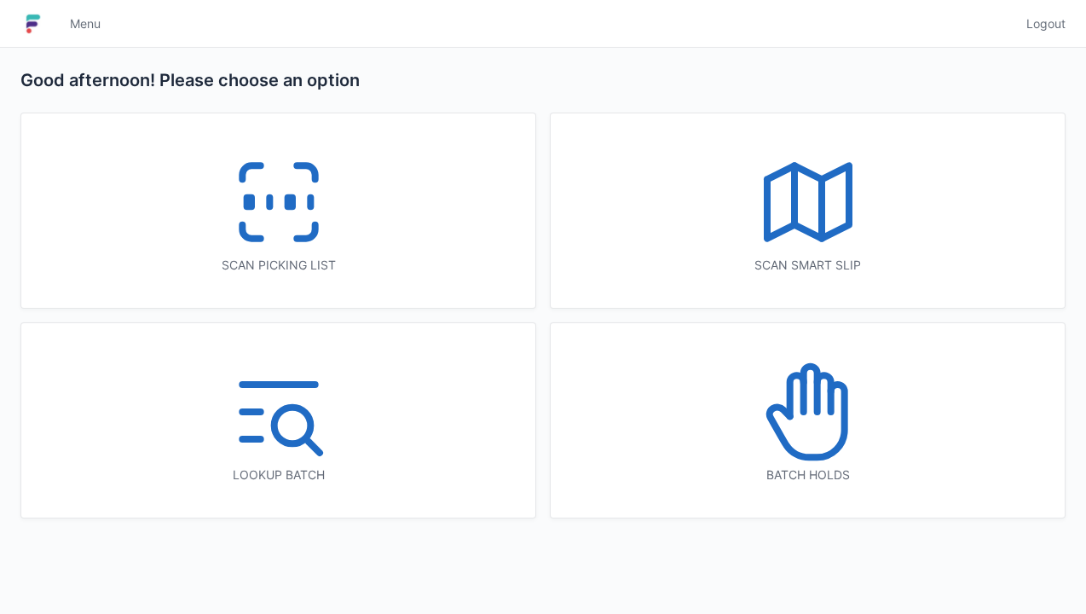
click at [811, 428] on icon at bounding box center [808, 411] width 109 height 109
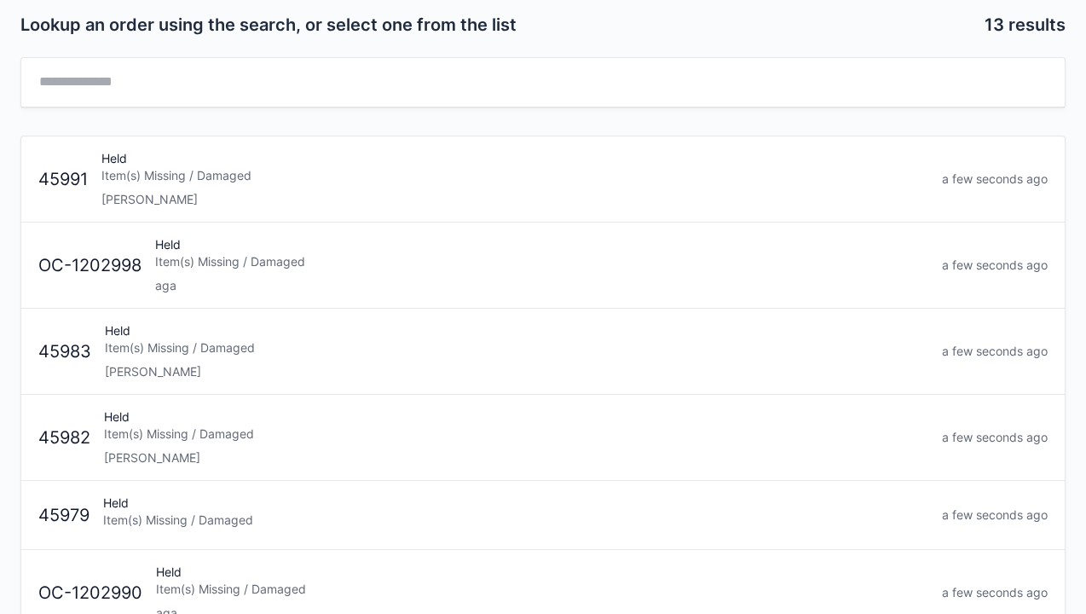
scroll to position [54, 0]
click at [205, 365] on div "Elena" at bounding box center [517, 373] width 824 height 17
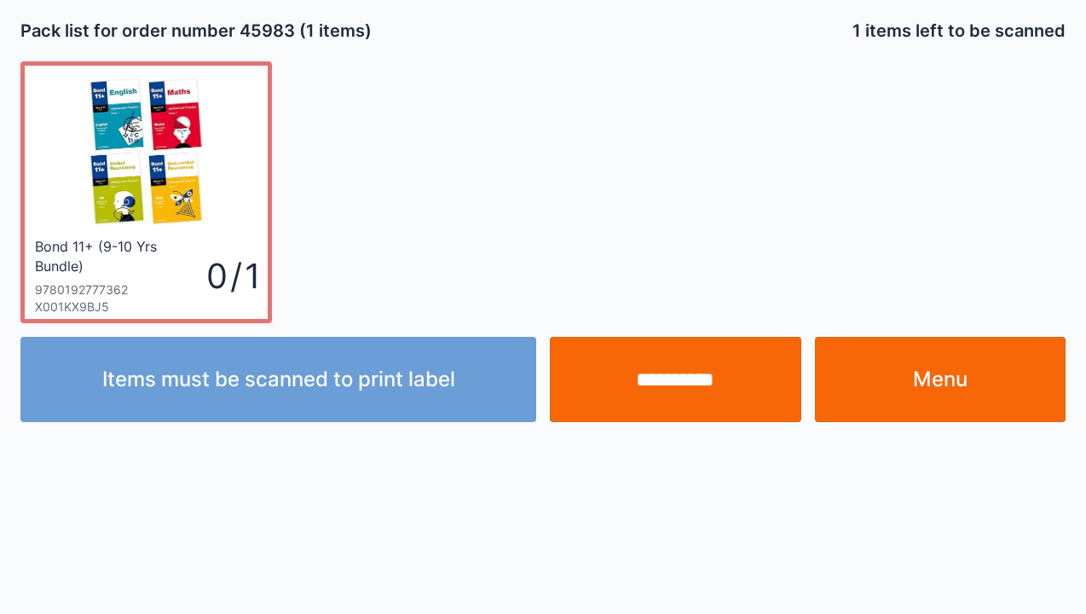
click at [923, 385] on link "Menu" at bounding box center [941, 379] width 252 height 85
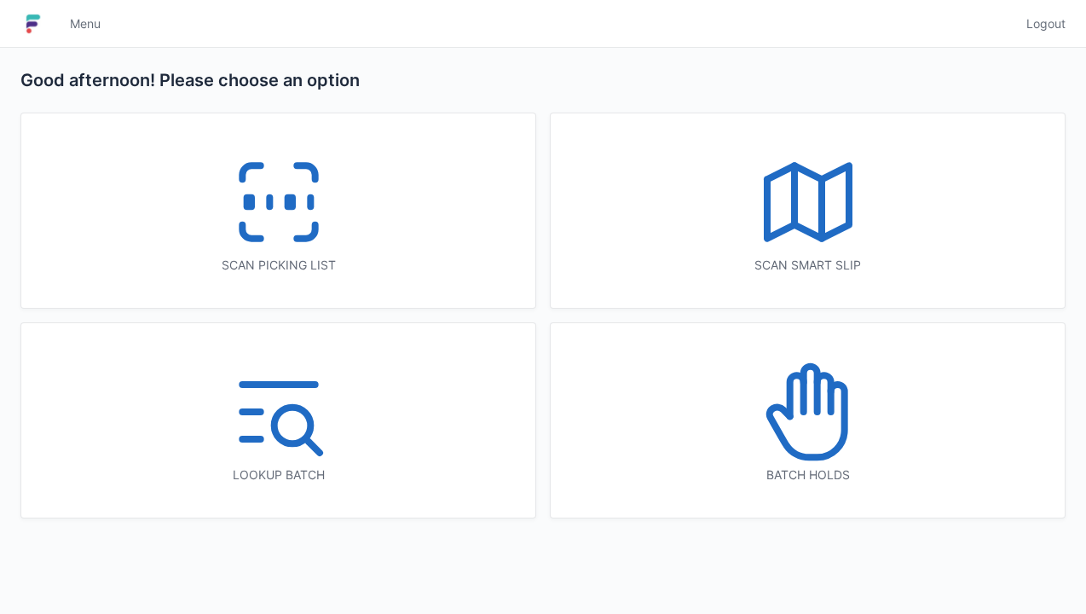
click at [811, 413] on icon at bounding box center [808, 411] width 109 height 109
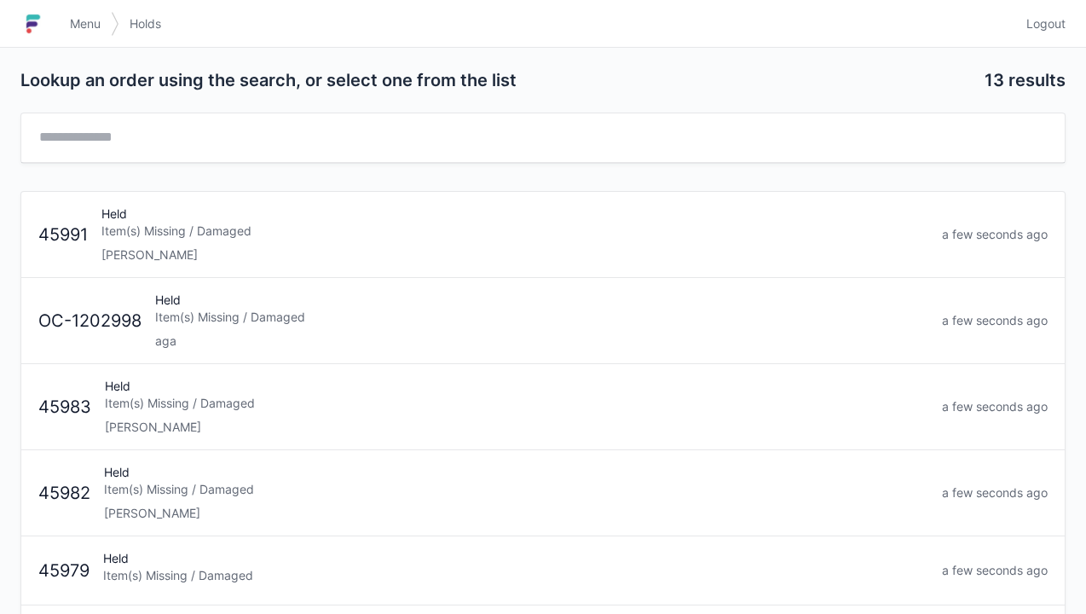
click at [227, 246] on div "Elena" at bounding box center [514, 254] width 827 height 17
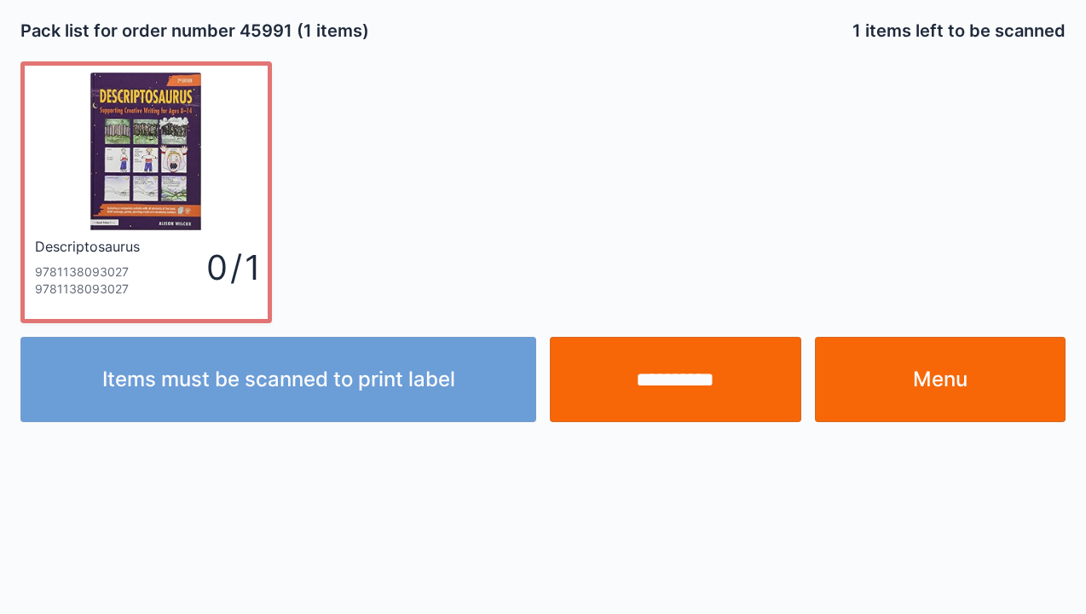
click at [938, 394] on link "Menu" at bounding box center [941, 379] width 252 height 85
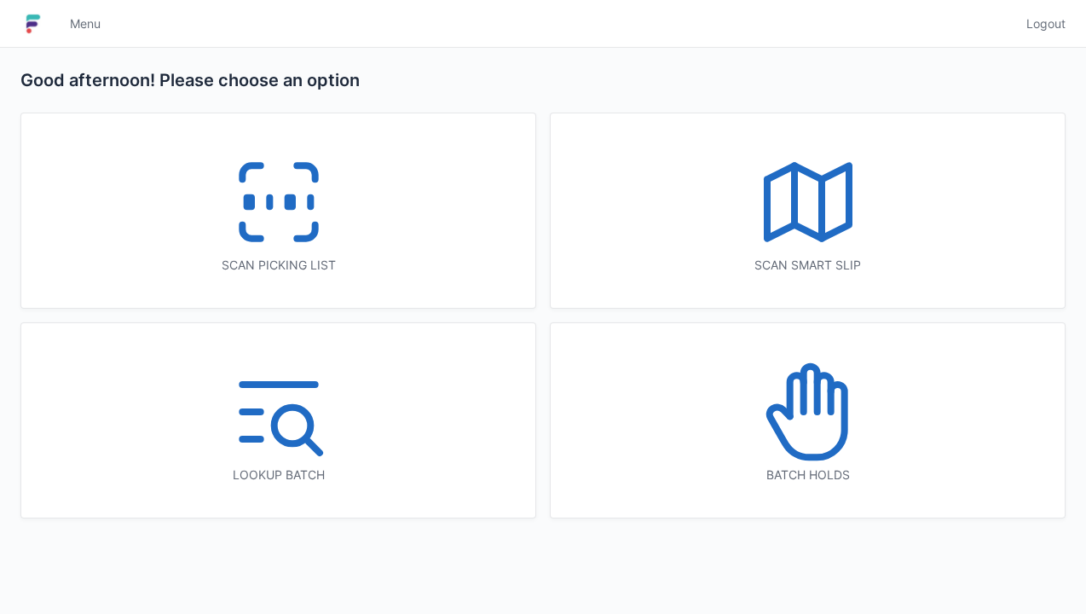
click at [813, 440] on icon at bounding box center [808, 411] width 109 height 109
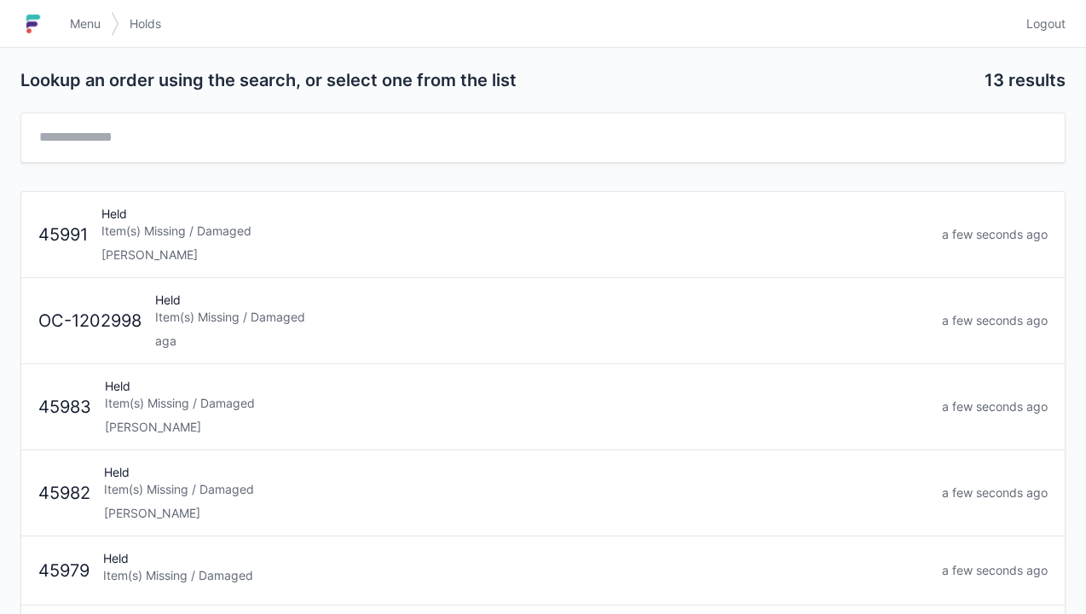
click at [209, 249] on div "Elena" at bounding box center [514, 254] width 827 height 17
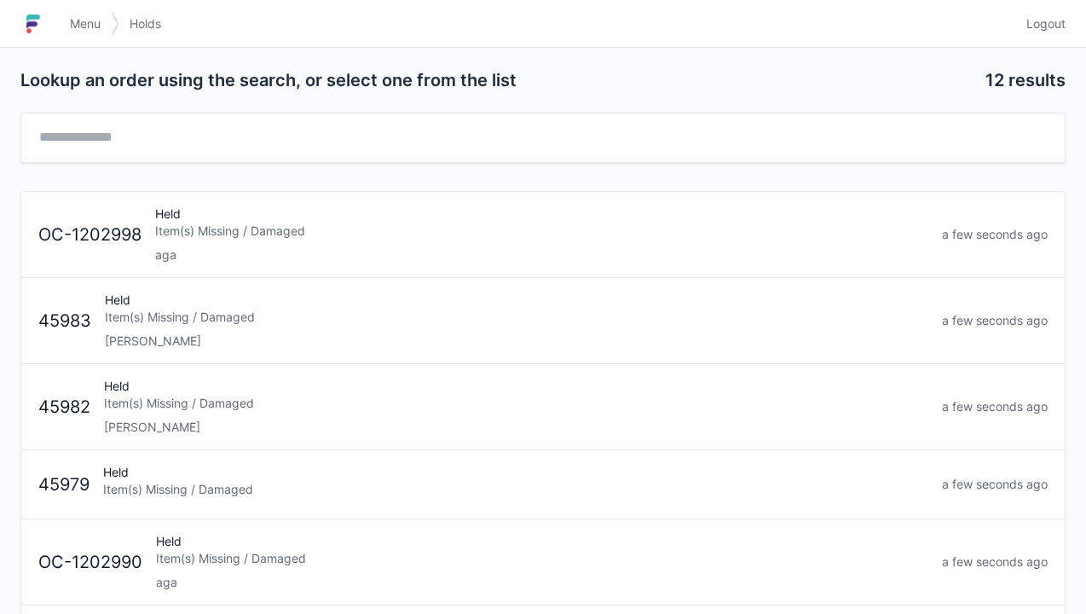
click at [80, 26] on span "Menu" at bounding box center [85, 23] width 31 height 17
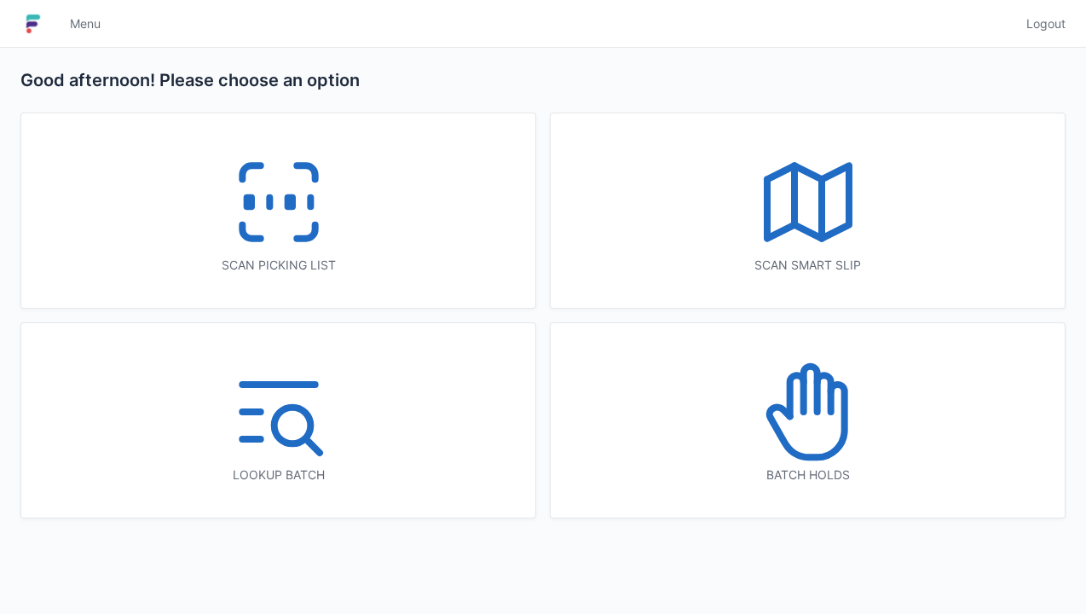
click at [264, 211] on icon at bounding box center [278, 202] width 109 height 109
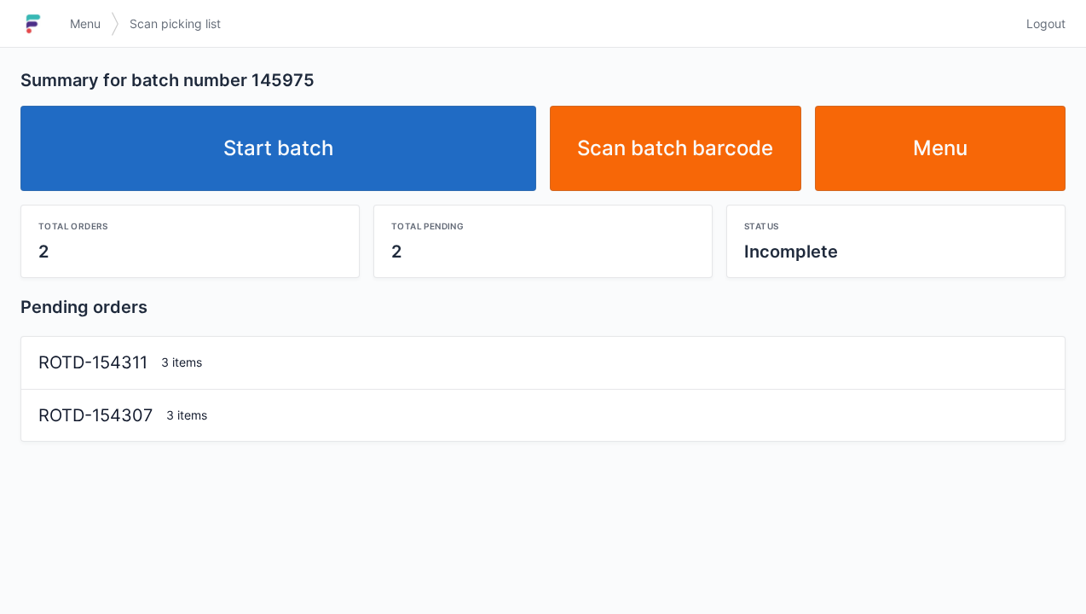
click at [314, 160] on link "Start batch" at bounding box center [278, 148] width 516 height 85
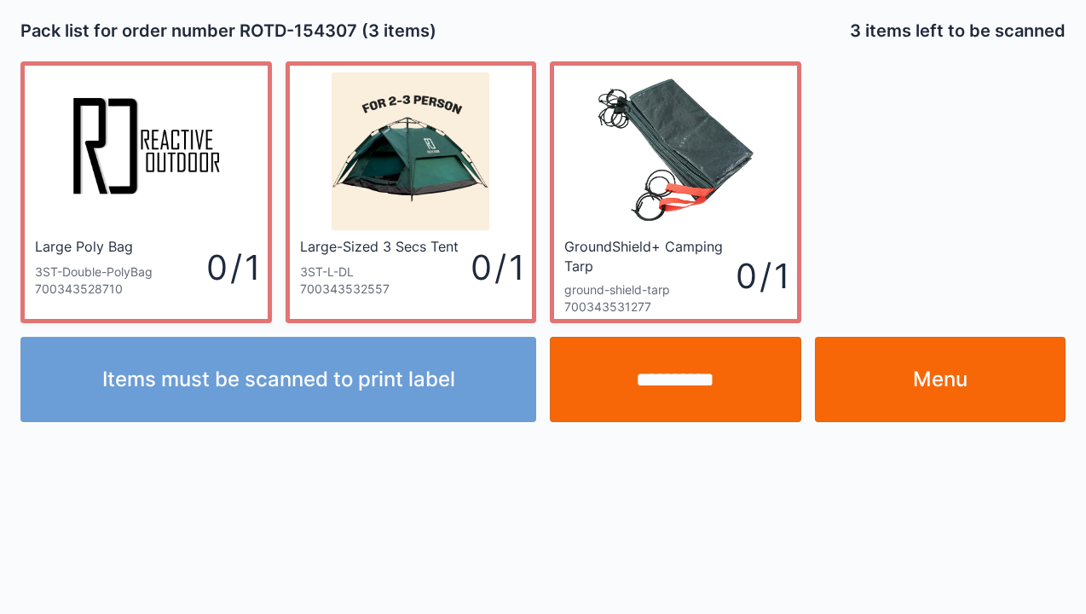
click at [939, 418] on link "Menu" at bounding box center [941, 379] width 252 height 85
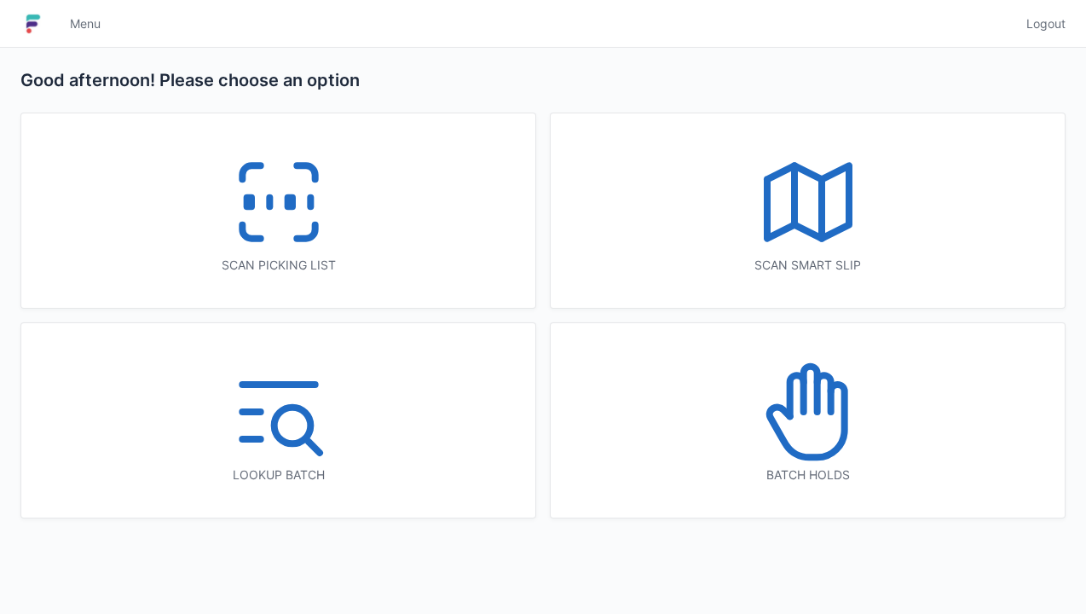
click at [827, 420] on icon at bounding box center [808, 411] width 109 height 109
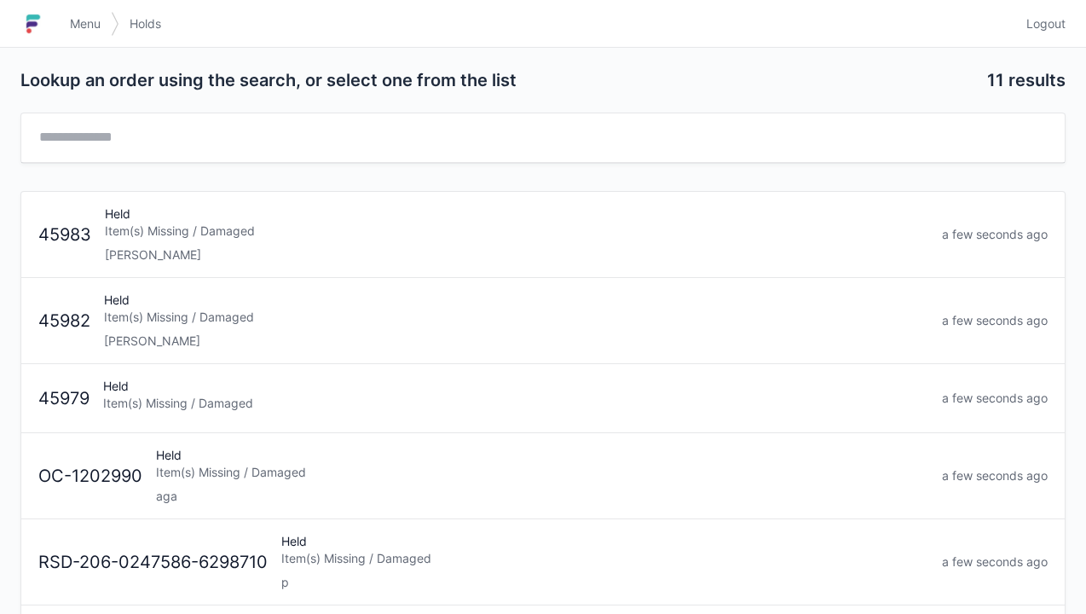
click at [225, 314] on div "Item(s) Missing / Damaged" at bounding box center [516, 317] width 825 height 17
